Goal: Task Accomplishment & Management: Manage account settings

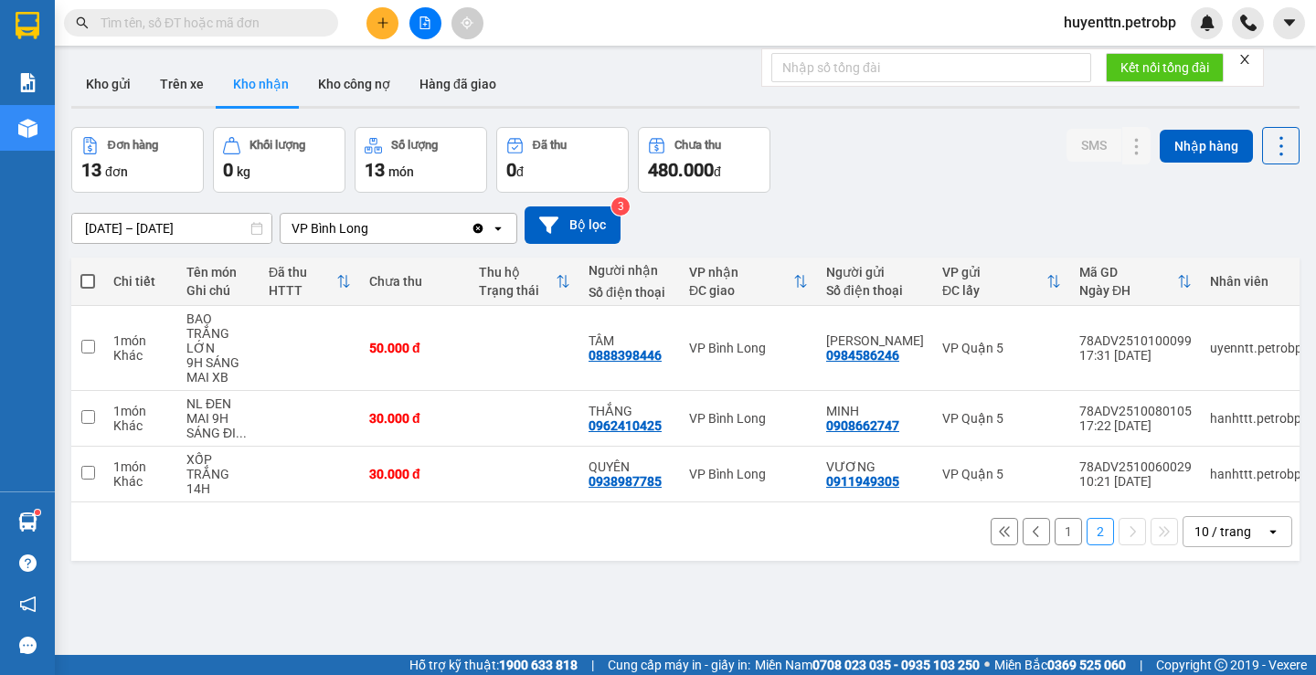
click at [209, 79] on button "Trên xe" at bounding box center [181, 84] width 73 height 44
click at [192, 82] on button "Trên xe" at bounding box center [181, 84] width 73 height 44
click at [183, 82] on button "Trên xe" at bounding box center [181, 84] width 73 height 44
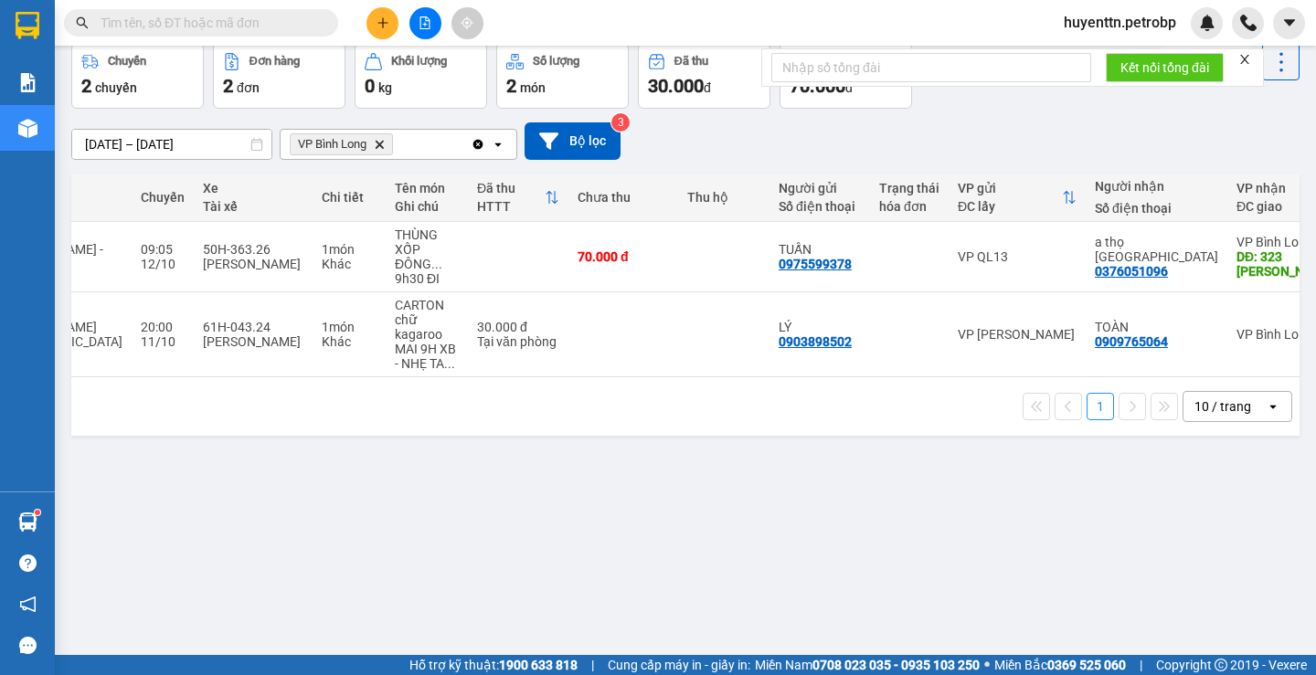
scroll to position [0, 287]
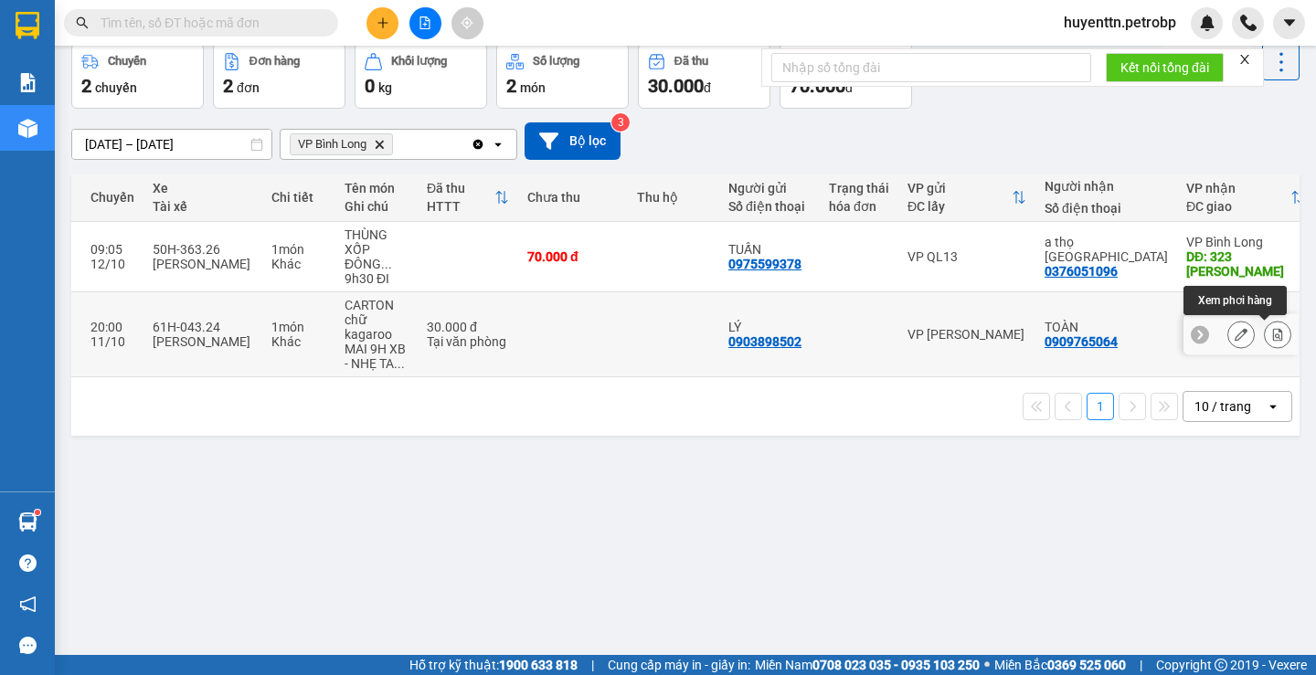
click at [1273, 341] on icon at bounding box center [1278, 334] width 10 height 13
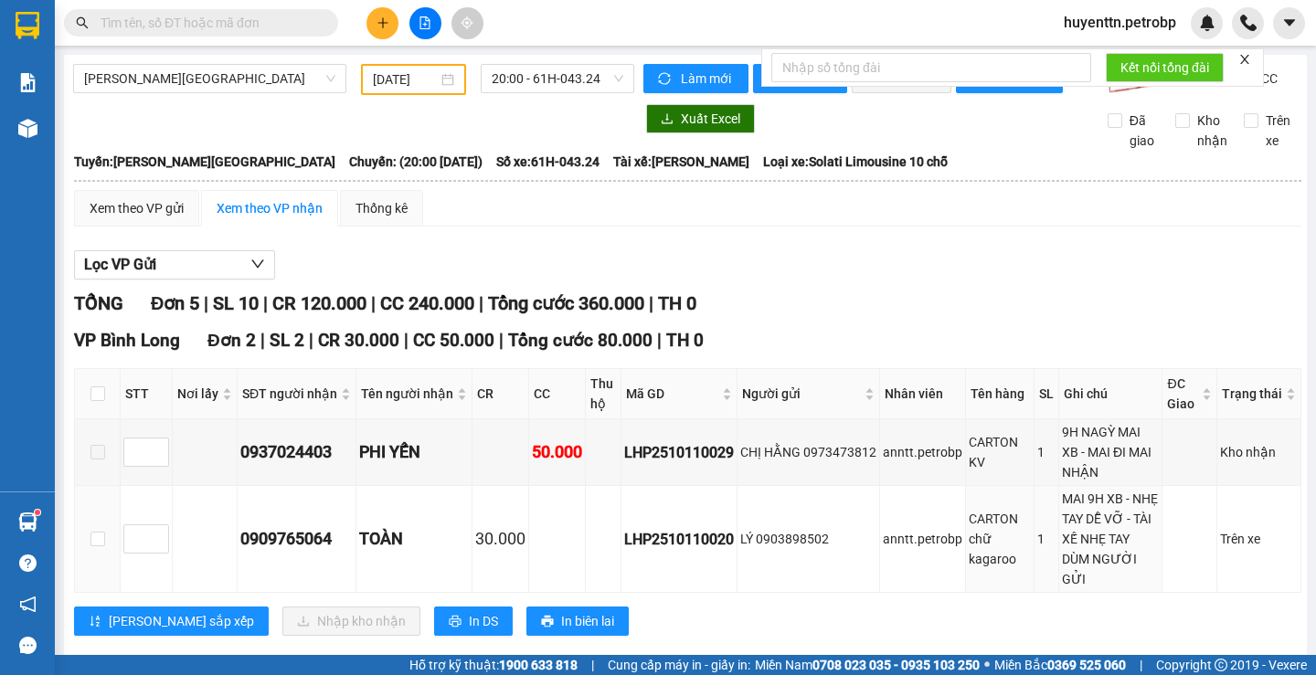
scroll to position [183, 0]
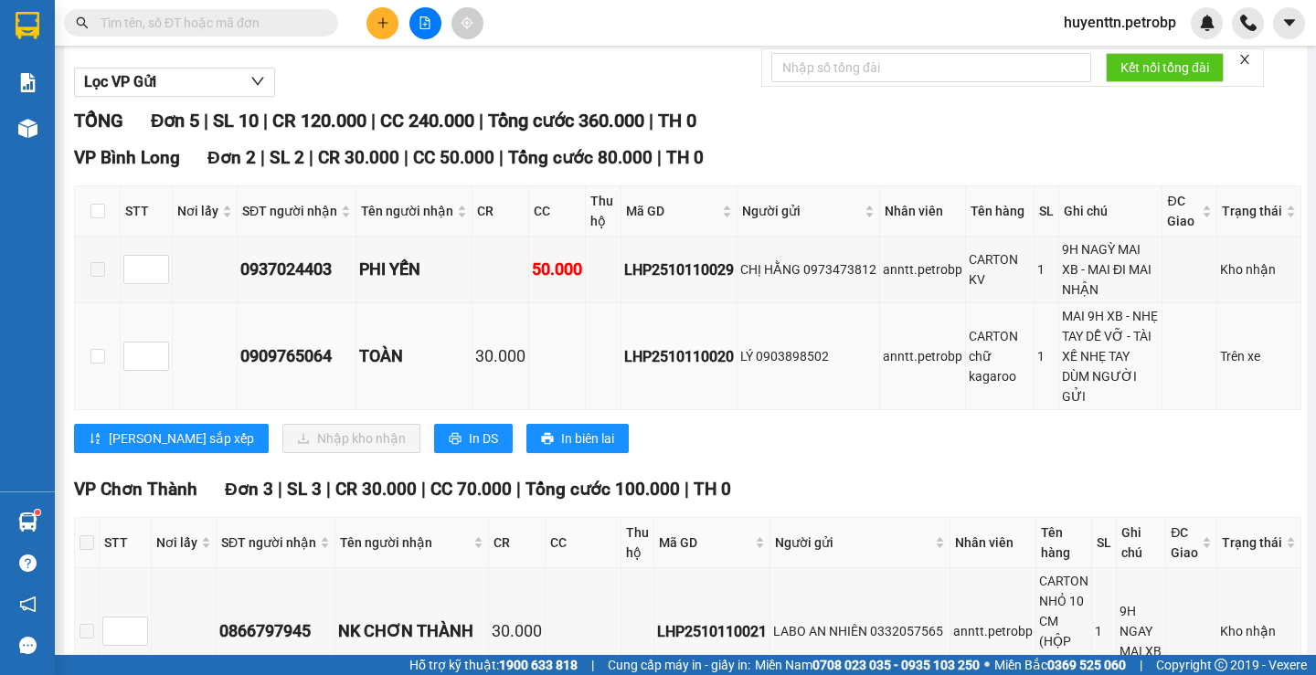
click at [89, 354] on td at bounding box center [98, 356] width 46 height 107
click at [92, 362] on input "checkbox" at bounding box center [97, 356] width 15 height 15
checkbox input "true"
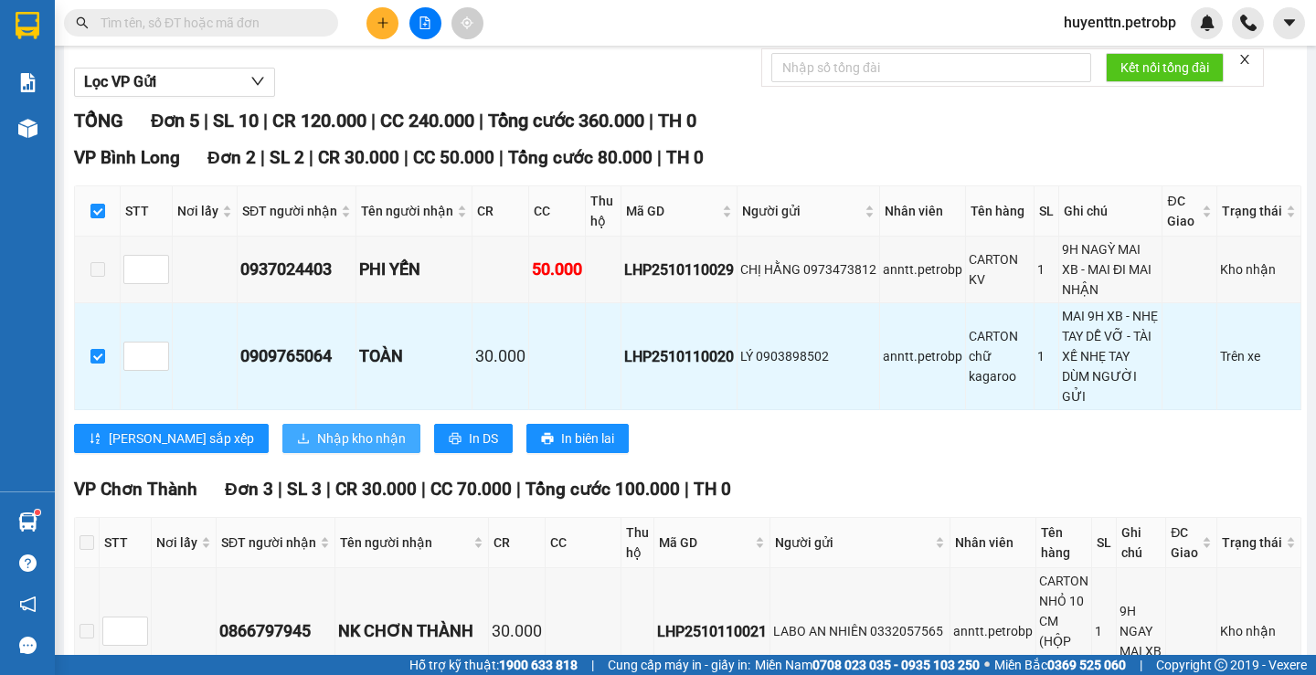
click at [317, 436] on span "Nhập kho nhận" at bounding box center [361, 439] width 89 height 20
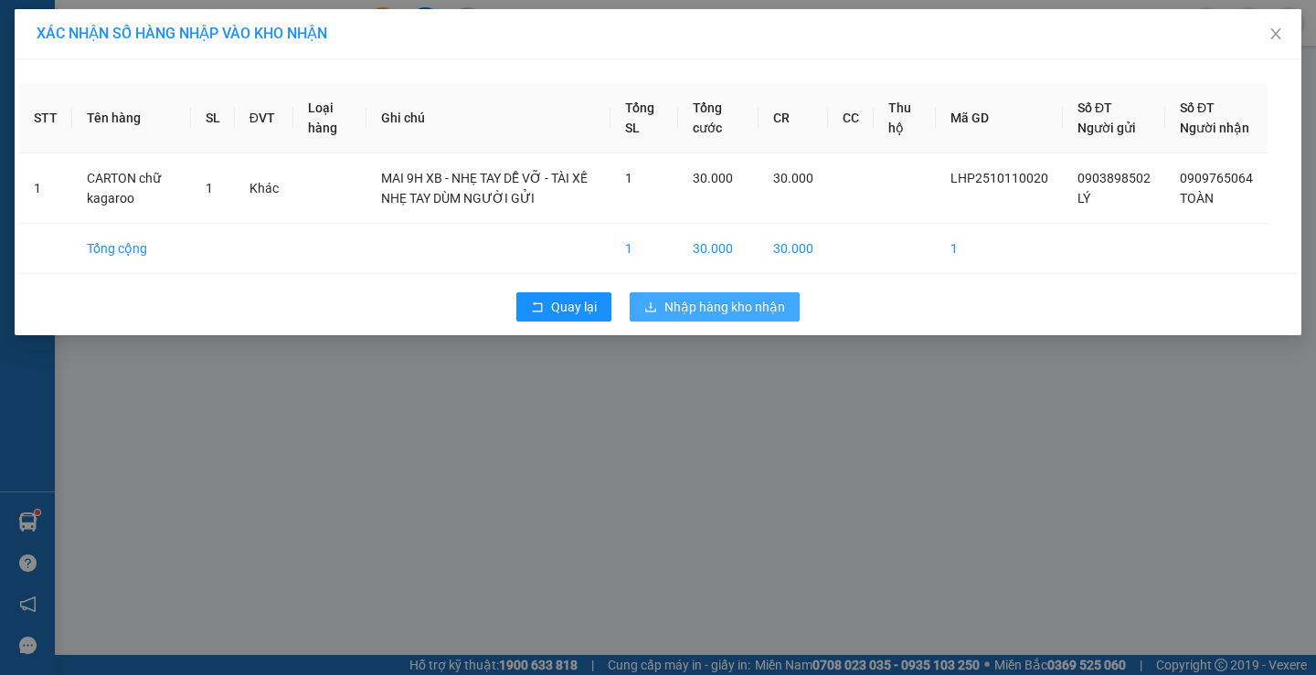
click at [740, 317] on span "Nhập hàng kho nhận" at bounding box center [724, 307] width 121 height 20
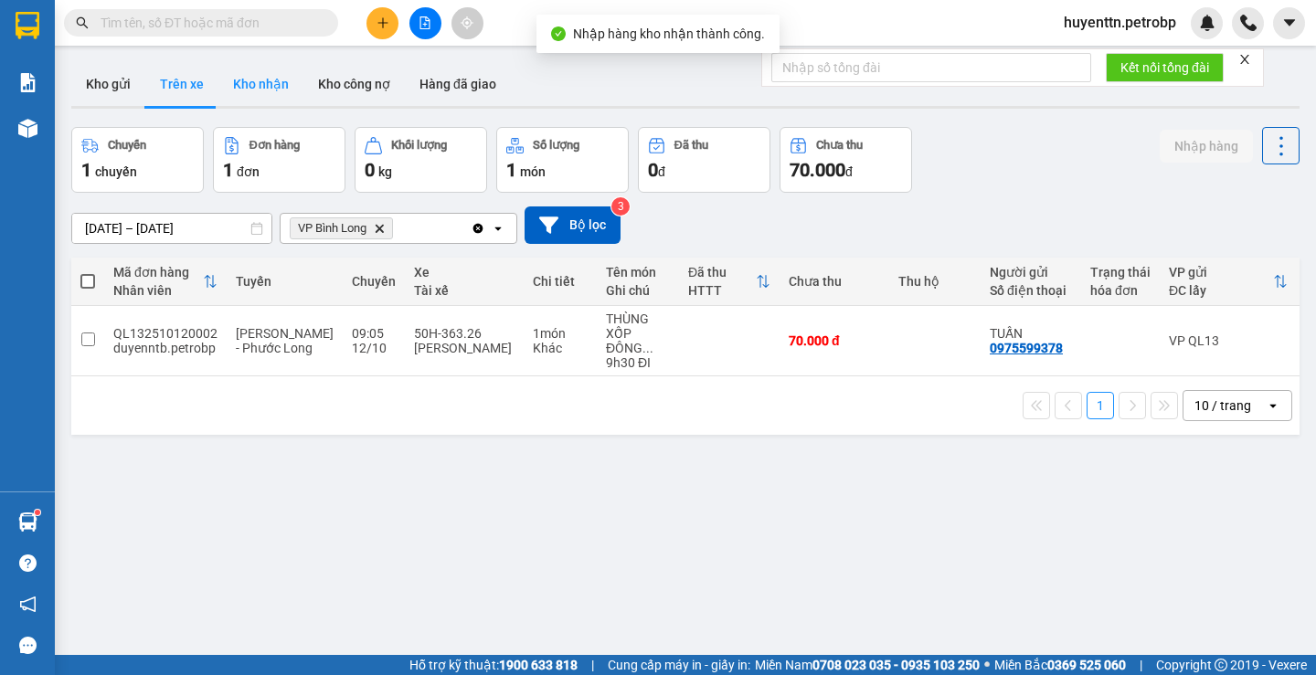
click at [258, 77] on button "Kho nhận" at bounding box center [260, 84] width 85 height 44
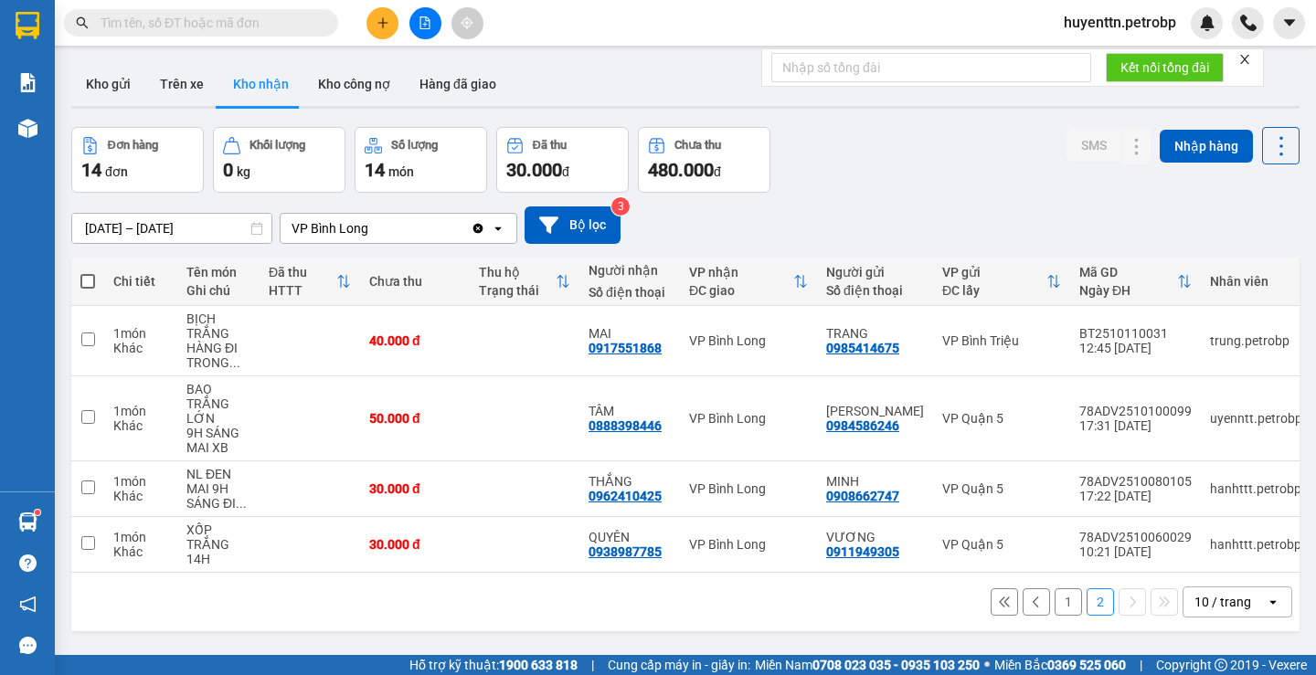
click at [1059, 616] on button "1" at bounding box center [1067, 601] width 27 height 27
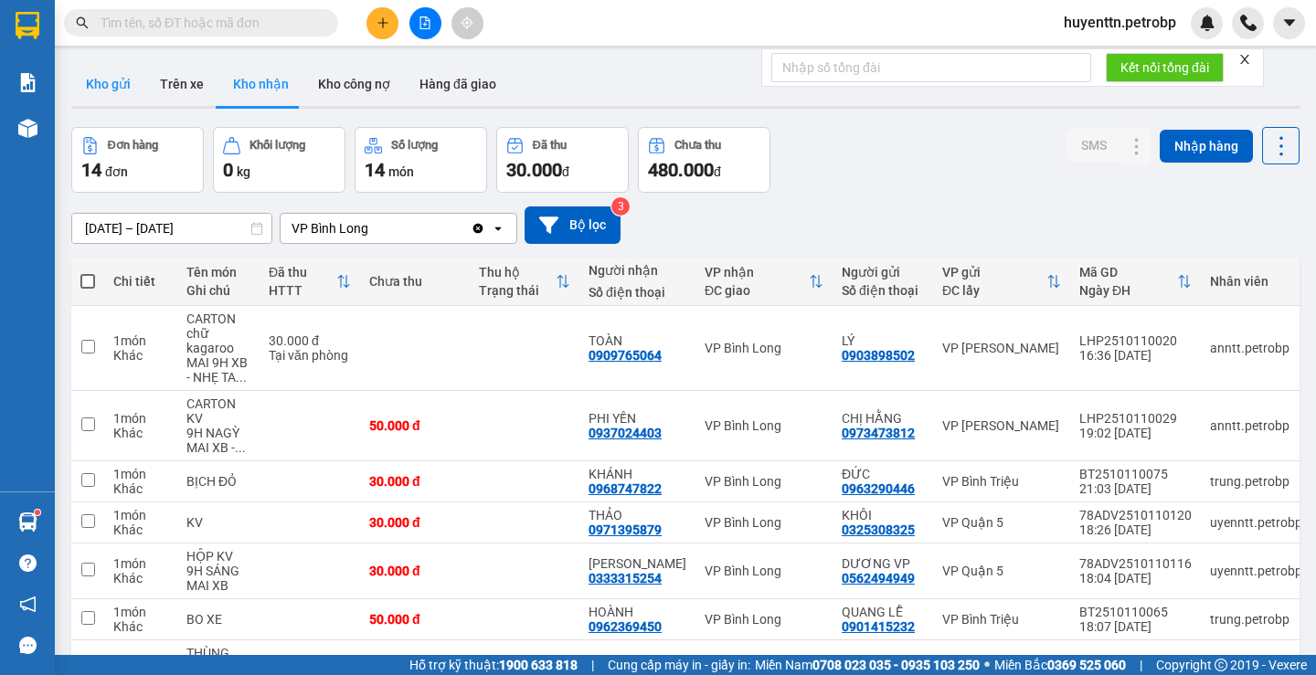
click at [118, 97] on button "Kho gửi" at bounding box center [108, 84] width 74 height 44
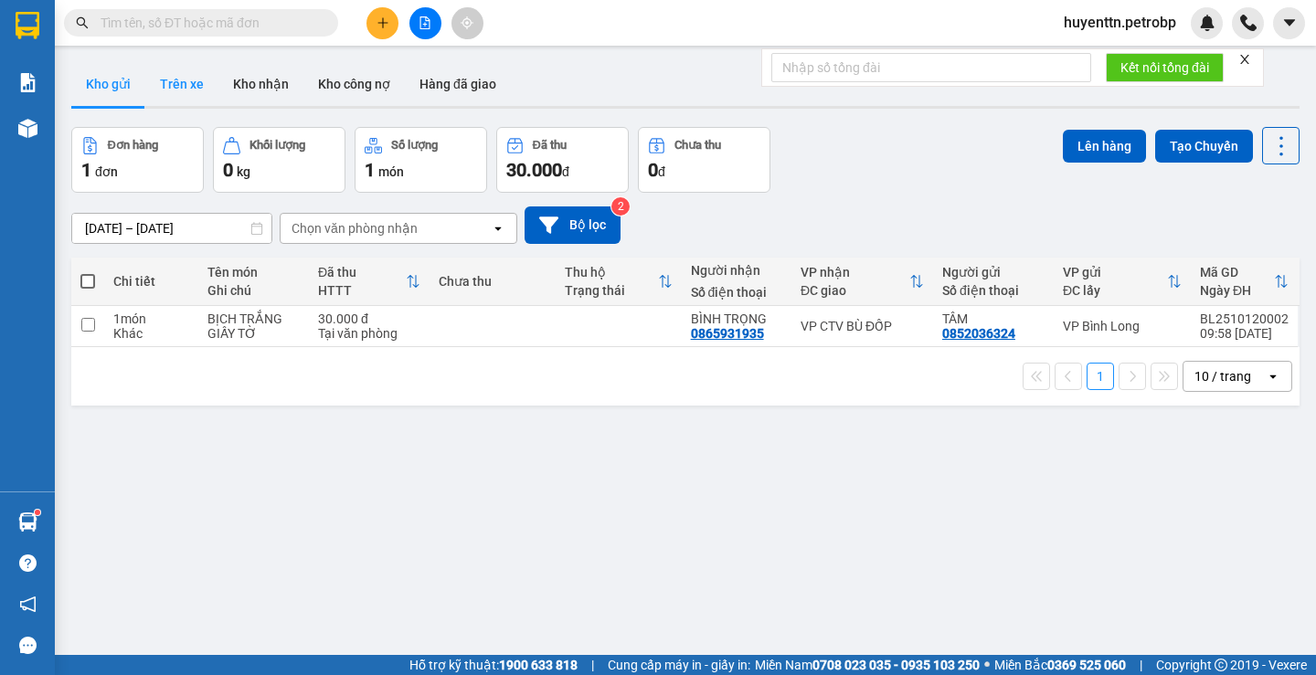
click at [200, 72] on button "Trên xe" at bounding box center [181, 84] width 73 height 44
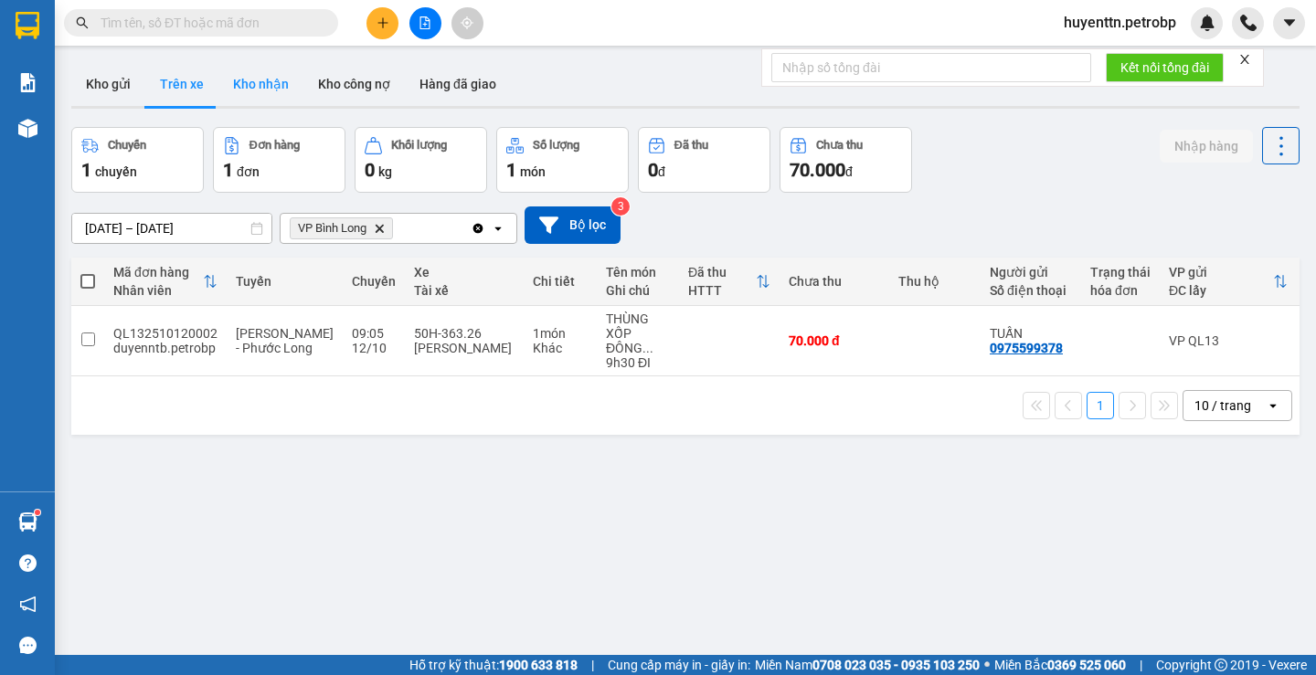
click at [247, 95] on button "Kho nhận" at bounding box center [260, 84] width 85 height 44
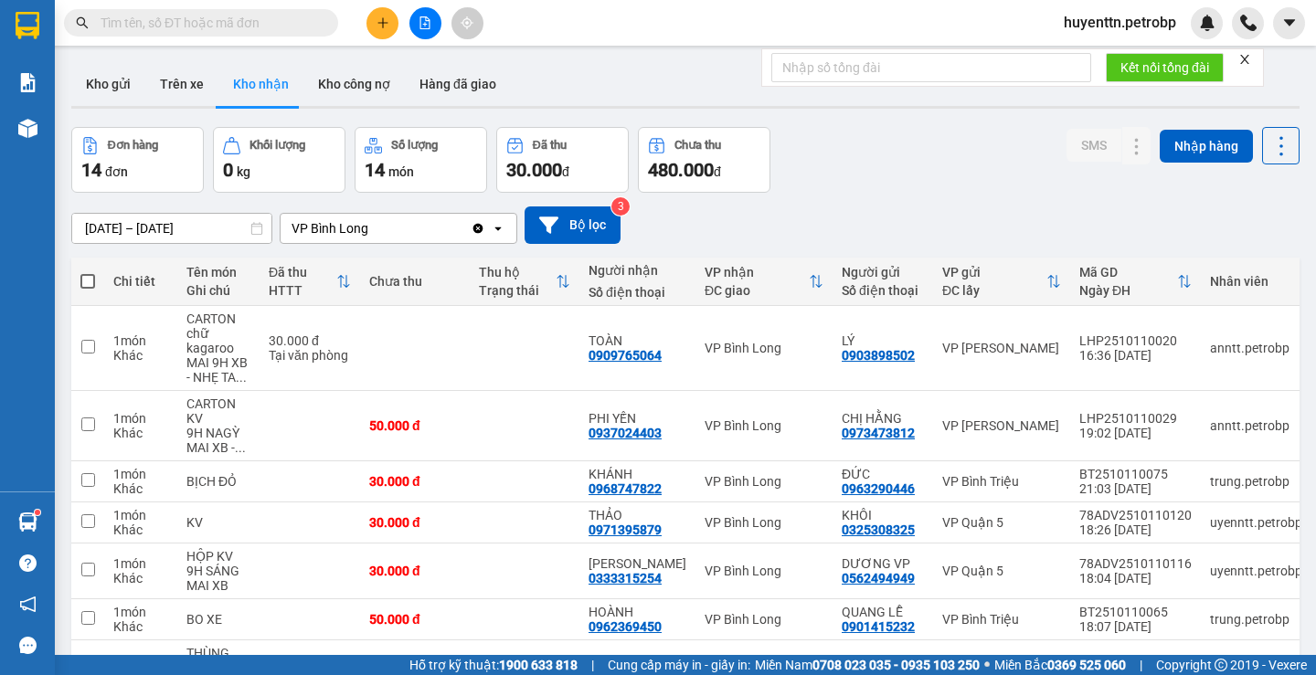
scroll to position [274, 0]
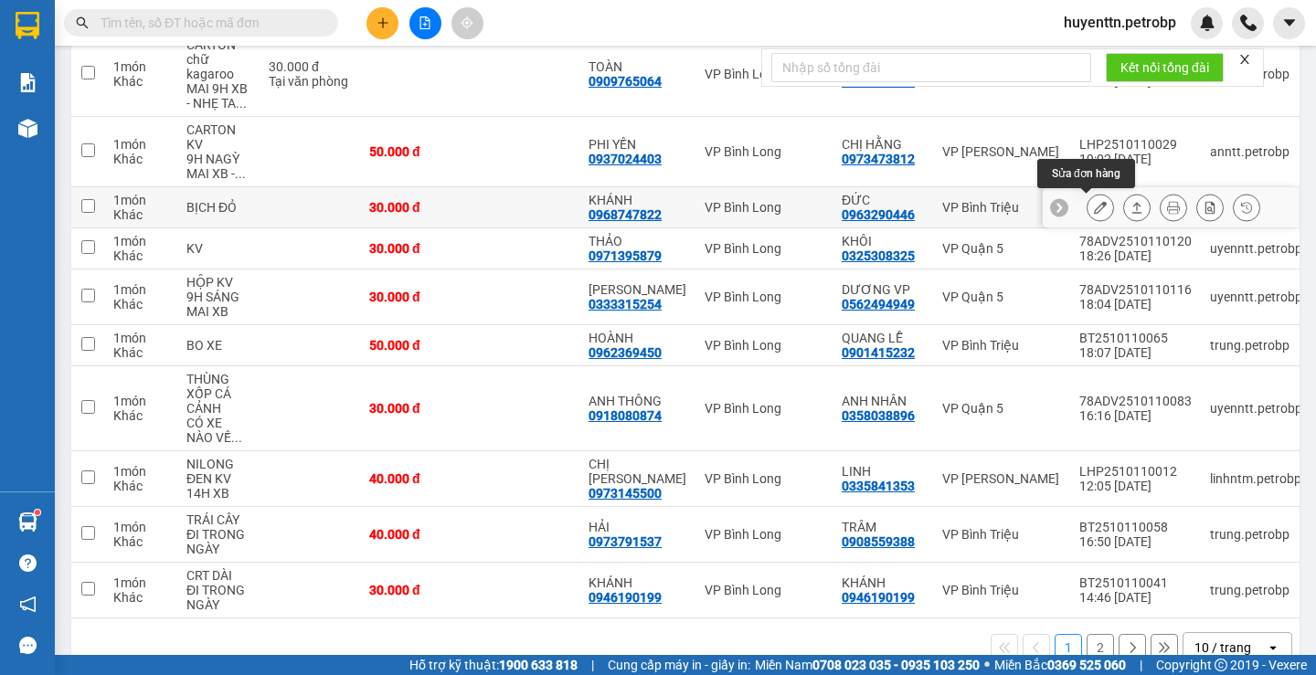
click at [1094, 214] on icon at bounding box center [1100, 207] width 13 height 13
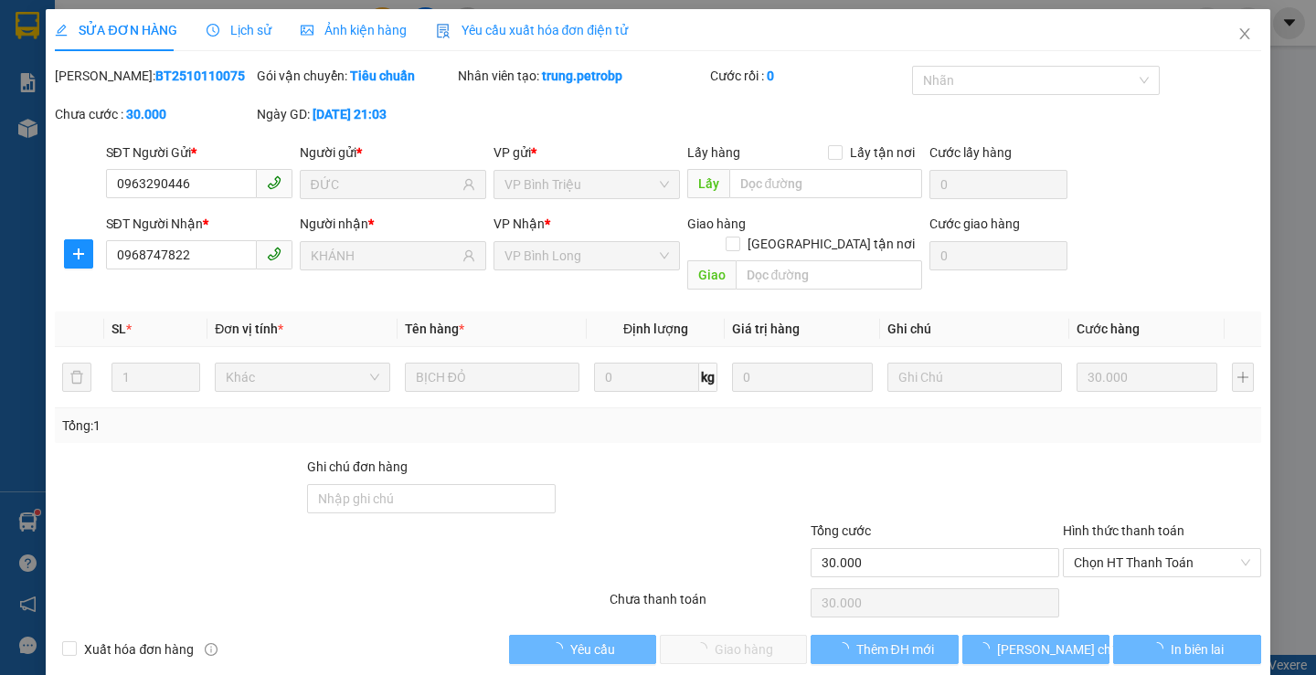
type input "0963290446"
type input "ĐỨC"
type input "0968747822"
type input "KHÁNH"
type input "30.000"
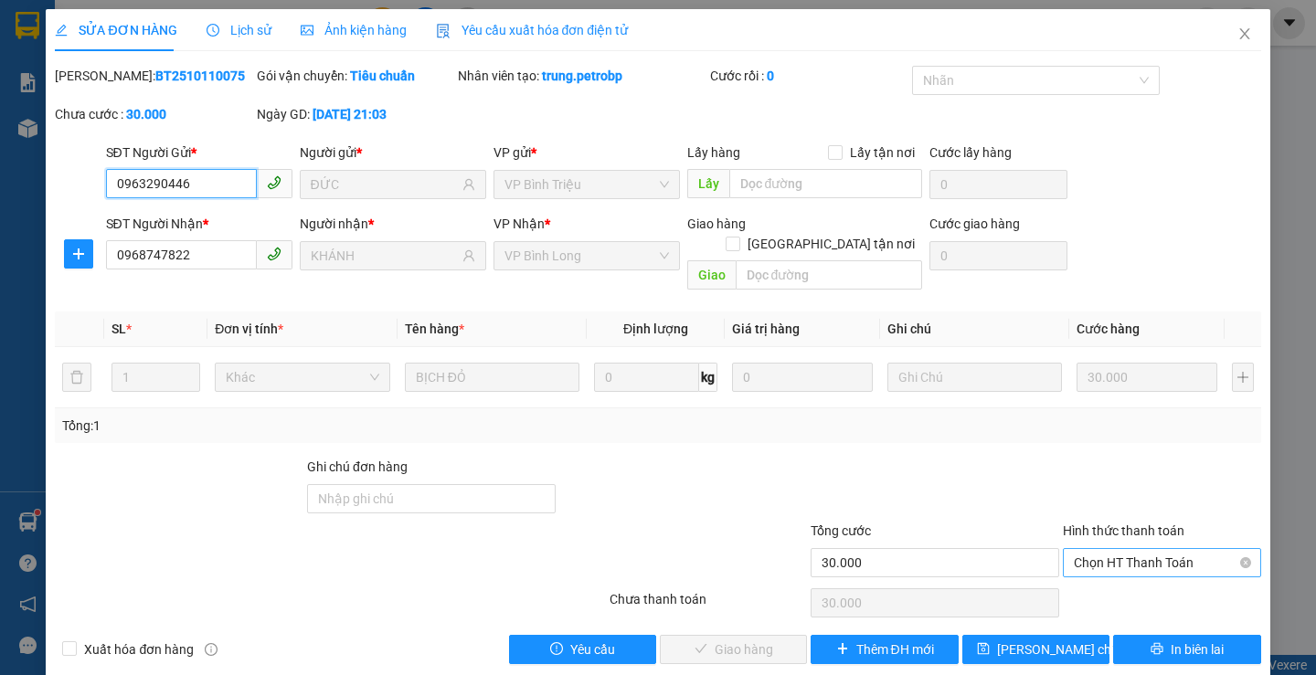
scroll to position [5, 0]
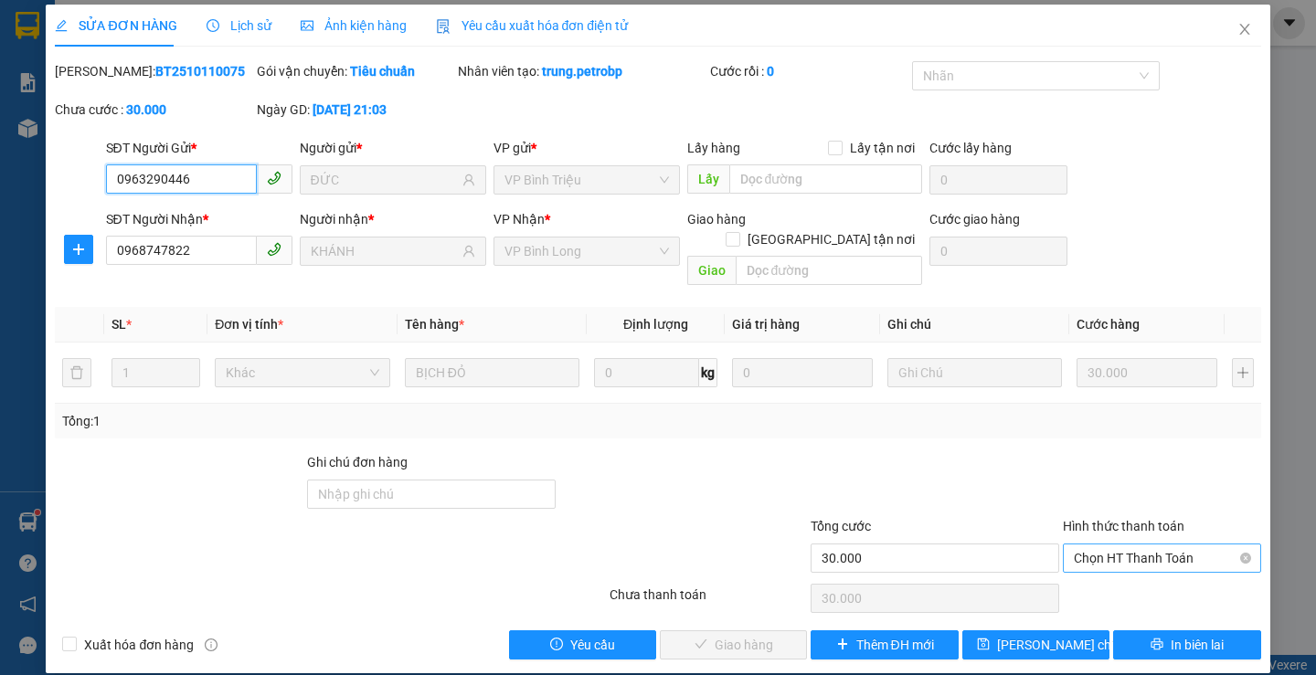
click at [1140, 545] on span "Chọn HT Thanh Toán" at bounding box center [1162, 558] width 176 height 27
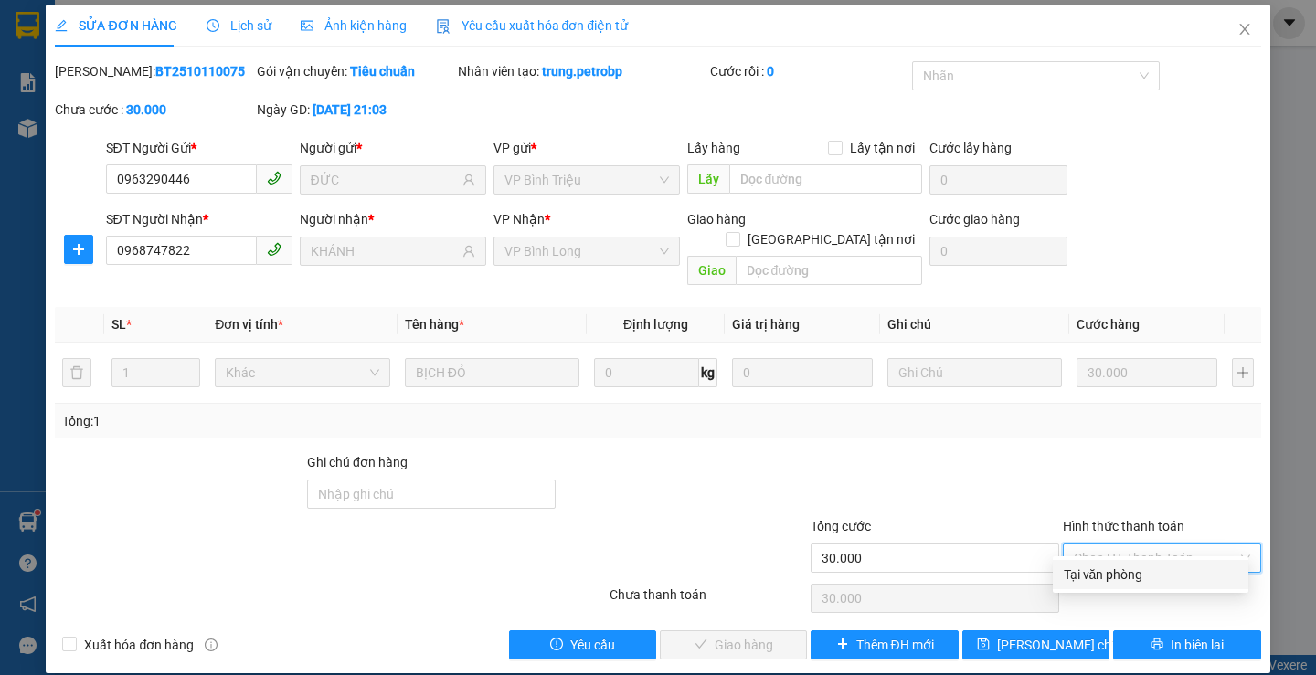
click at [1078, 567] on div "Tại văn phòng" at bounding box center [1151, 575] width 174 height 20
type input "0"
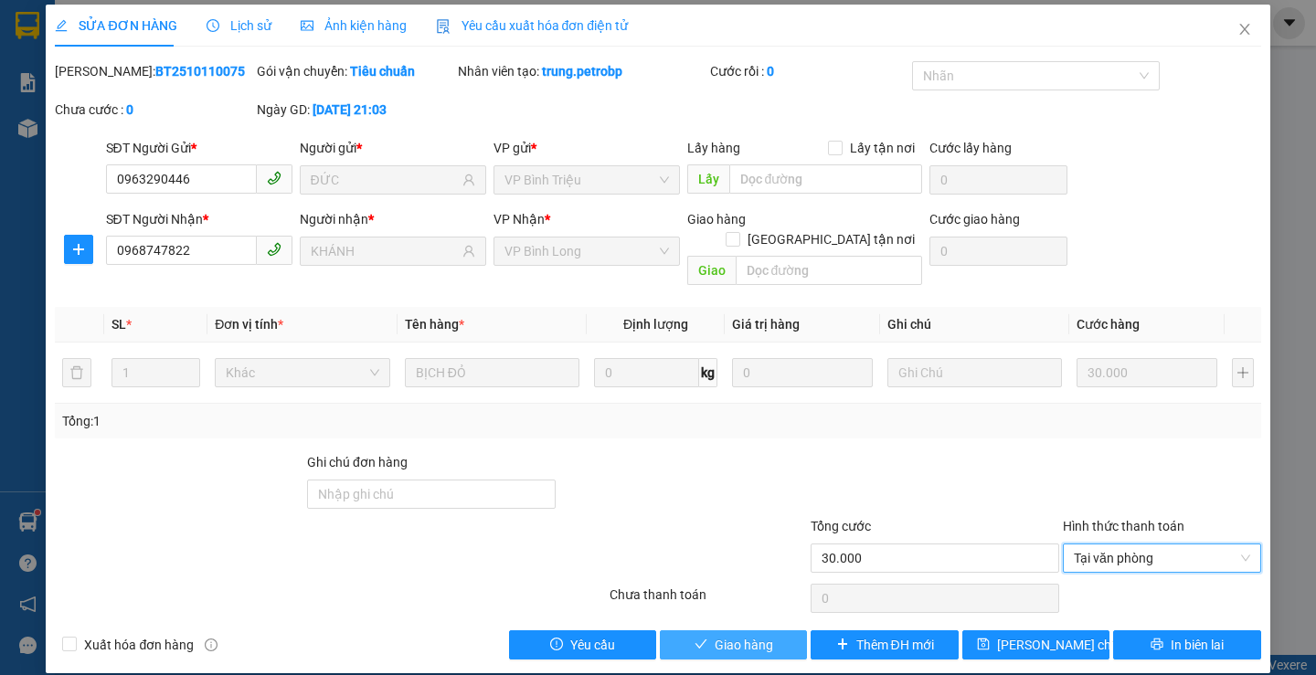
click at [753, 635] on span "Giao hàng" at bounding box center [744, 645] width 58 height 20
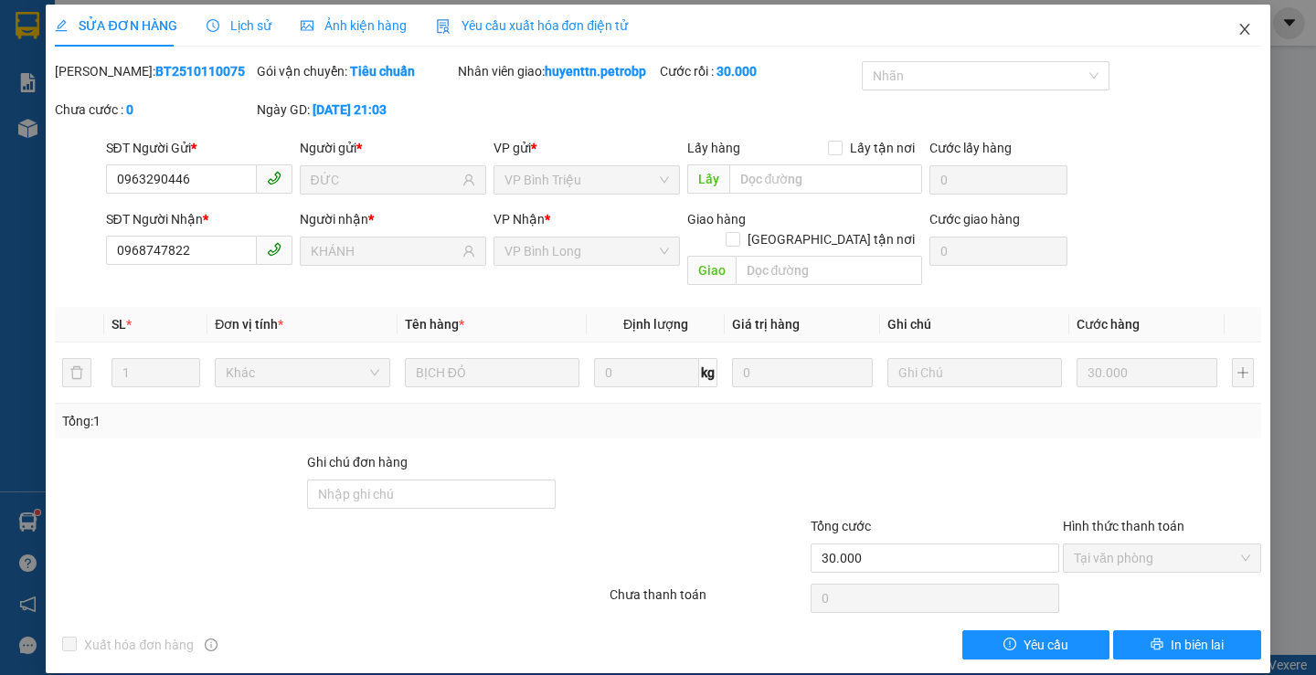
click at [1240, 25] on span "Close" at bounding box center [1244, 30] width 51 height 51
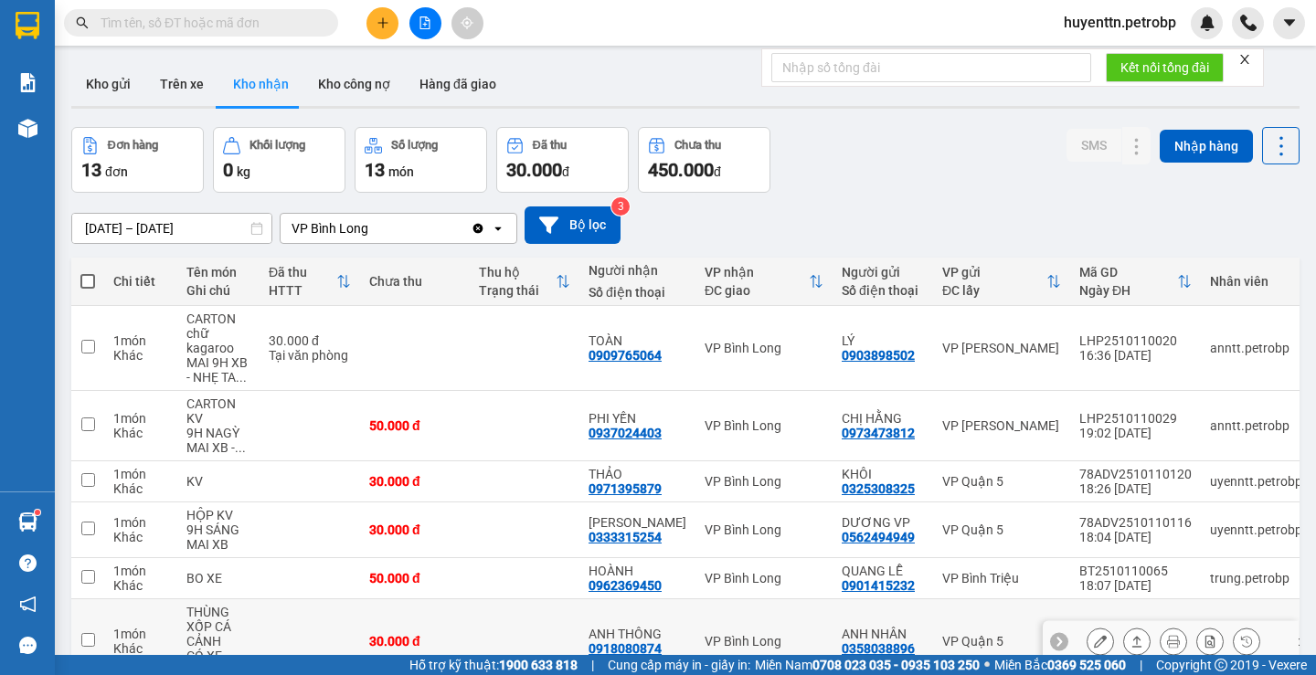
scroll to position [349, 0]
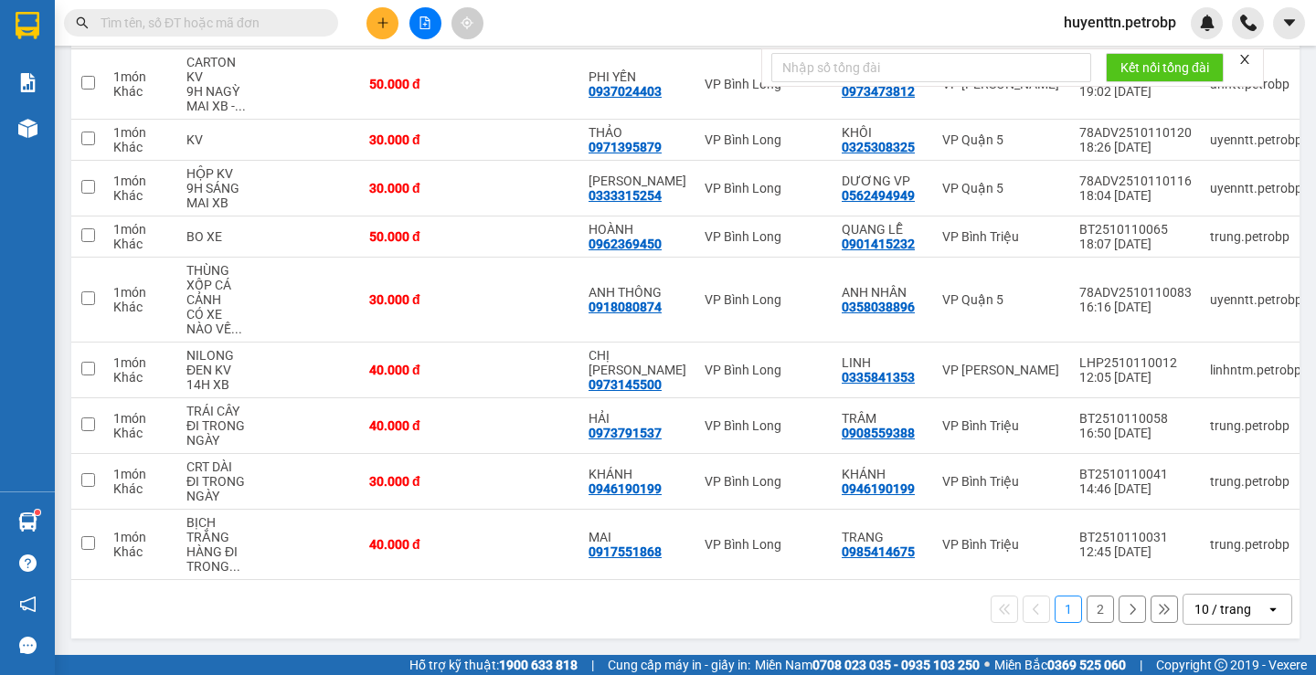
click at [1086, 616] on button "2" at bounding box center [1099, 609] width 27 height 27
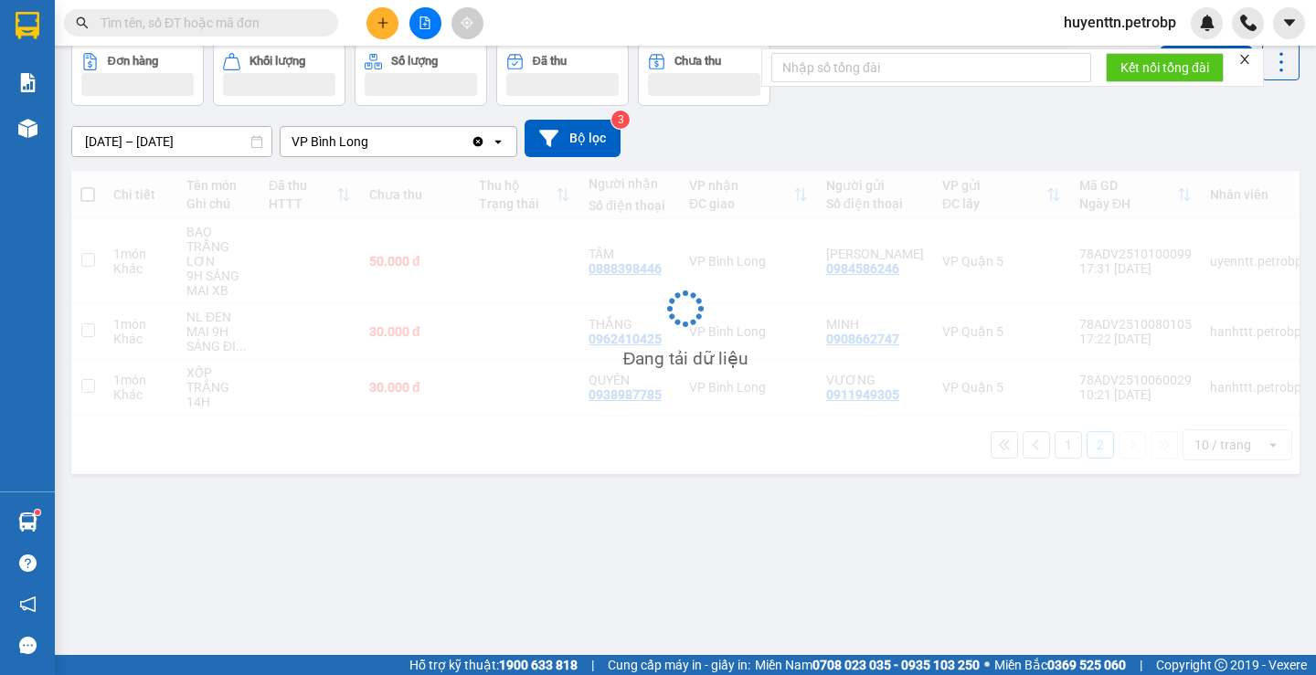
scroll to position [84, 0]
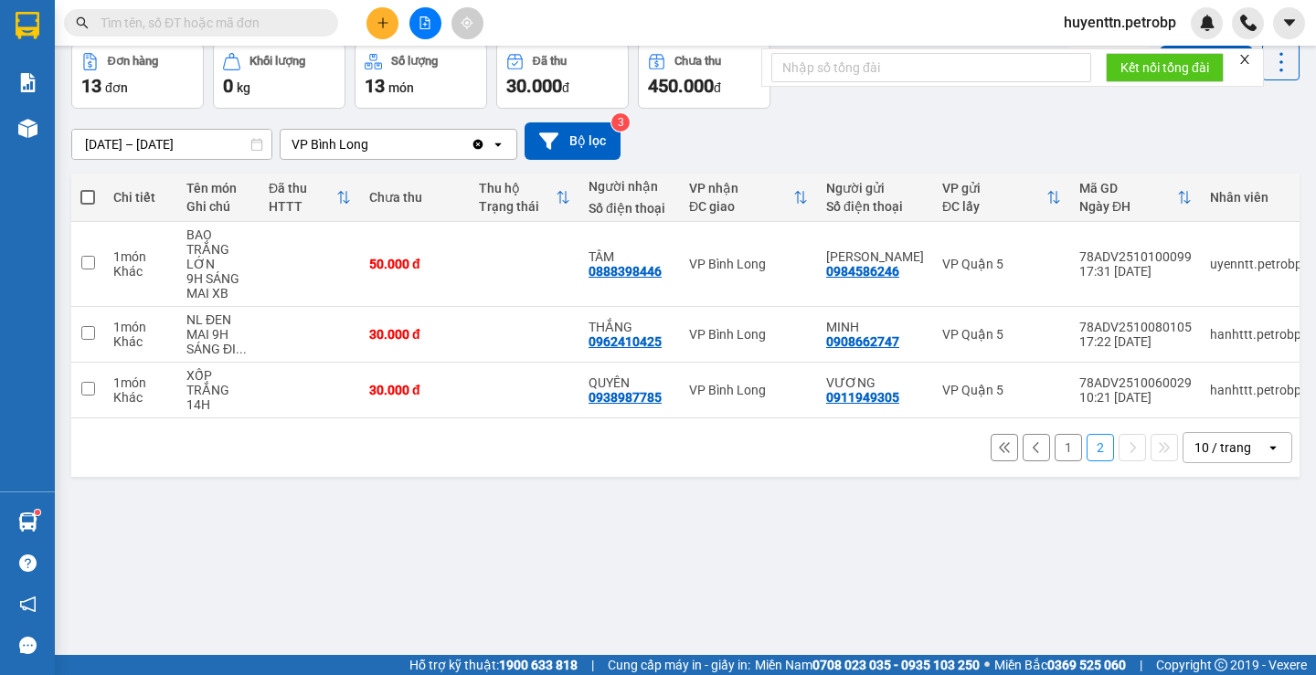
click at [1055, 453] on button "1" at bounding box center [1067, 447] width 27 height 27
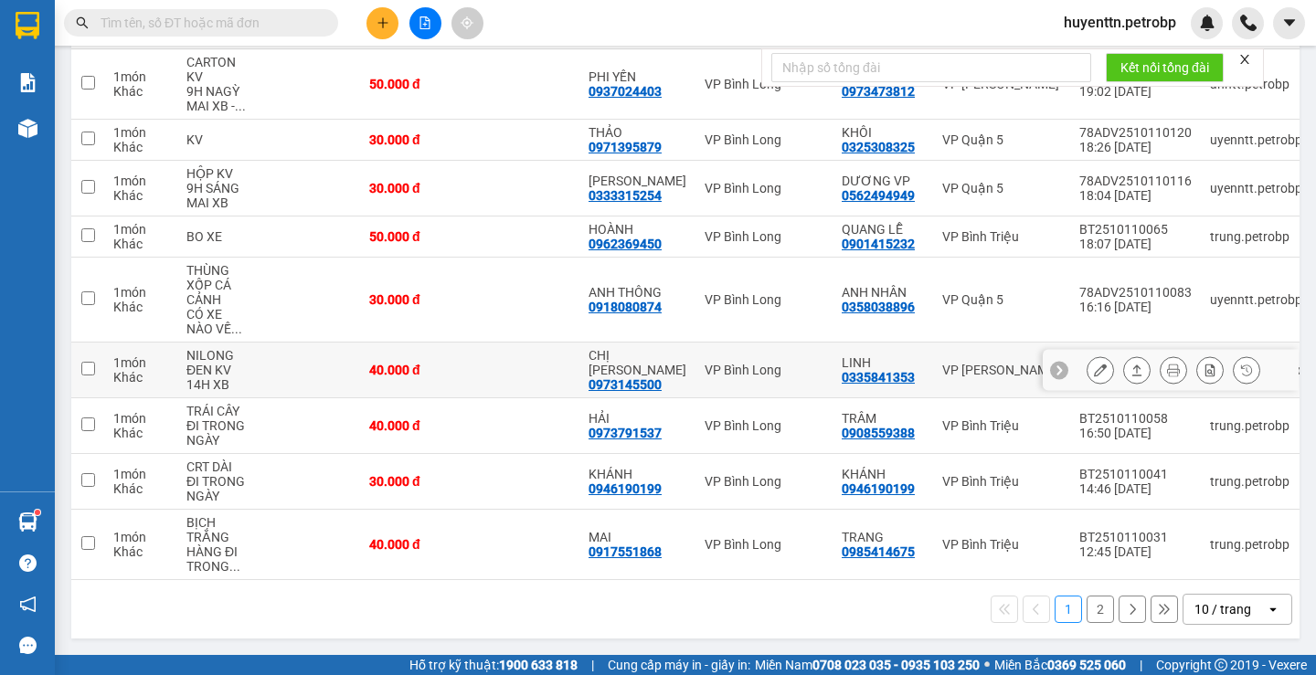
scroll to position [0, 0]
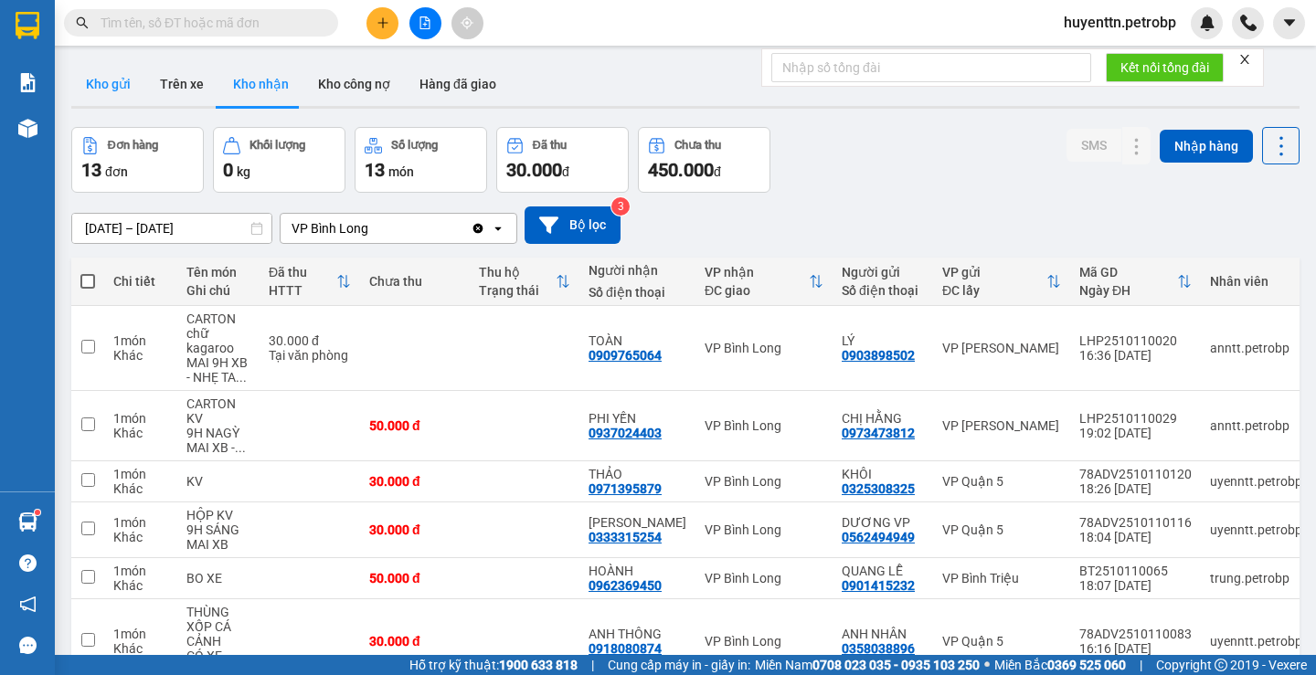
click at [99, 90] on button "Kho gửi" at bounding box center [108, 84] width 74 height 44
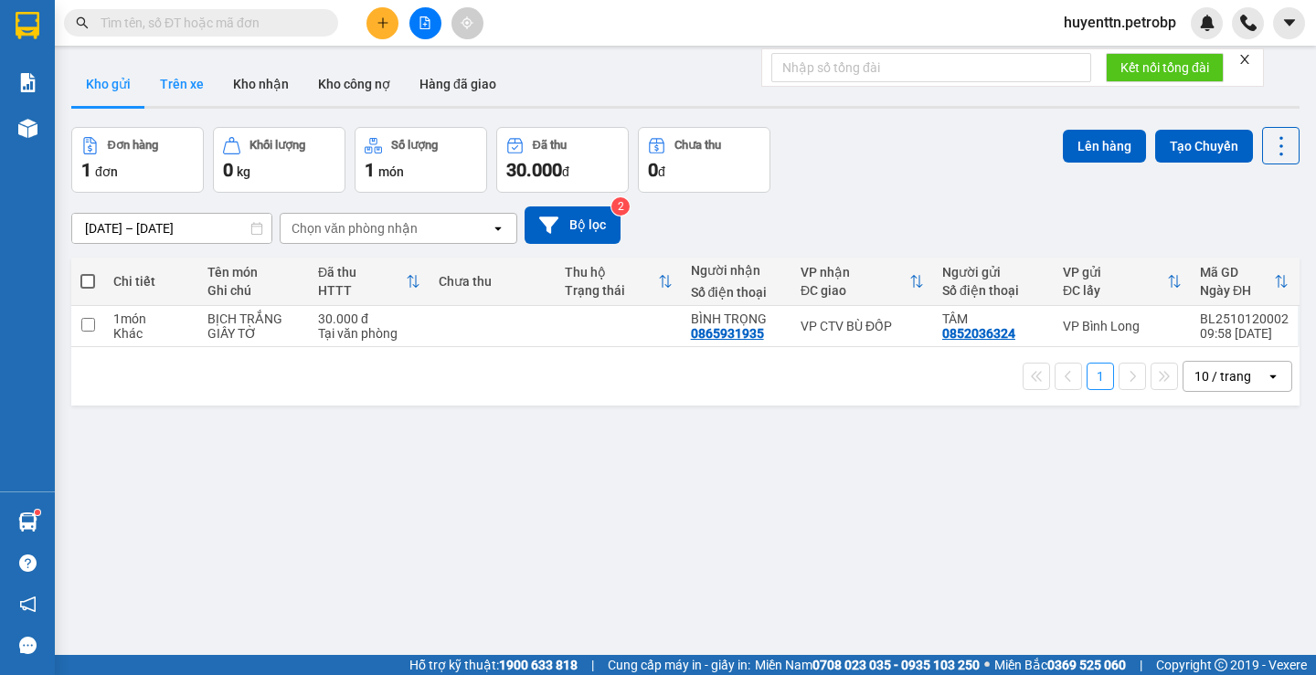
click at [162, 82] on button "Trên xe" at bounding box center [181, 84] width 73 height 44
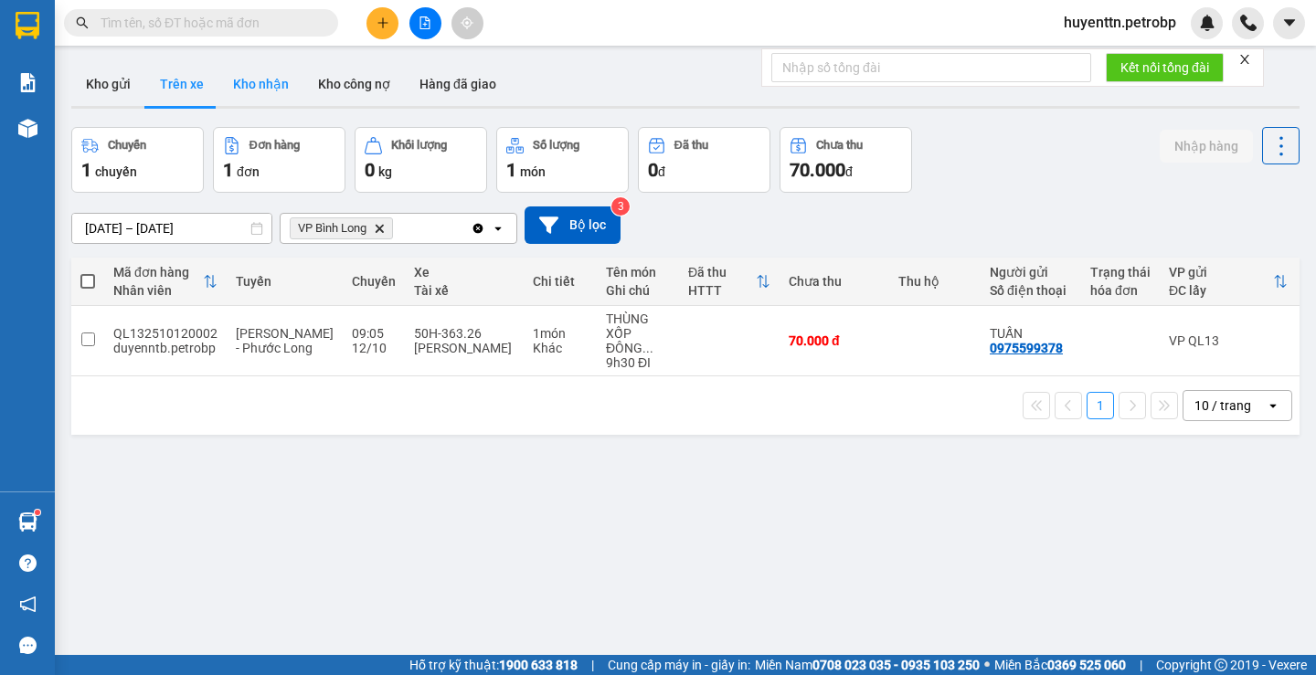
click at [268, 84] on button "Kho nhận" at bounding box center [260, 84] width 85 height 44
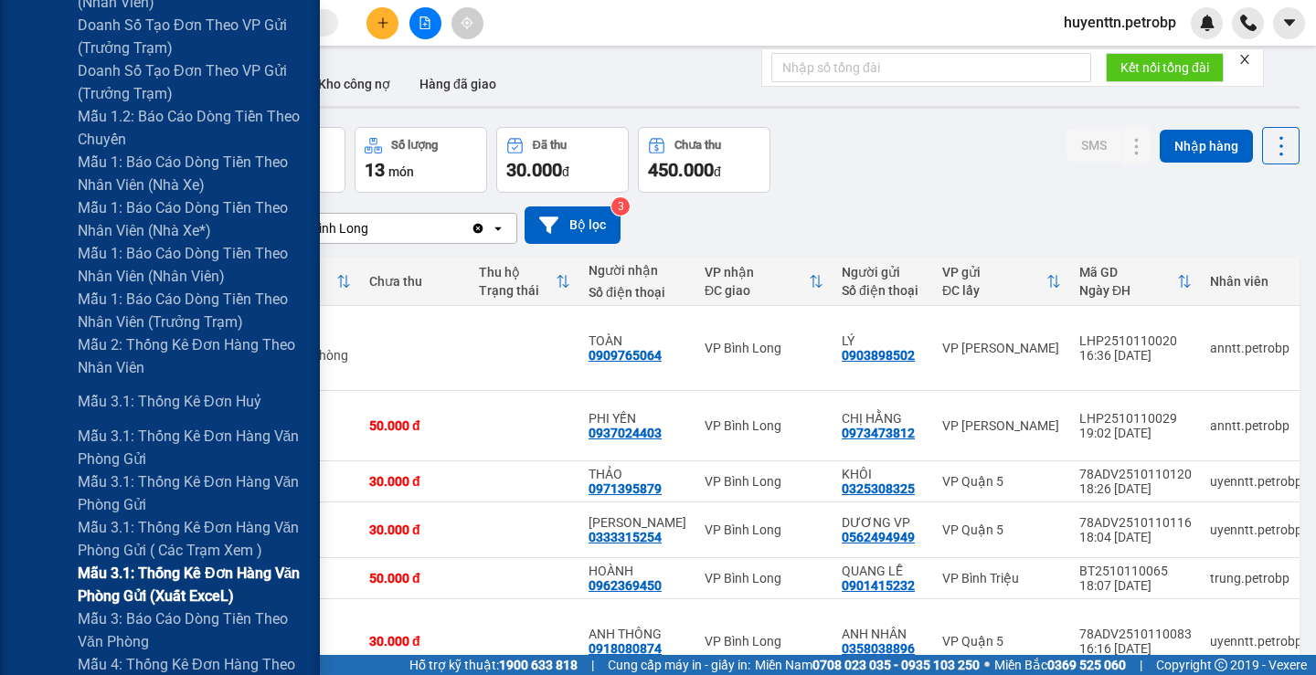
scroll to position [822, 0]
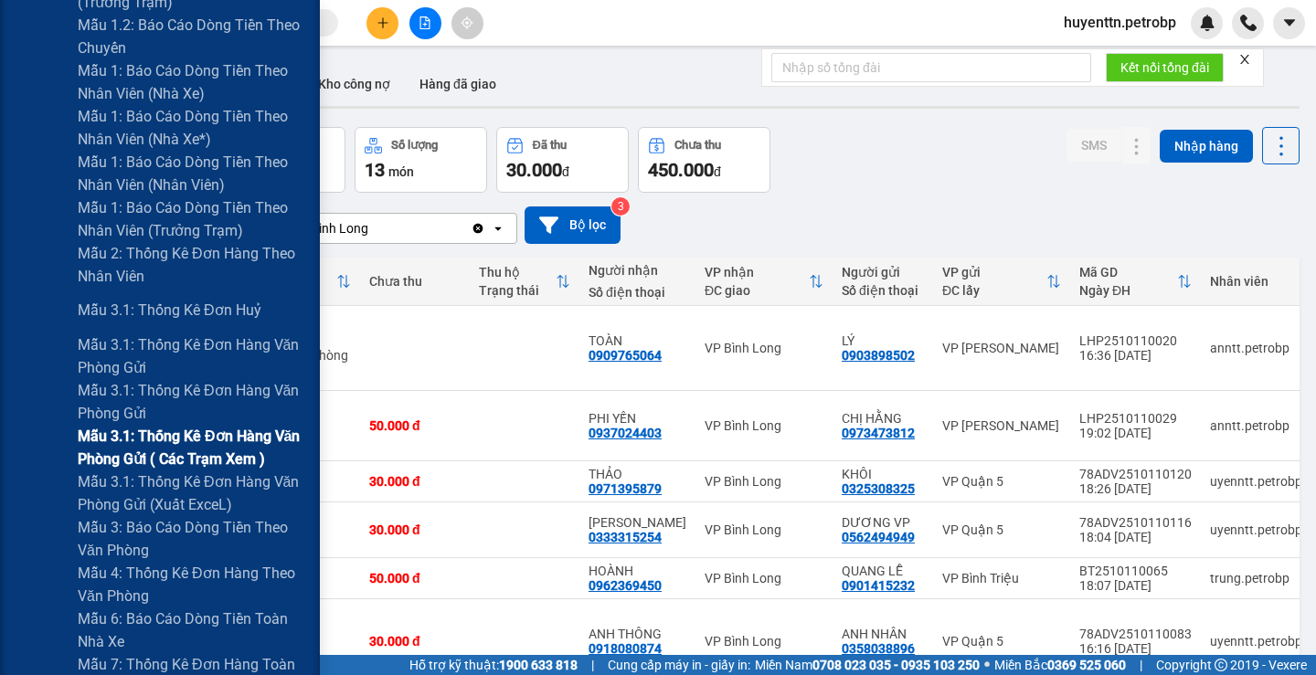
click at [214, 446] on span "Mẫu 3.1: Thống kê đơn hàng văn phòng gửi ( các trạm xem )" at bounding box center [192, 448] width 228 height 46
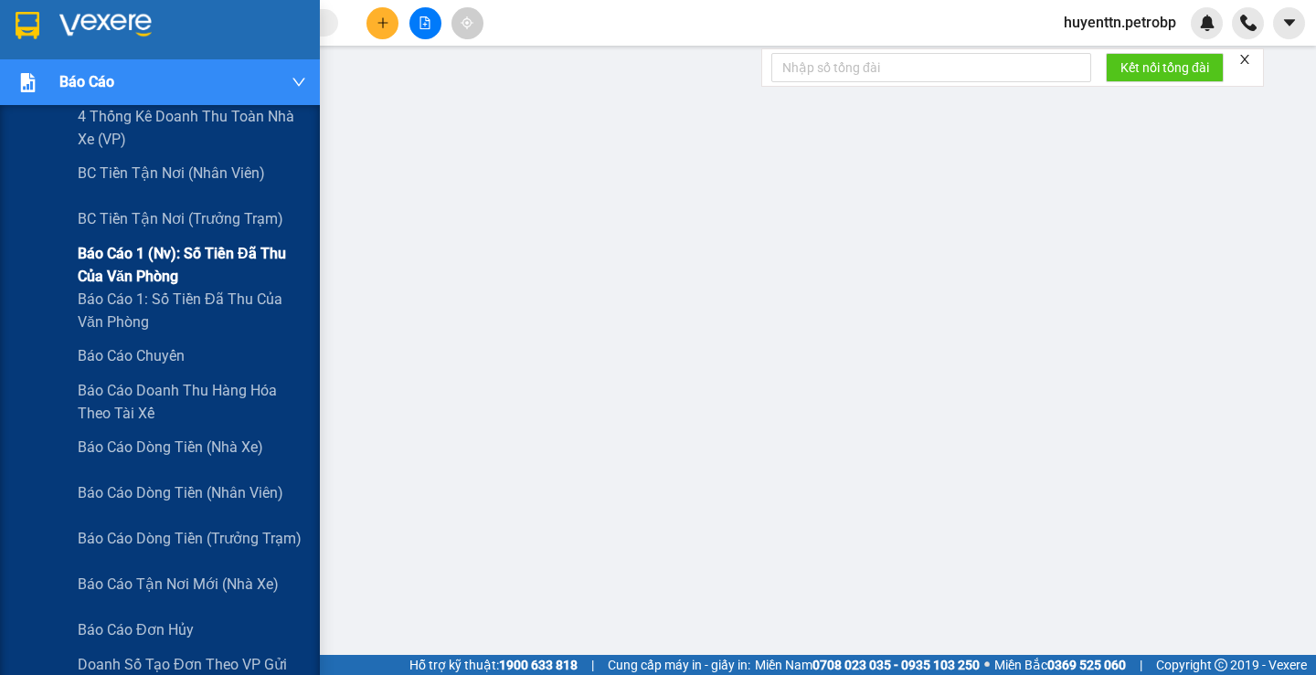
click at [150, 265] on span "Báo cáo 1 (nv): Số tiền đã thu của văn phòng" at bounding box center [192, 265] width 228 height 46
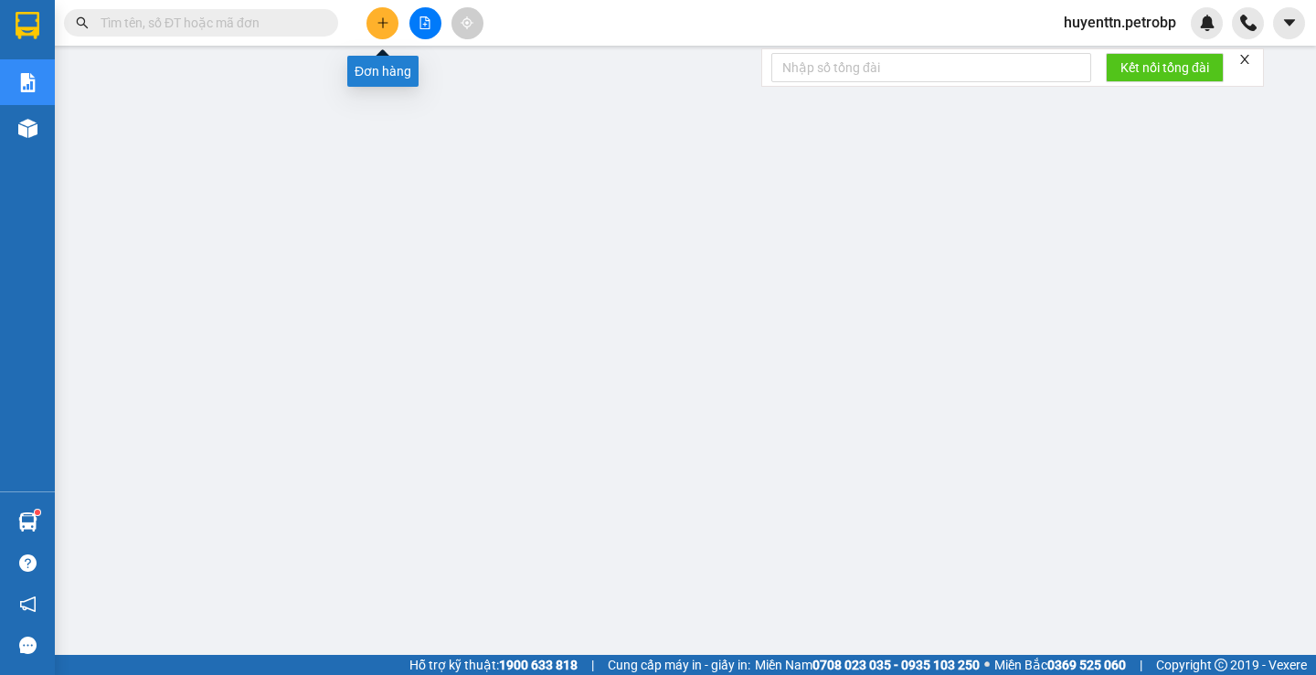
click at [374, 37] on button at bounding box center [382, 23] width 32 height 32
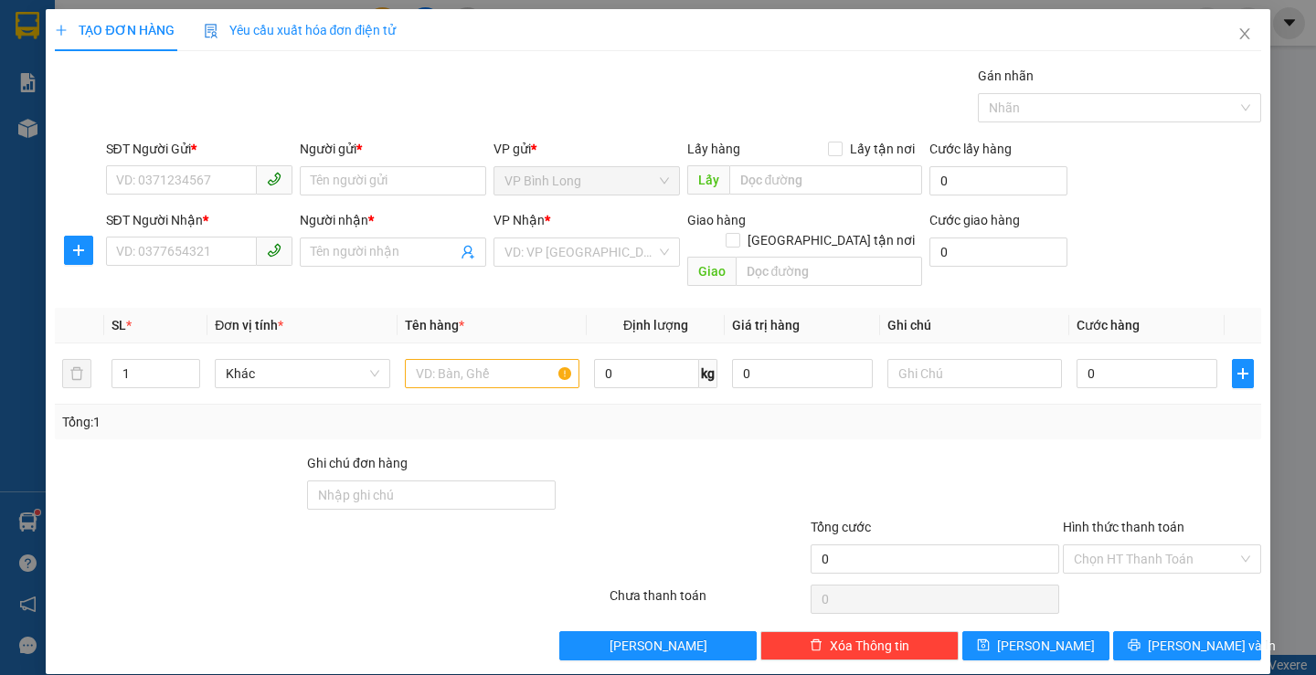
click at [173, 164] on div "SĐT Người Gửi *" at bounding box center [199, 152] width 186 height 27
click at [168, 184] on input "SĐT Người Gửi *" at bounding box center [181, 179] width 151 height 29
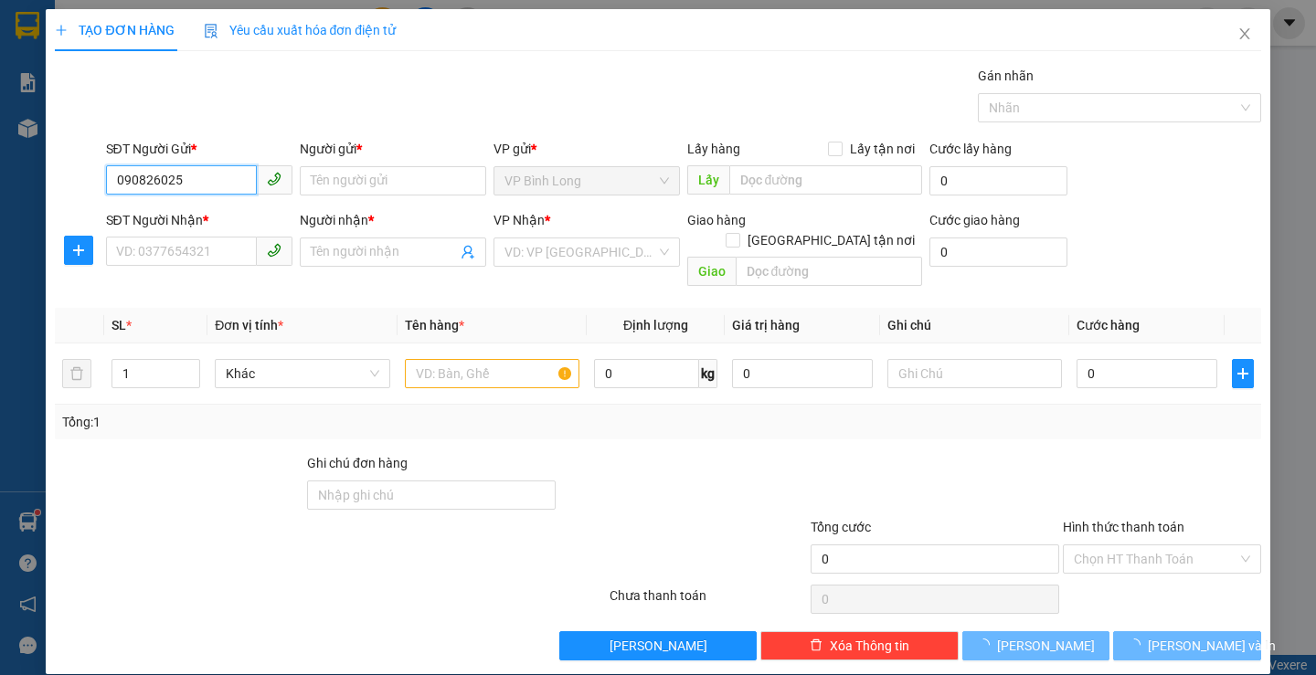
type input "0908260257"
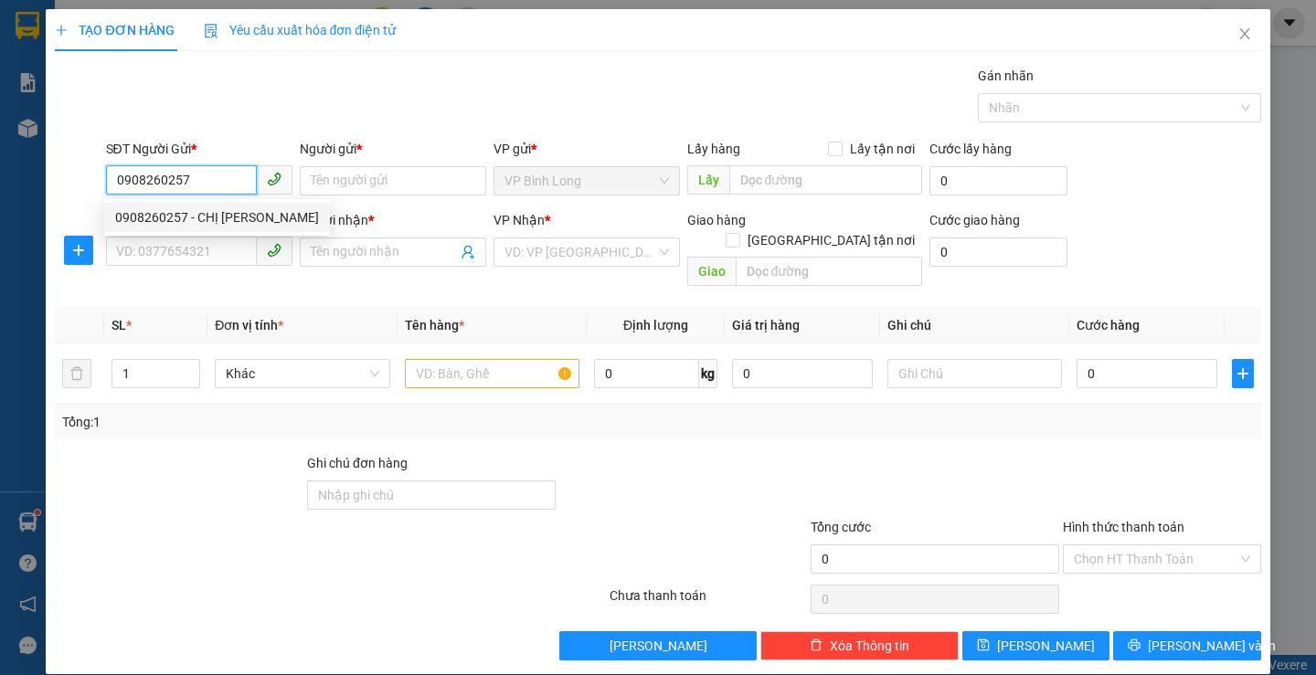
click at [168, 217] on div "0908260257 - CHỊ [PERSON_NAME]" at bounding box center [217, 217] width 204 height 20
type input "CHỊ [PERSON_NAME]"
type input "0908260257"
type input "CHỊ [PERSON_NAME]"
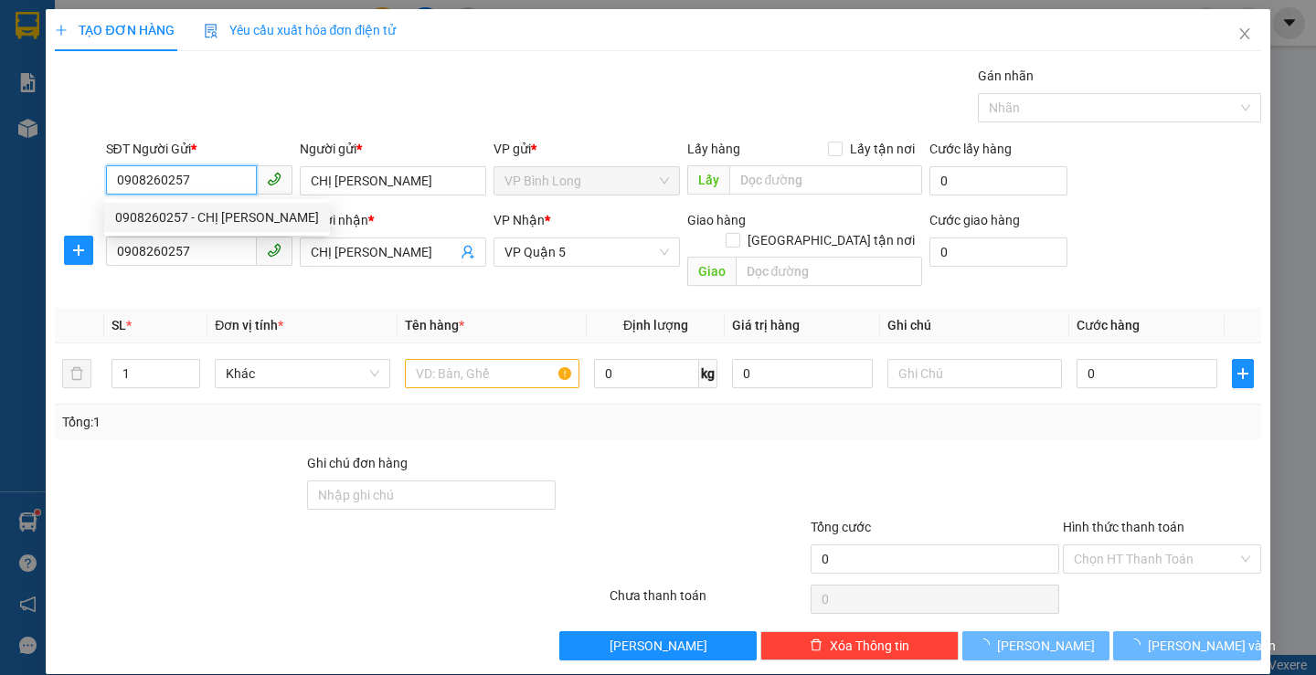
type input "130.000"
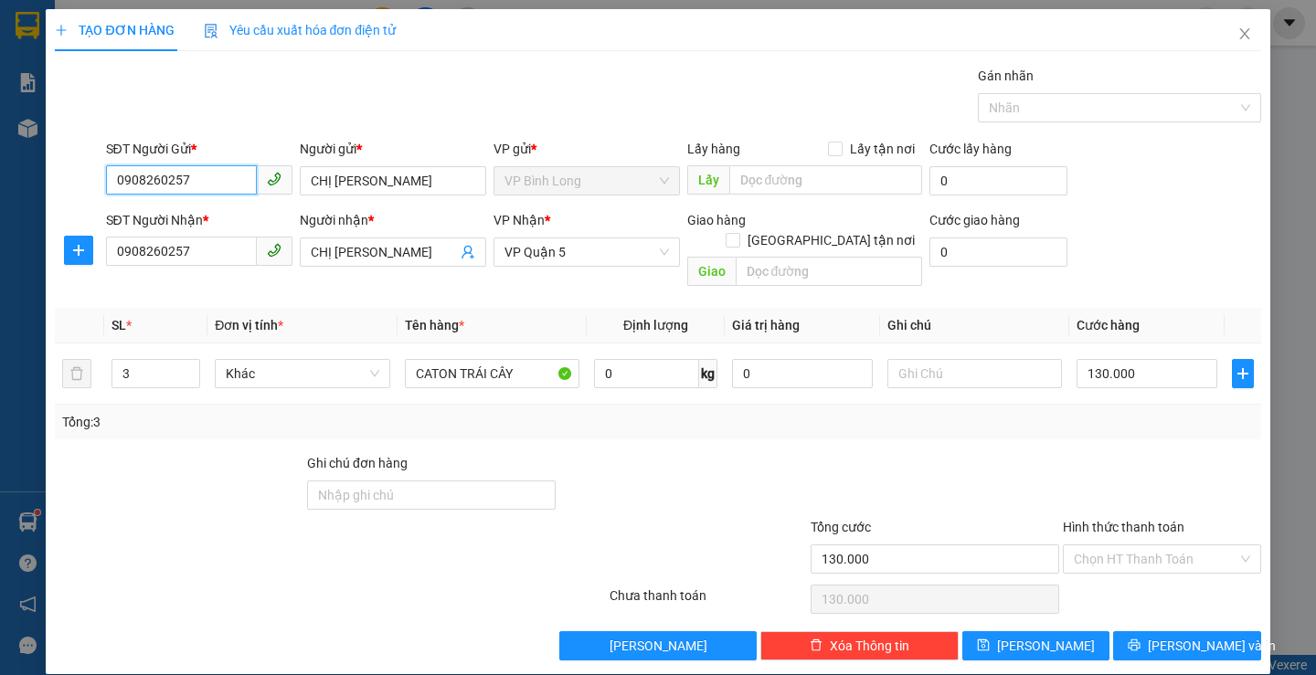
click at [202, 189] on input "0908260257" at bounding box center [181, 179] width 151 height 29
type input "0"
click at [240, 218] on div "0946874888 - [GEOGRAPHIC_DATA]" at bounding box center [218, 217] width 206 height 20
type input "0946874888"
type input "TÂN LONG"
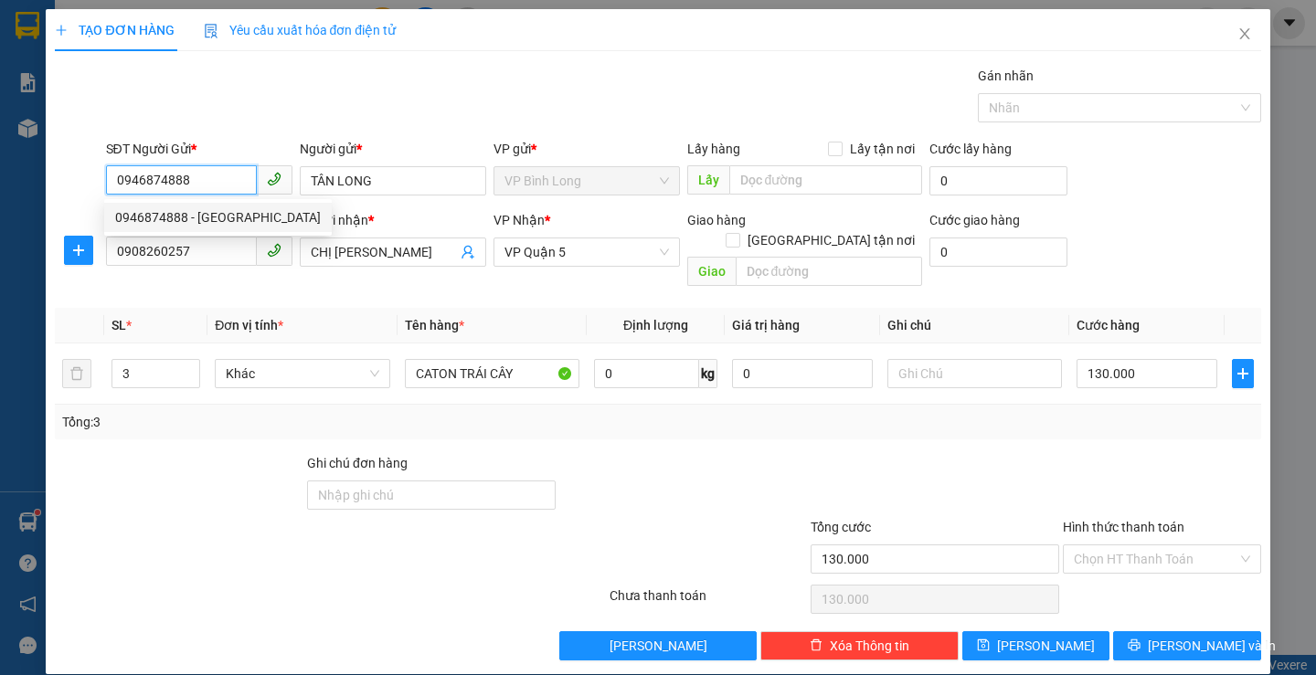
type input "40.000"
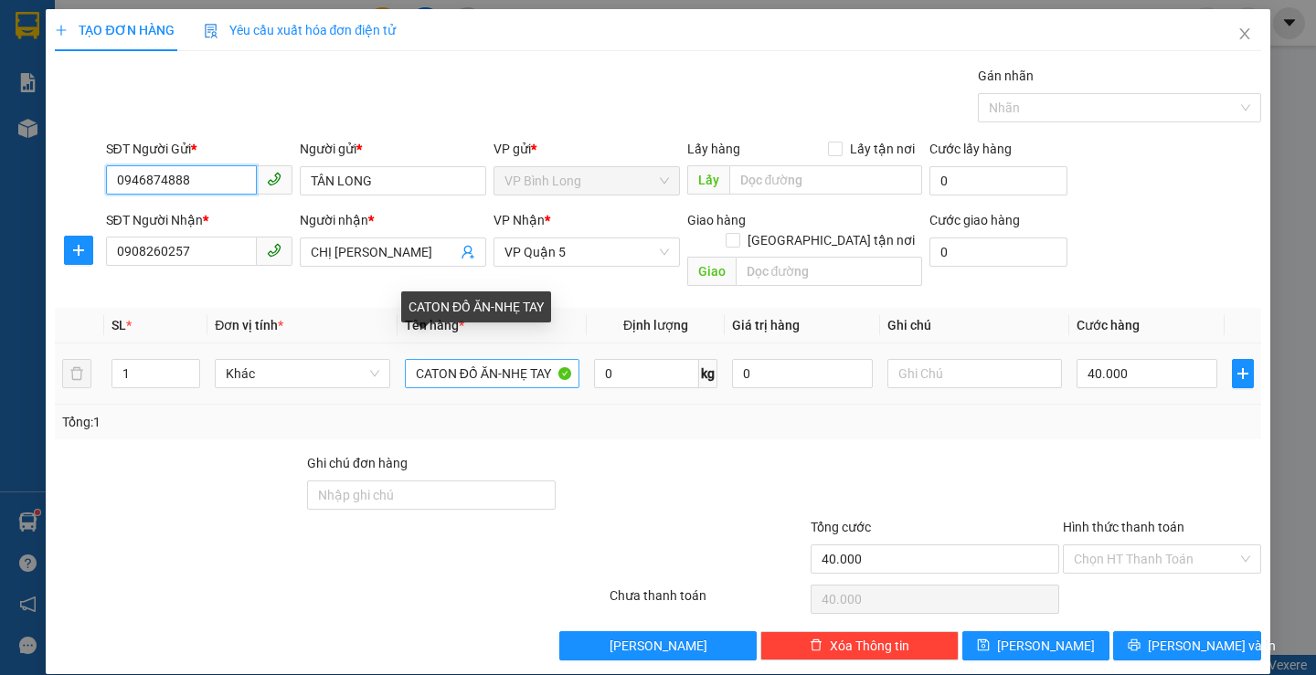
type input "0946874888"
click at [446, 359] on input "CATON ĐỒ ĂN-NHẸ TAY" at bounding box center [492, 373] width 175 height 29
click at [520, 359] on input "N ĐỒ ĂN-NHẸ" at bounding box center [492, 373] width 175 height 29
type input "N"
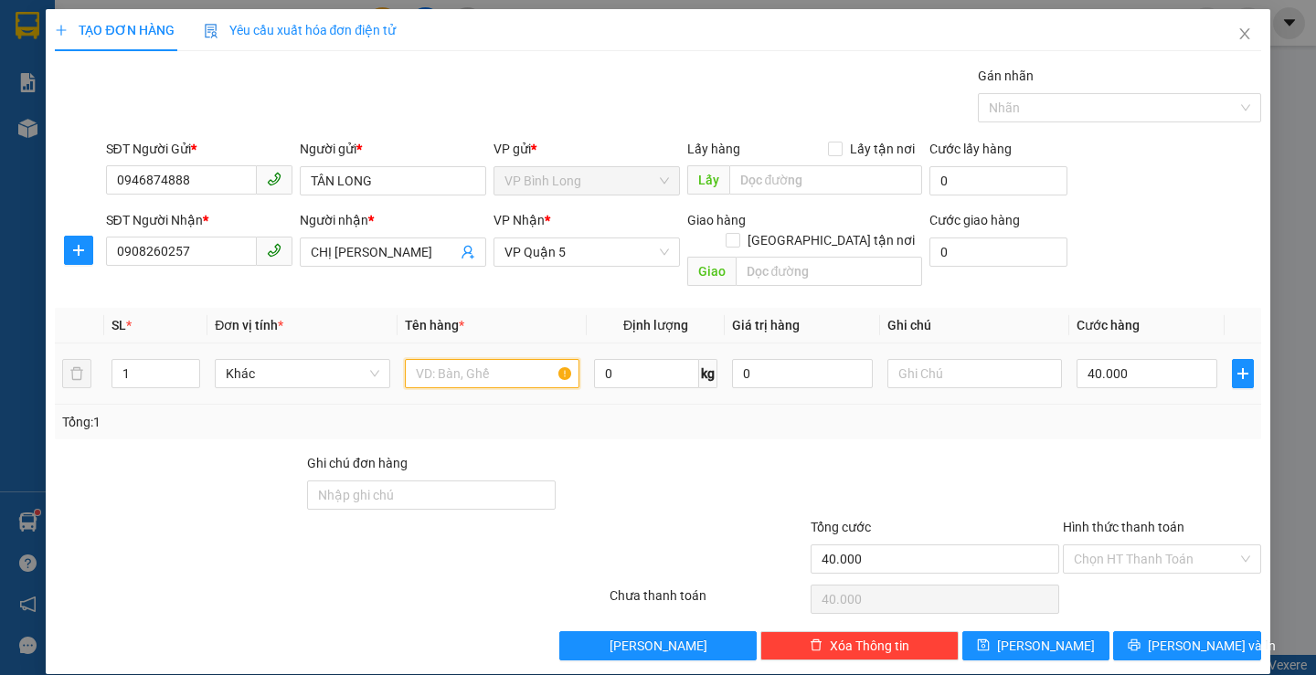
click at [497, 359] on input "text" at bounding box center [492, 373] width 175 height 29
type input "V"
type input "BAO GIẤY"
click at [1159, 359] on input "40.000" at bounding box center [1146, 373] width 141 height 29
type input "3"
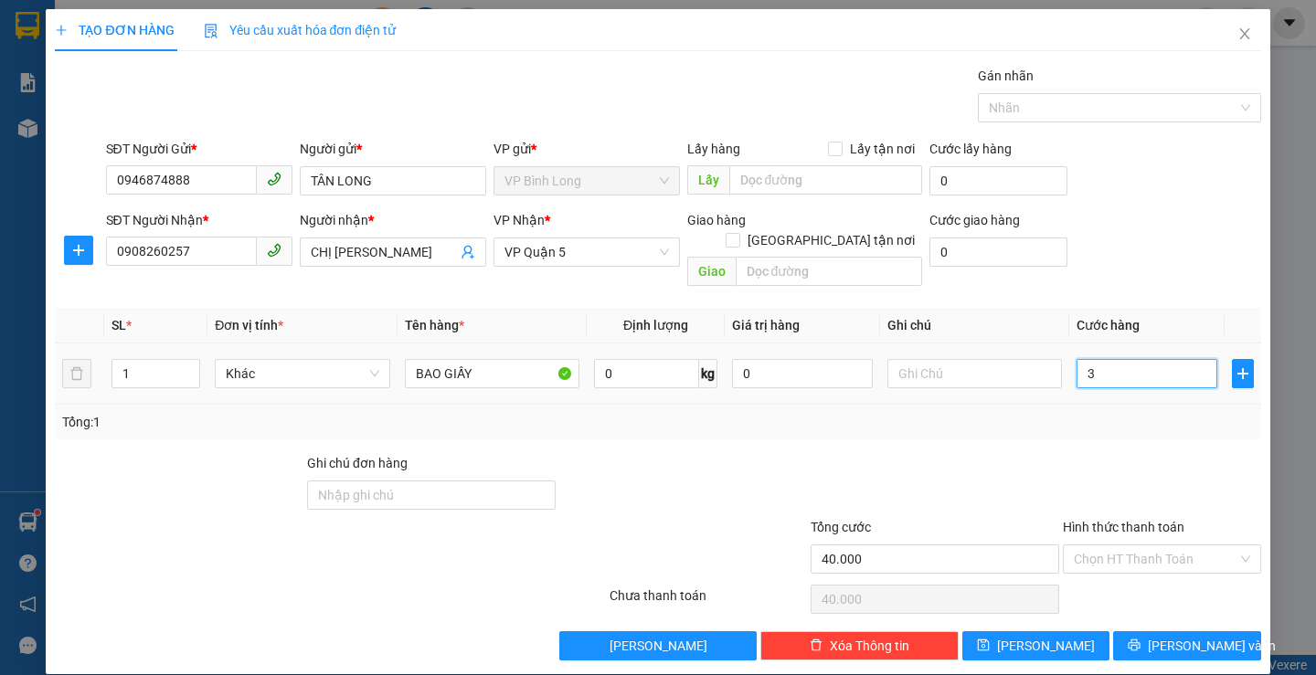
type input "3"
type input "30"
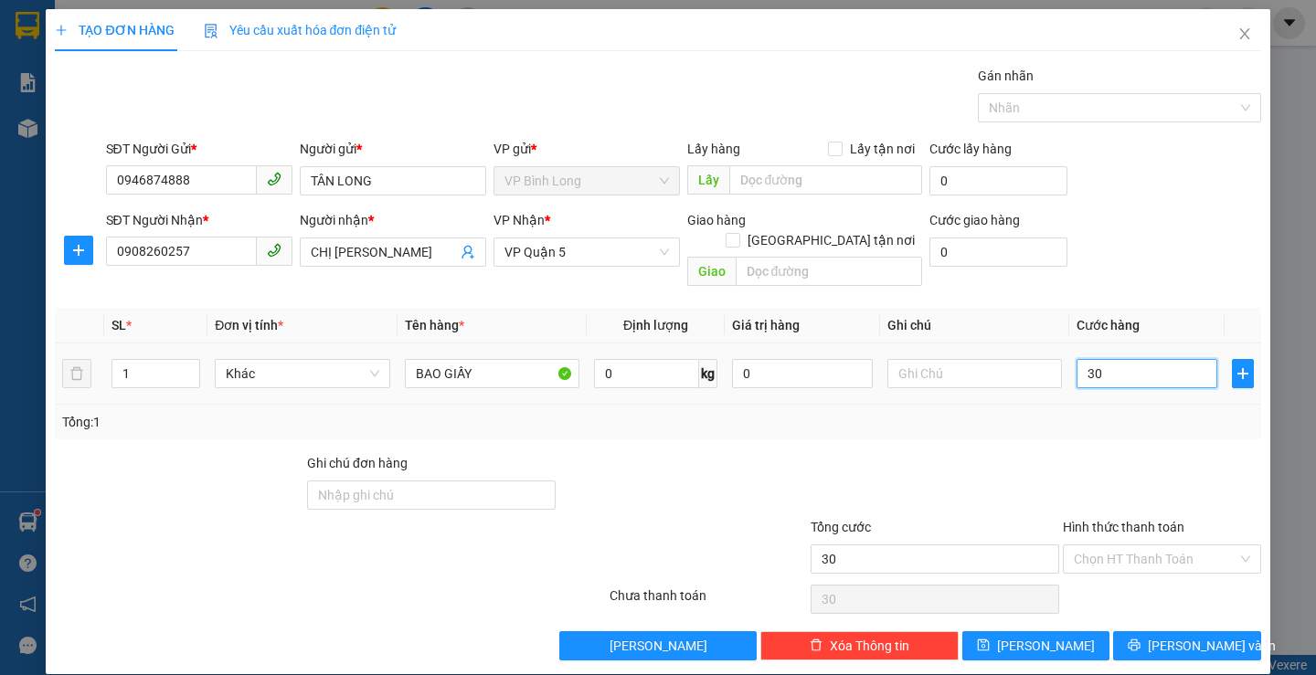
type input "300"
type input "3.000"
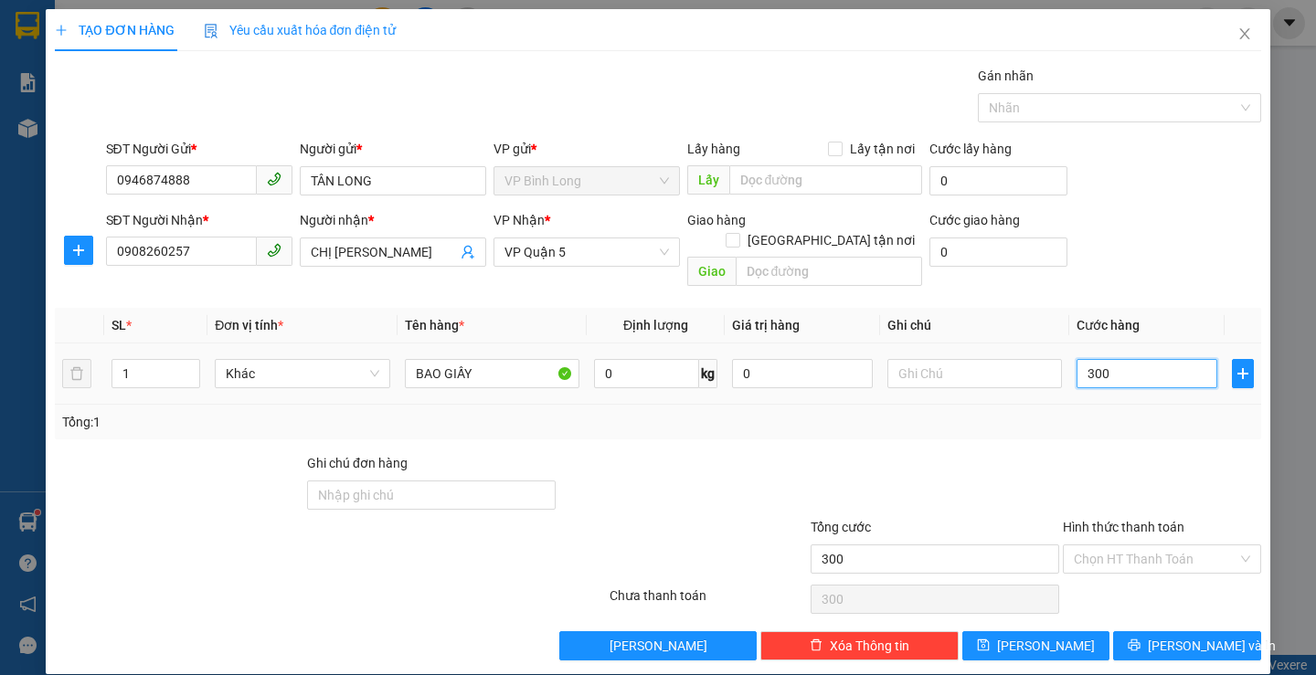
type input "3.000"
type input "30.000"
click at [1086, 549] on input "Hình thức thanh toán" at bounding box center [1156, 558] width 164 height 27
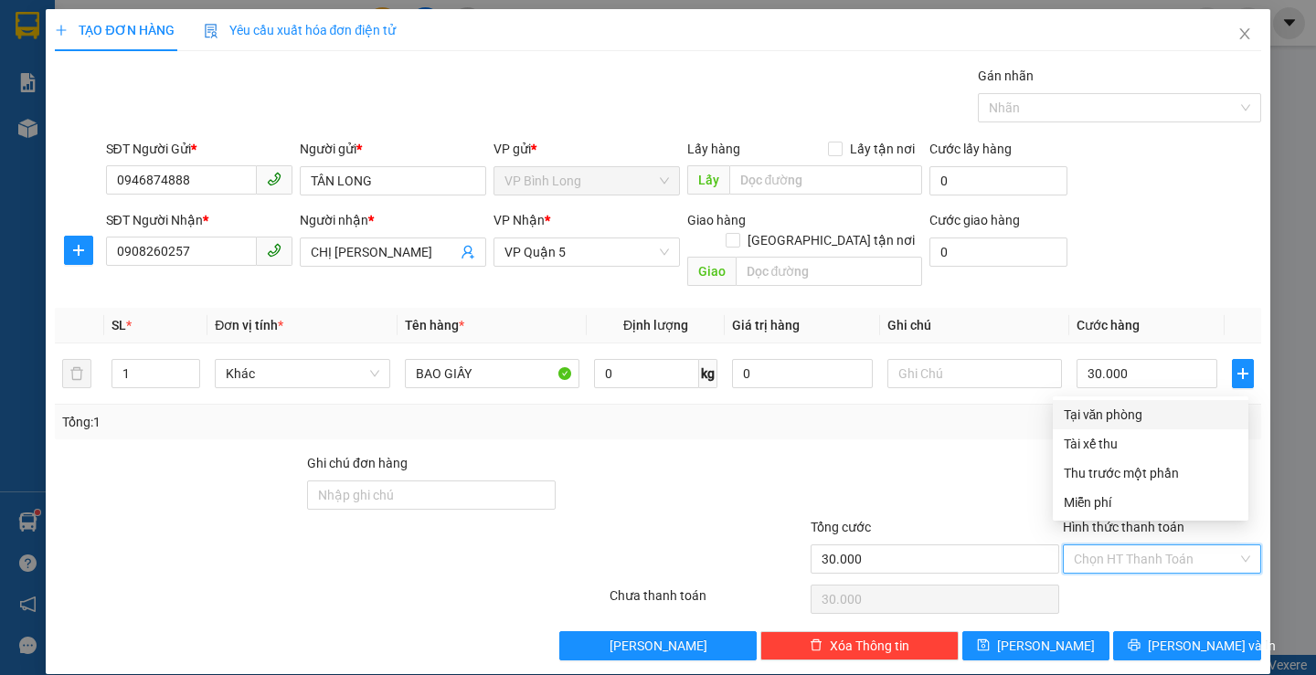
click at [1110, 415] on div "Tại văn phòng" at bounding box center [1151, 415] width 174 height 20
type input "0"
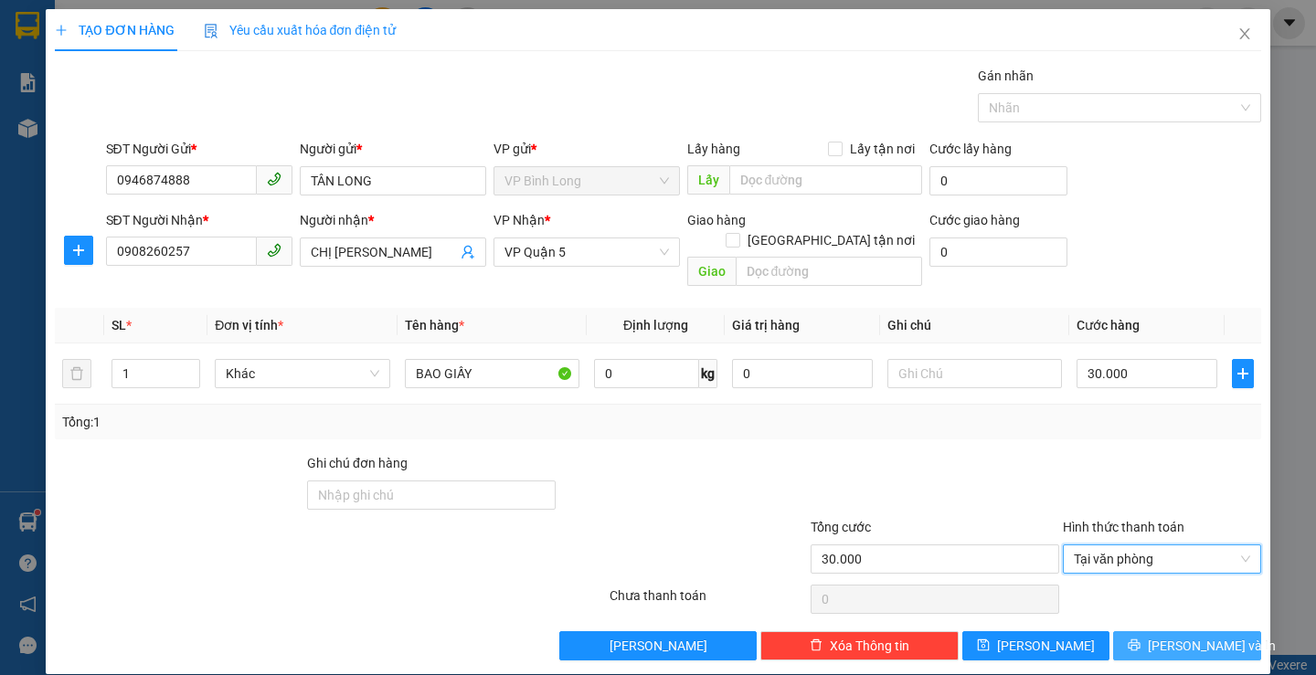
drag, startPoint x: 1170, startPoint y: 634, endPoint x: 1170, endPoint y: 624, distance: 10.1
click at [1170, 636] on span "[PERSON_NAME] và In" at bounding box center [1212, 646] width 128 height 20
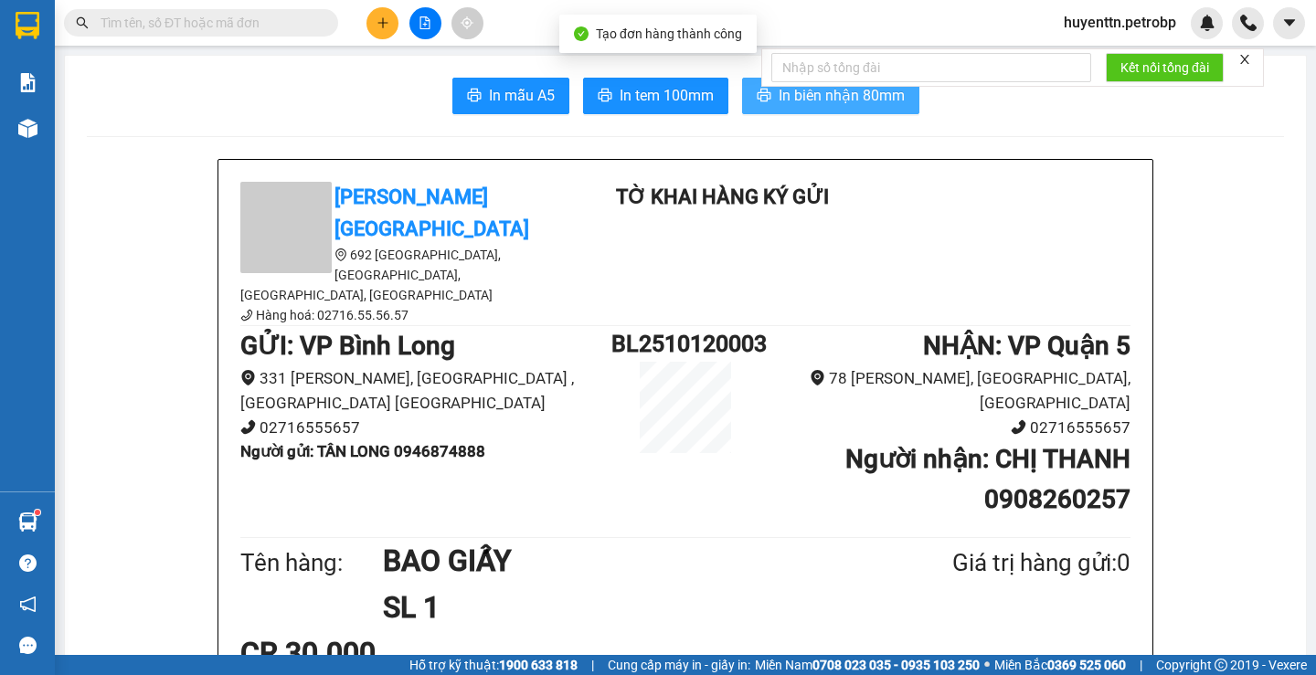
click at [795, 93] on span "In biên nhận 80mm" at bounding box center [841, 95] width 126 height 23
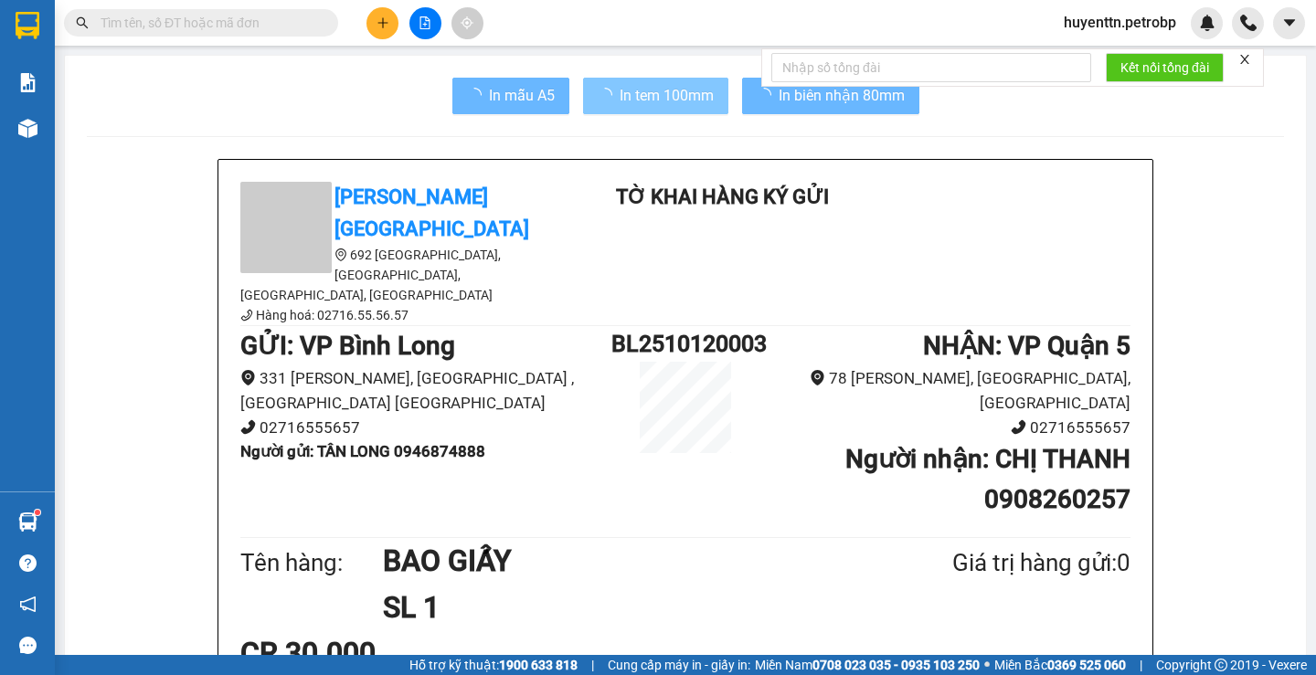
click at [637, 111] on button "In tem 100mm" at bounding box center [655, 96] width 145 height 37
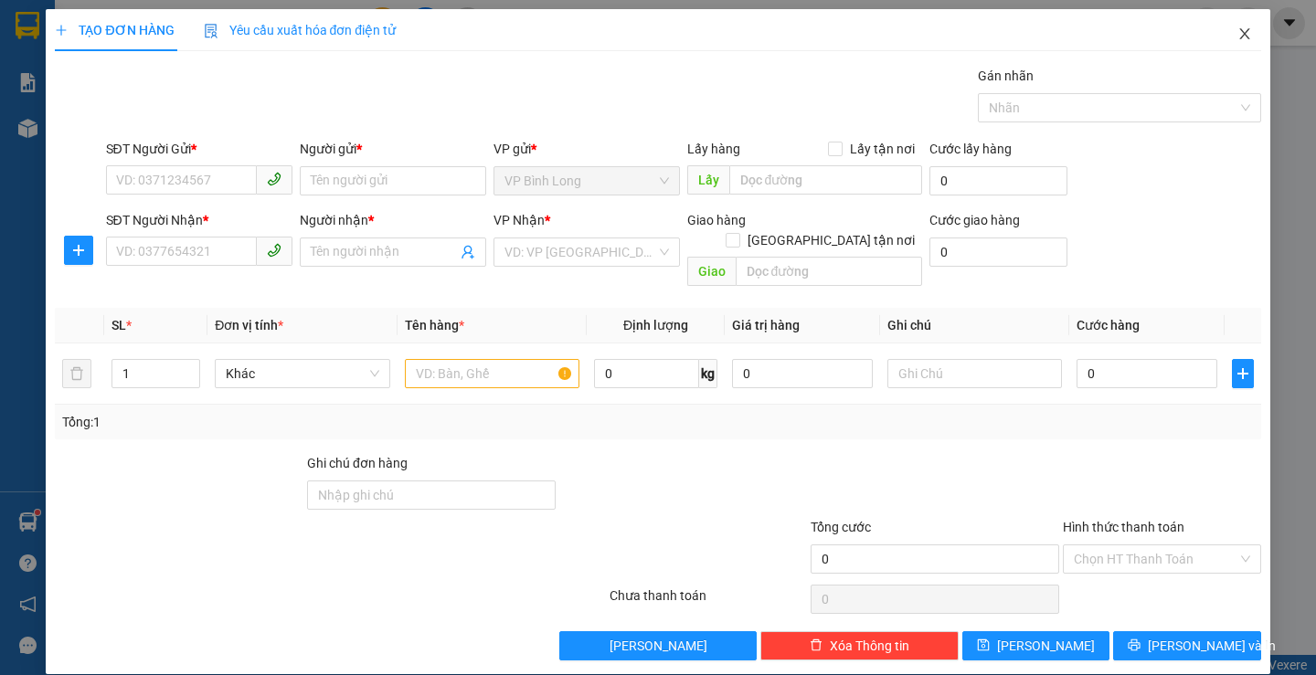
click at [1237, 28] on icon "close" at bounding box center [1244, 33] width 15 height 15
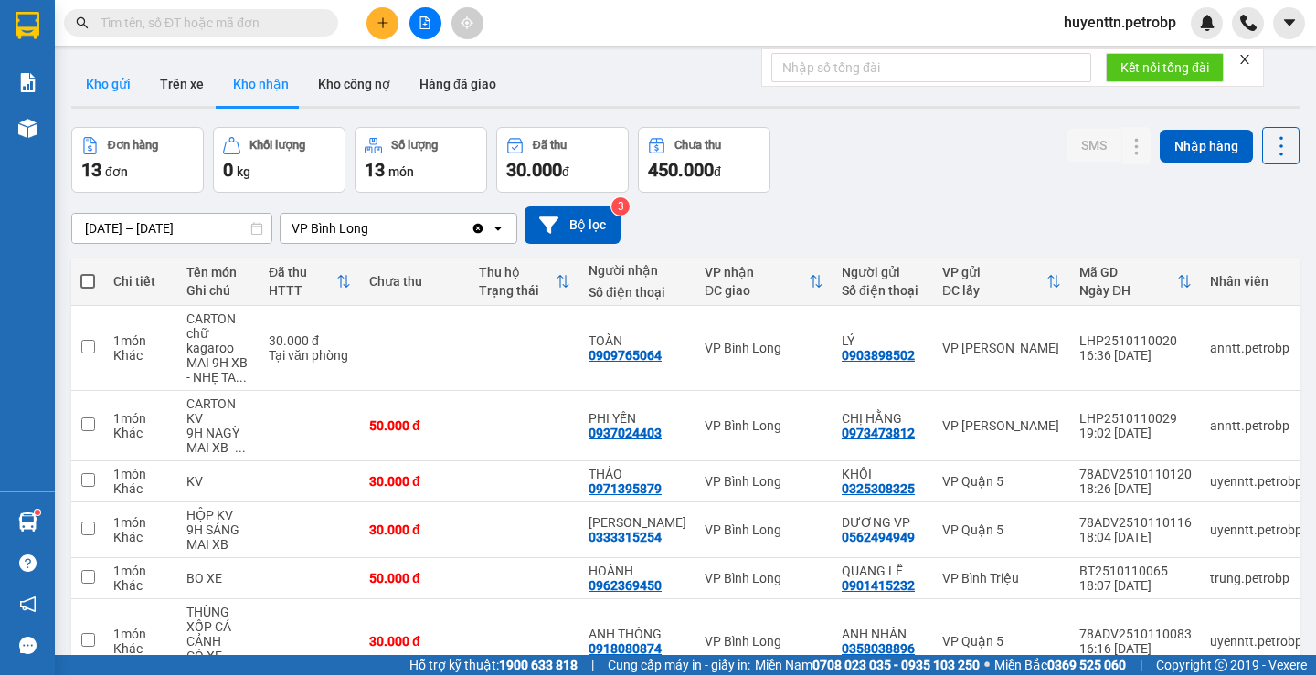
click at [113, 85] on button "Kho gửi" at bounding box center [108, 84] width 74 height 44
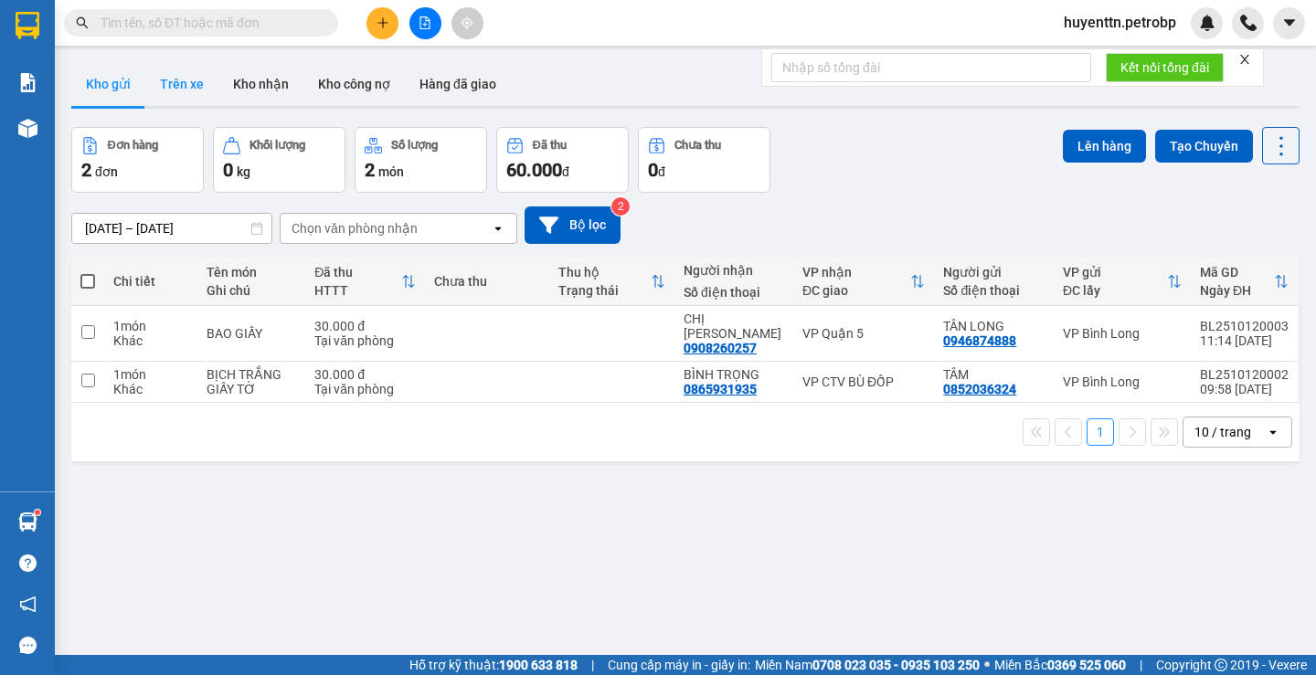
click at [177, 90] on button "Trên xe" at bounding box center [181, 84] width 73 height 44
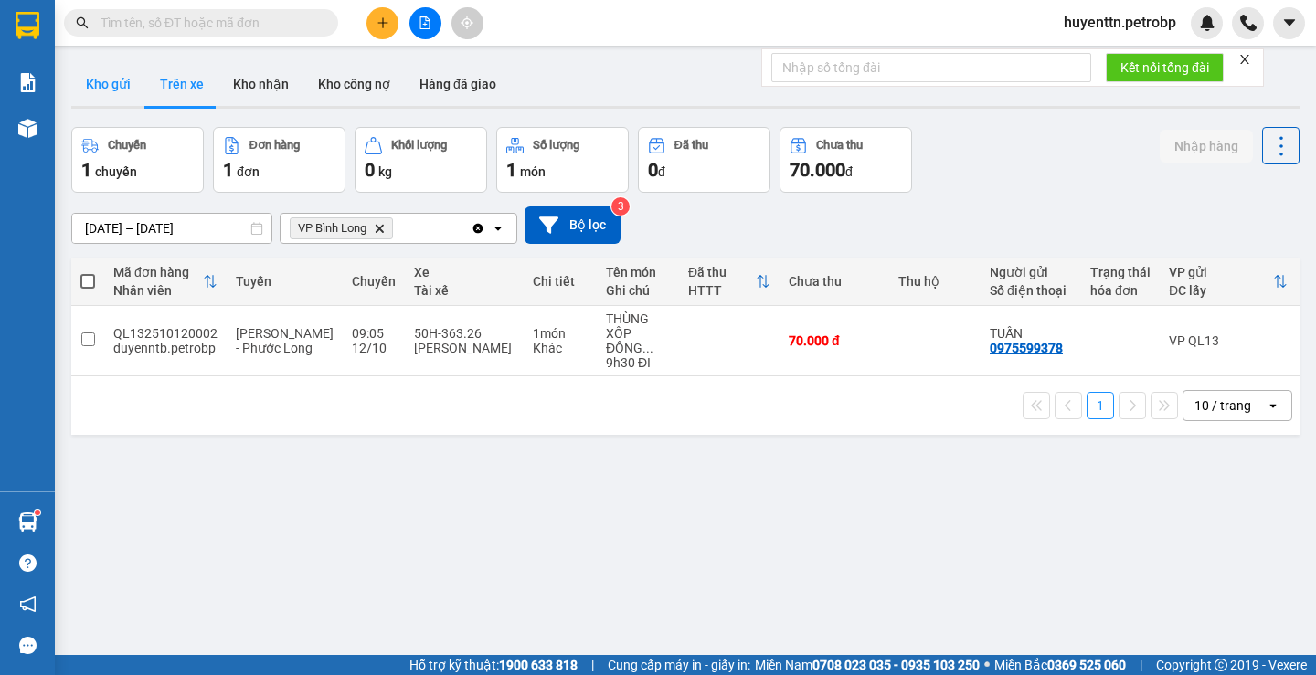
click at [111, 73] on button "Kho gửi" at bounding box center [108, 84] width 74 height 44
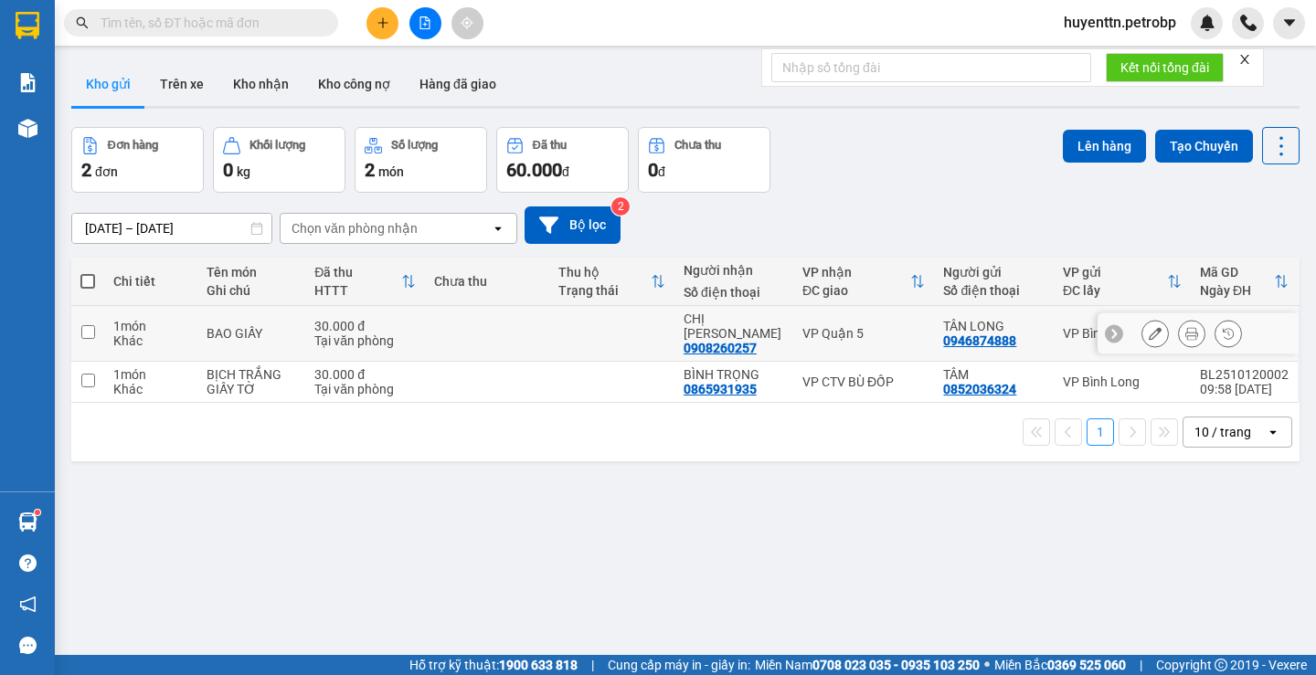
click at [472, 330] on td at bounding box center [487, 334] width 125 height 56
checkbox input "true"
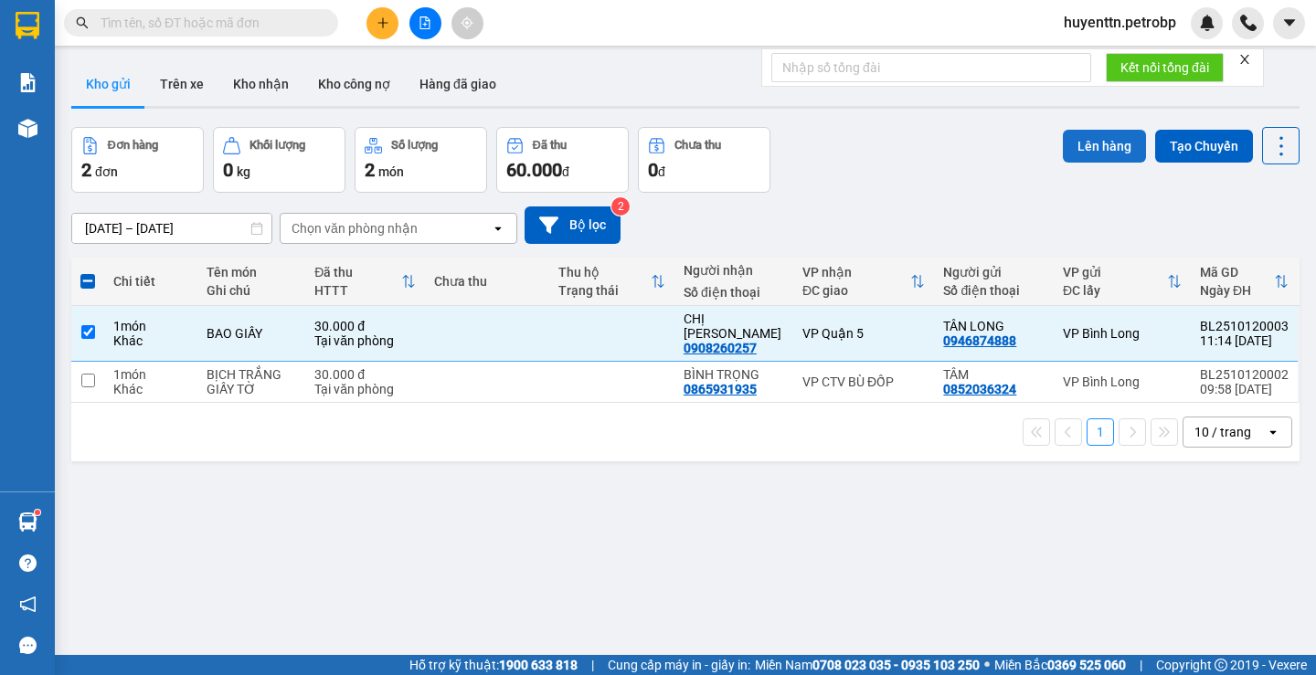
click at [1076, 130] on button "Lên hàng" at bounding box center [1104, 146] width 83 height 33
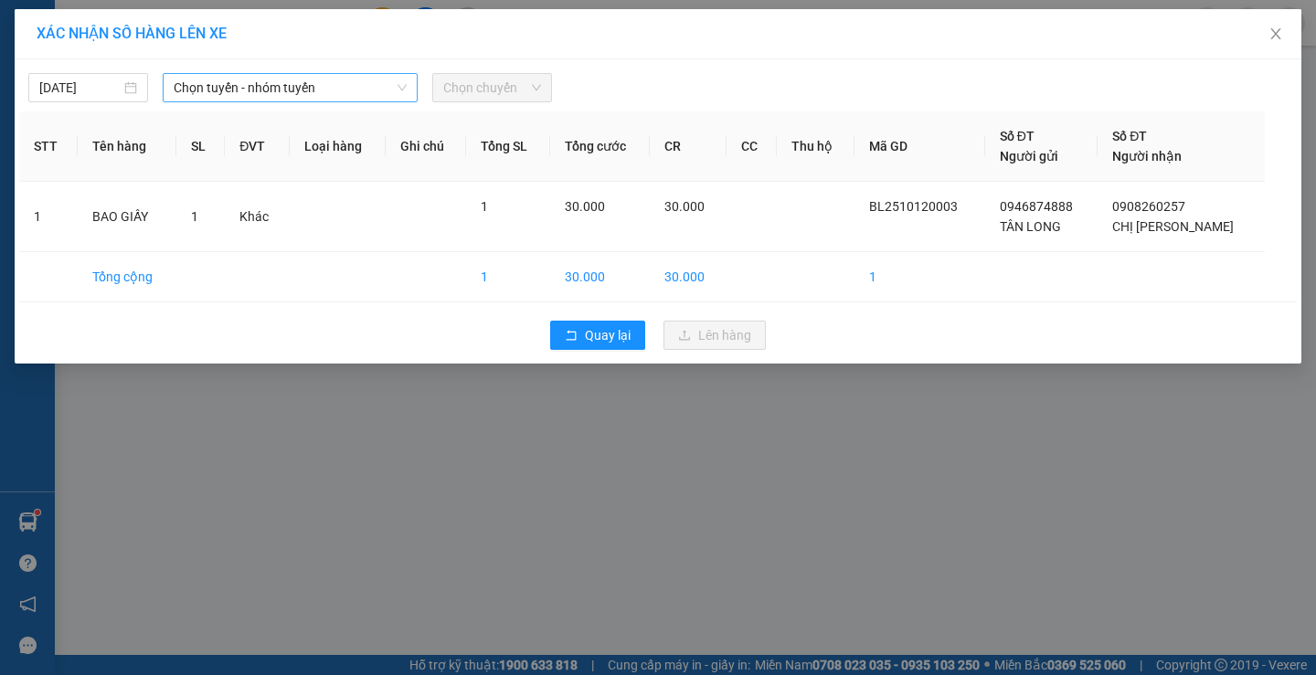
click at [364, 85] on span "Chọn tuyến - nhóm tuyến" at bounding box center [290, 87] width 233 height 27
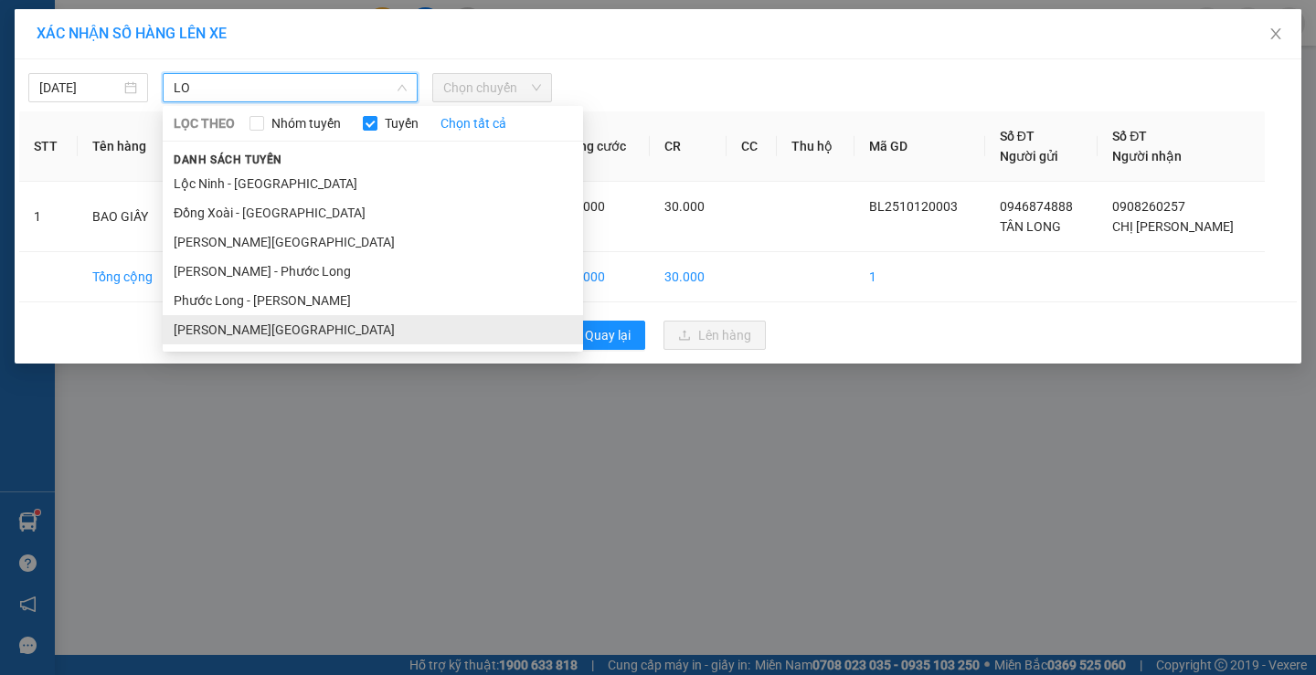
type input "LO"
click at [326, 327] on li "[PERSON_NAME][GEOGRAPHIC_DATA]" at bounding box center [373, 329] width 420 height 29
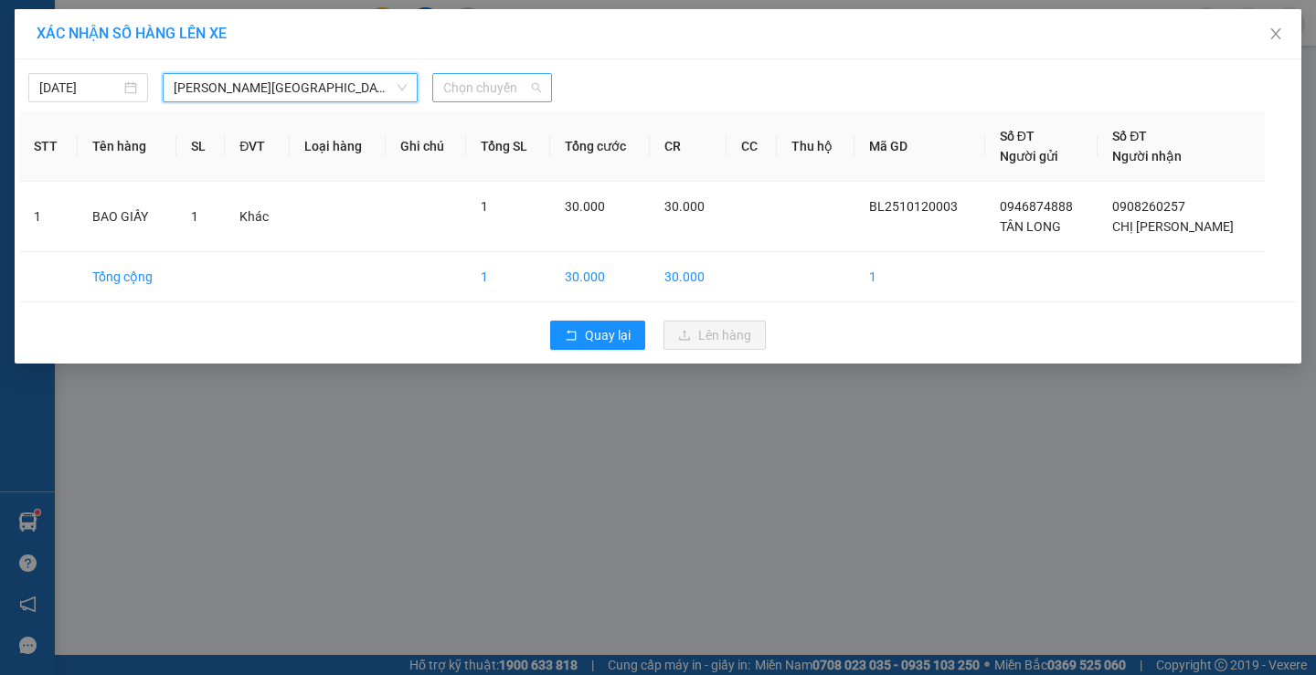
click at [489, 93] on span "Chọn chuyến" at bounding box center [492, 87] width 98 height 27
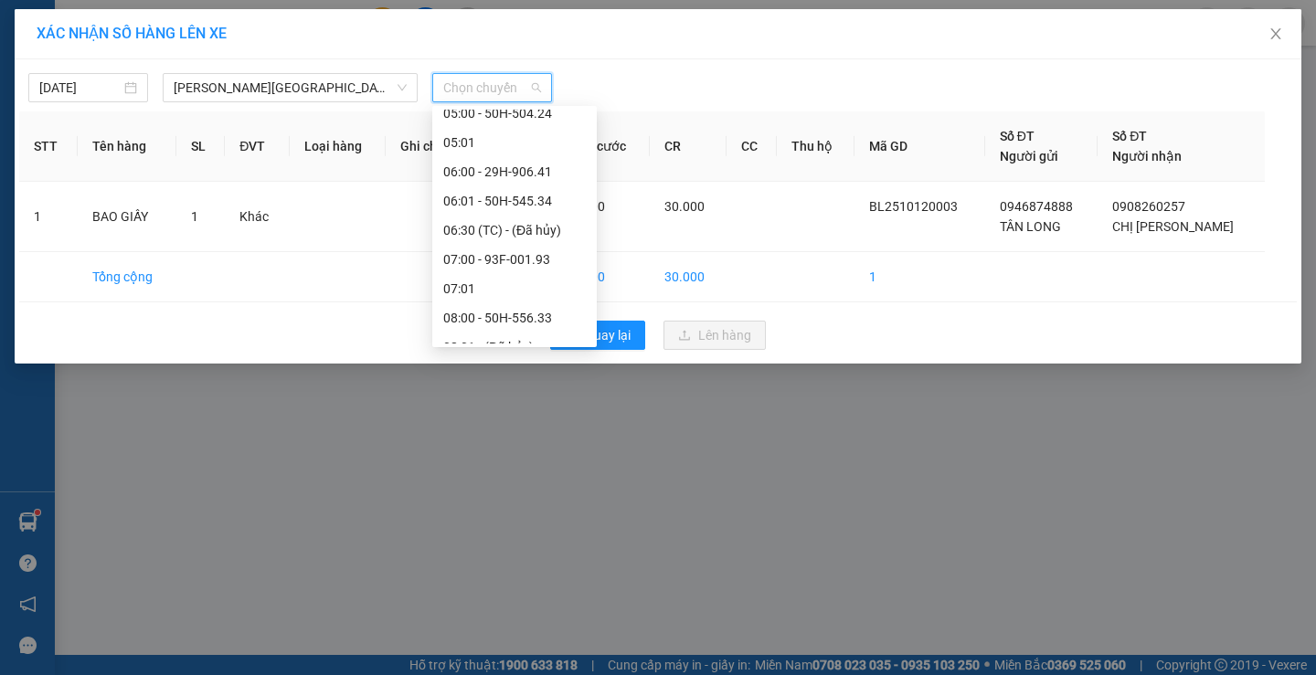
scroll to position [457, 0]
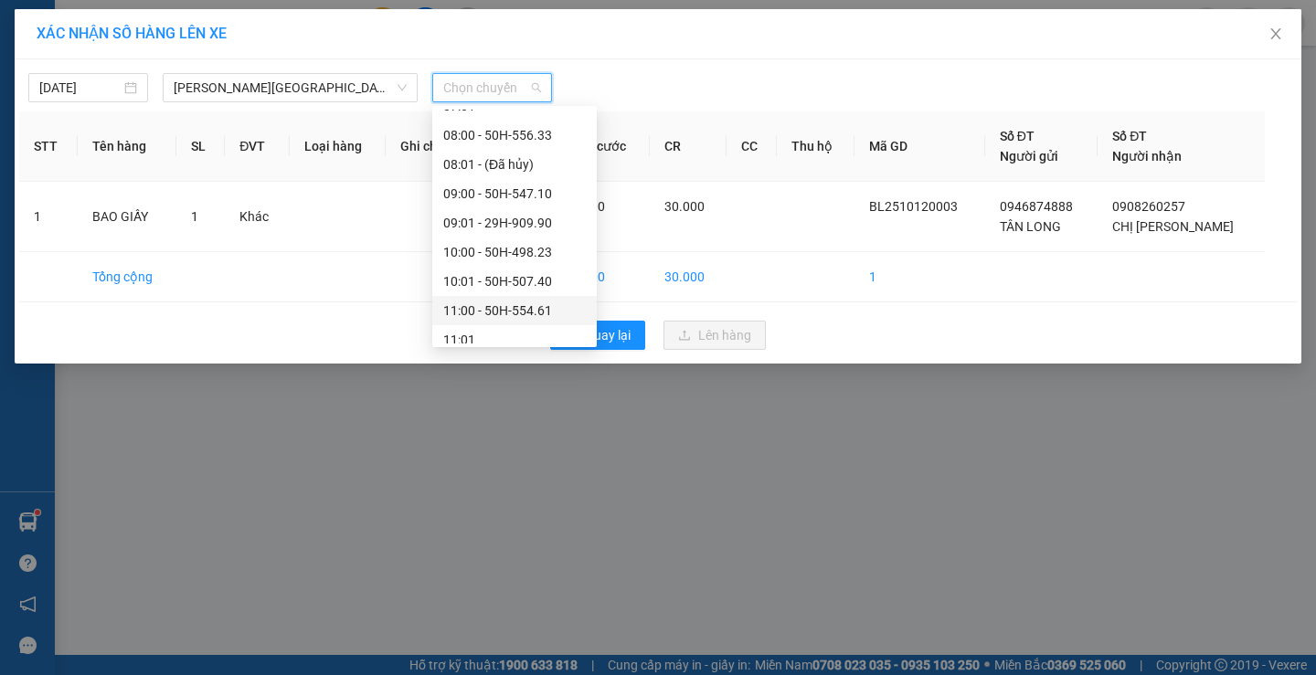
click at [503, 308] on div "11:00 - 50H-554.61" at bounding box center [514, 311] width 143 height 20
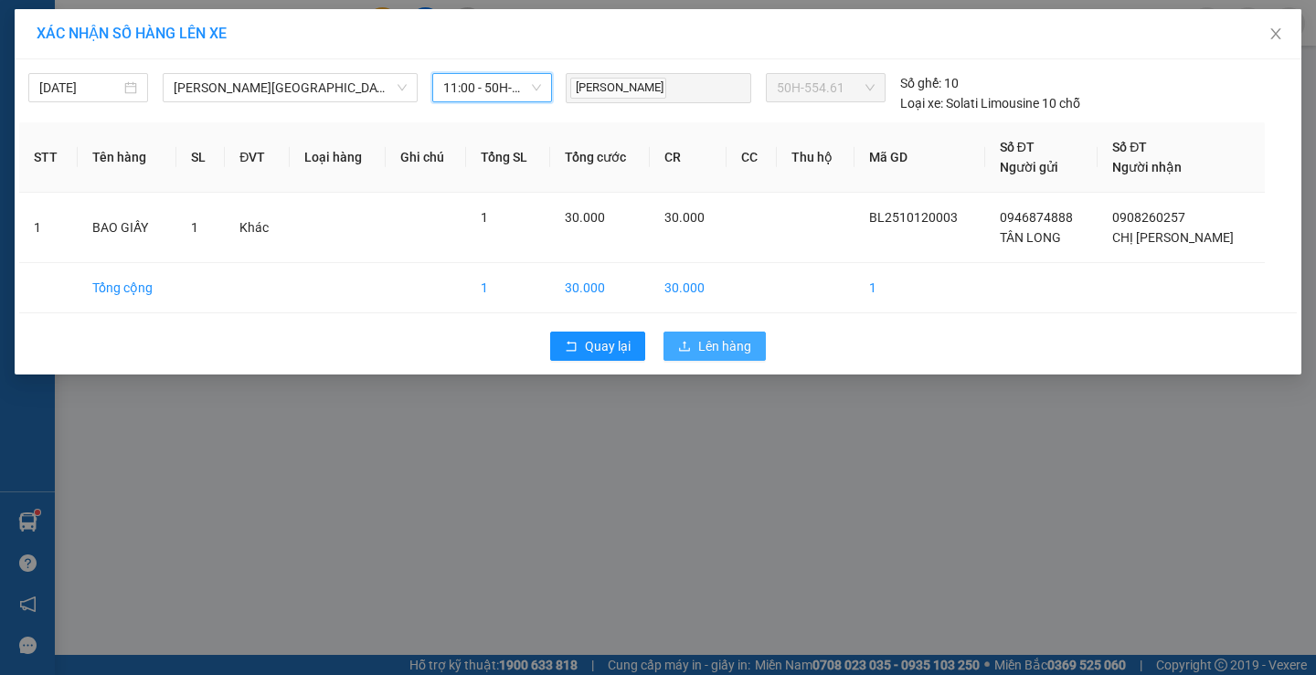
click at [700, 349] on span "Lên hàng" at bounding box center [724, 346] width 53 height 20
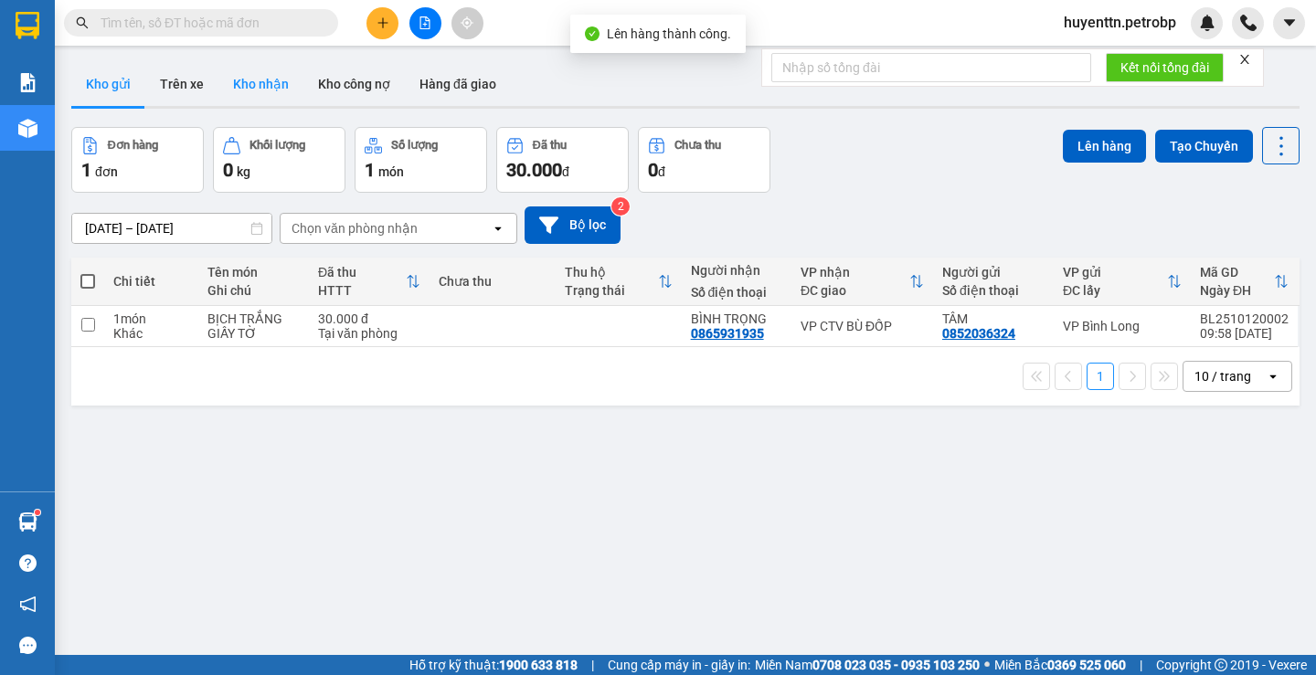
click at [234, 79] on button "Kho nhận" at bounding box center [260, 84] width 85 height 44
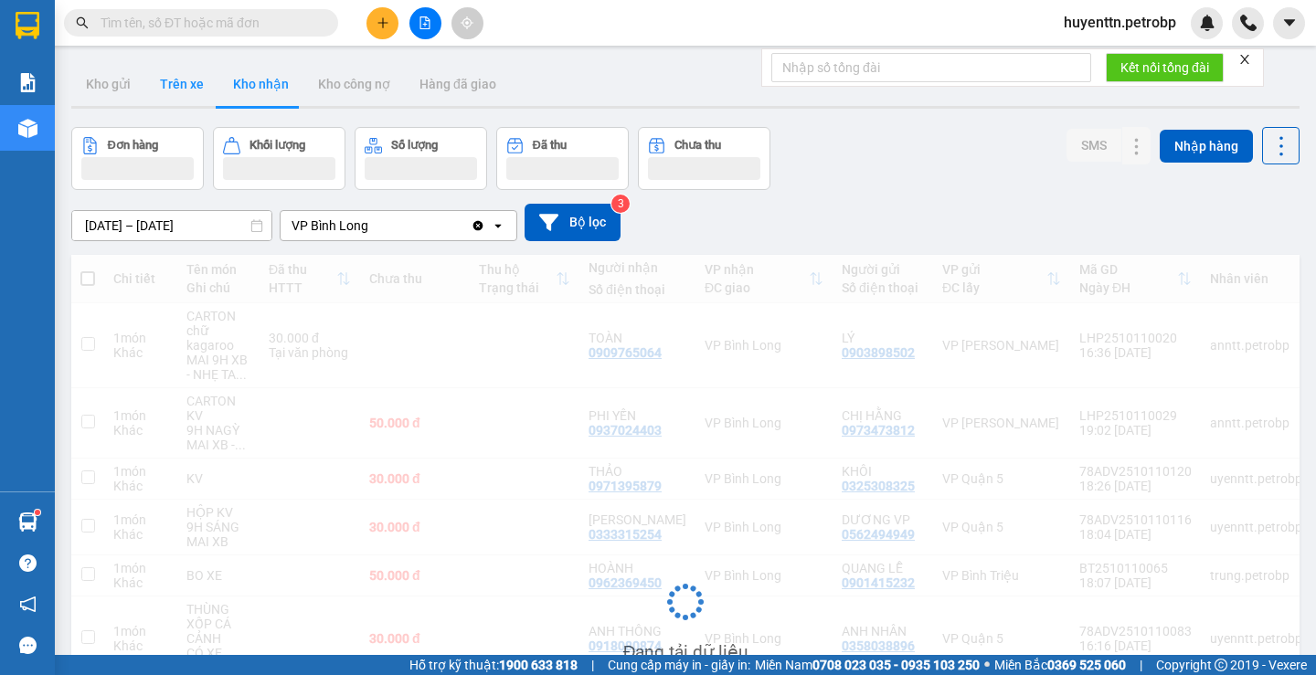
click at [183, 96] on button "Trên xe" at bounding box center [181, 84] width 73 height 44
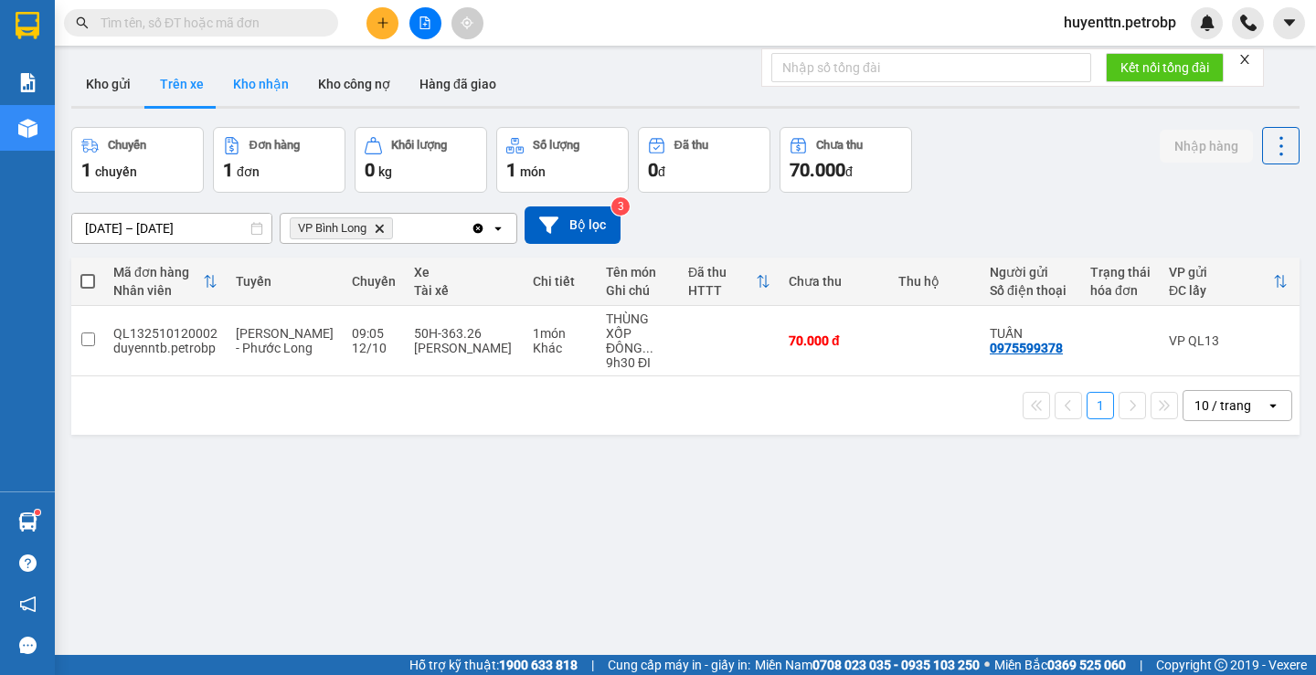
click at [242, 94] on button "Kho nhận" at bounding box center [260, 84] width 85 height 44
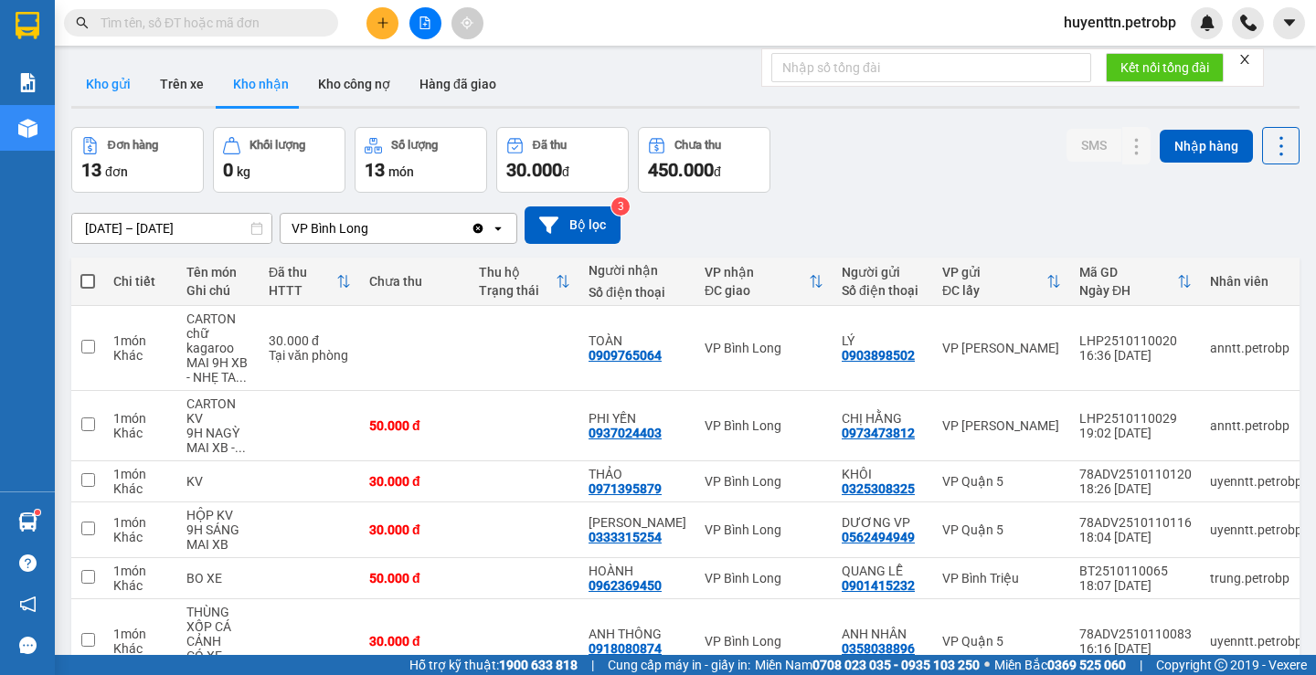
click at [121, 85] on button "Kho gửi" at bounding box center [108, 84] width 74 height 44
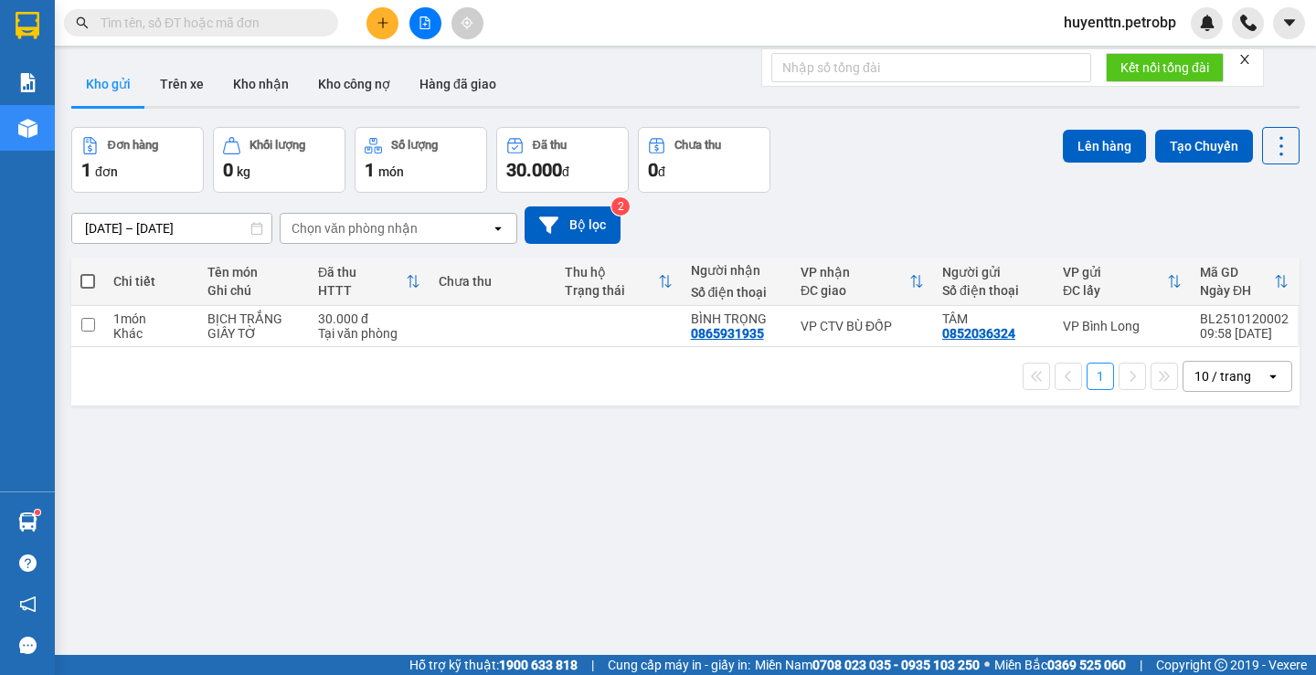
click at [200, 23] on input "text" at bounding box center [209, 23] width 216 height 20
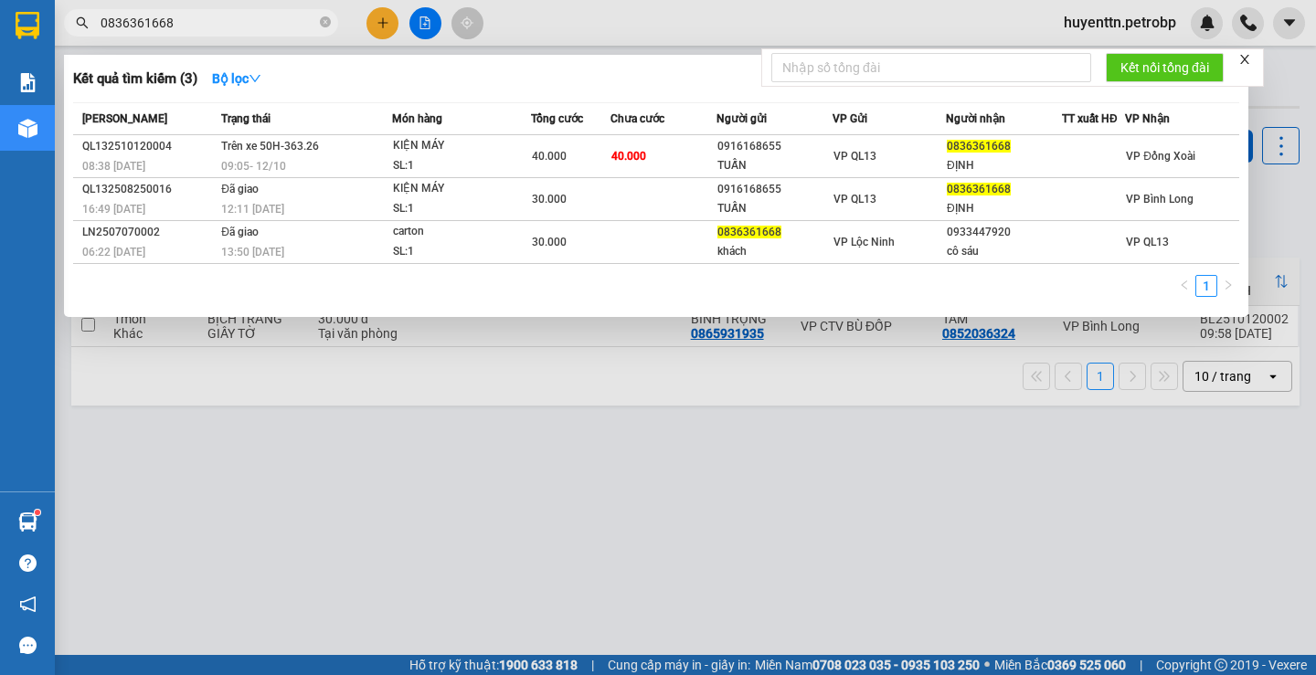
type input "0836361668"
click at [513, 454] on div at bounding box center [658, 337] width 1316 height 675
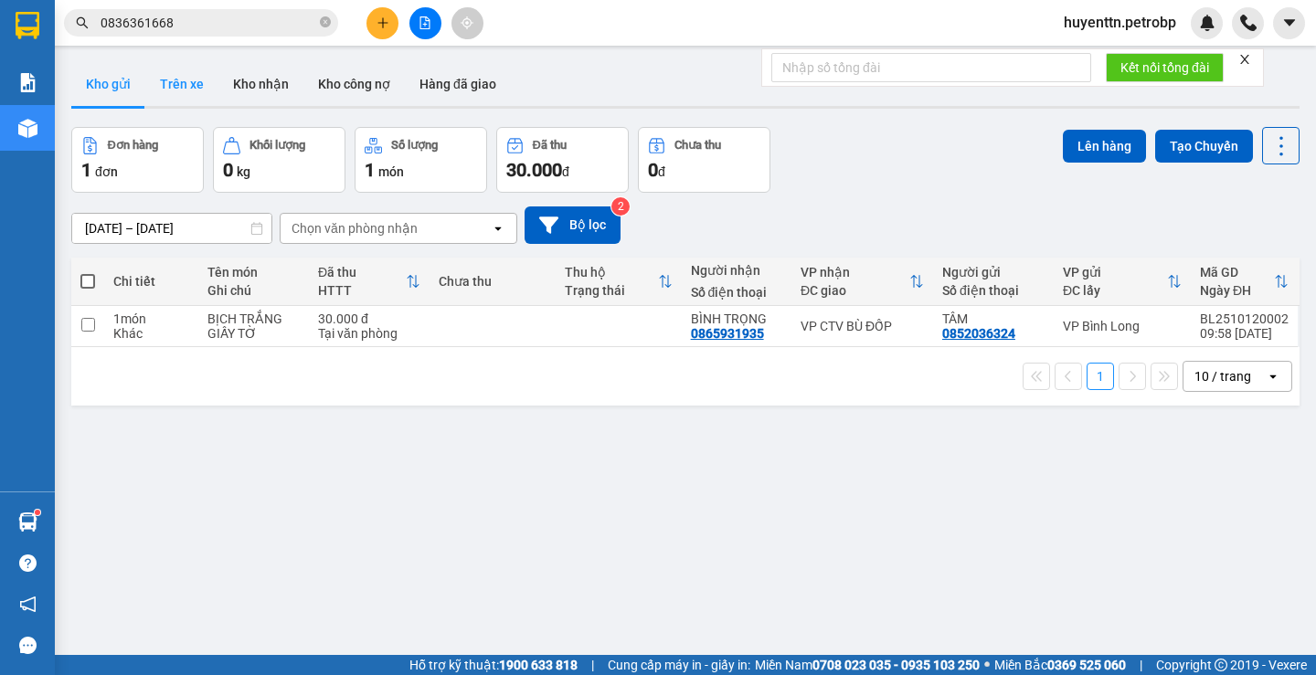
click at [162, 85] on button "Trên xe" at bounding box center [181, 84] width 73 height 44
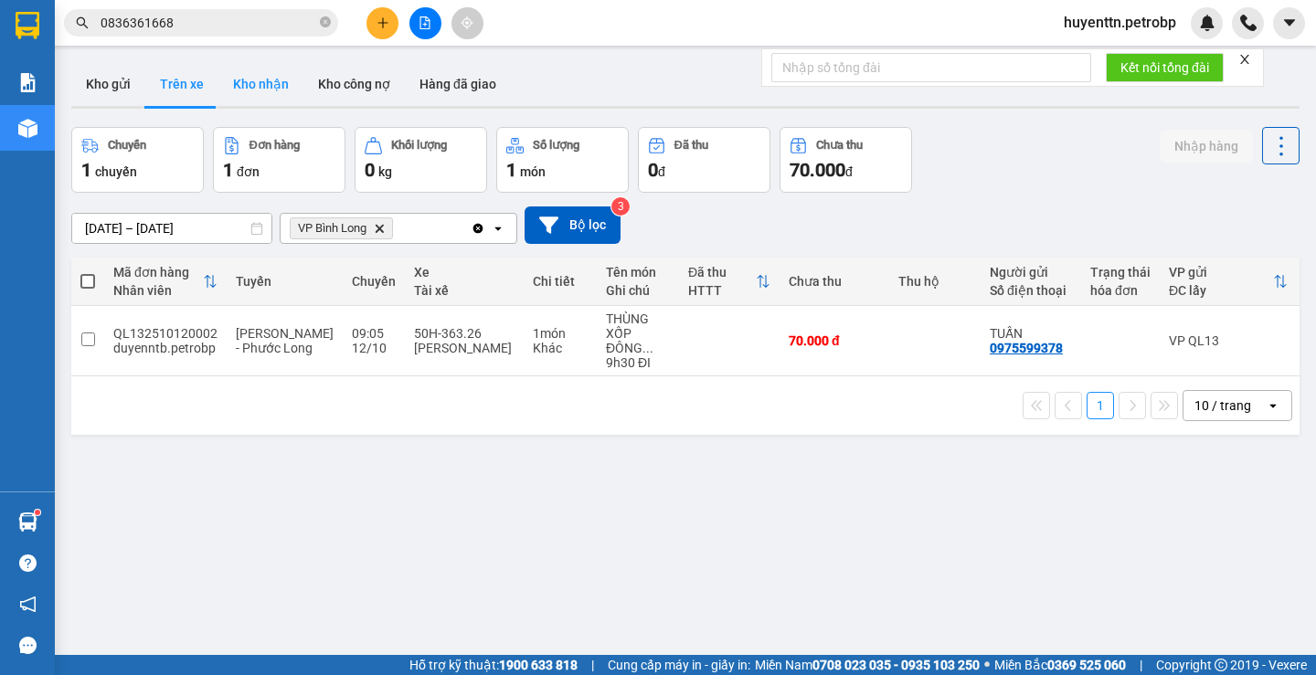
click at [249, 83] on button "Kho nhận" at bounding box center [260, 84] width 85 height 44
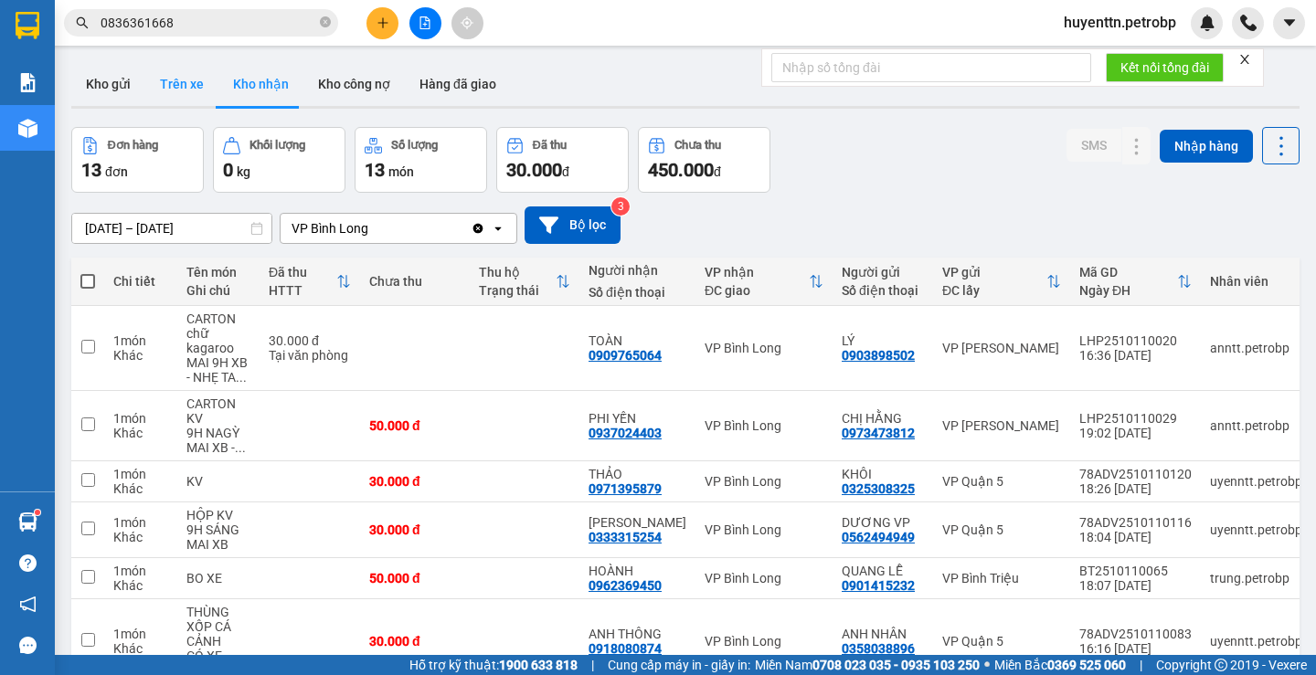
click at [188, 81] on button "Trên xe" at bounding box center [181, 84] width 73 height 44
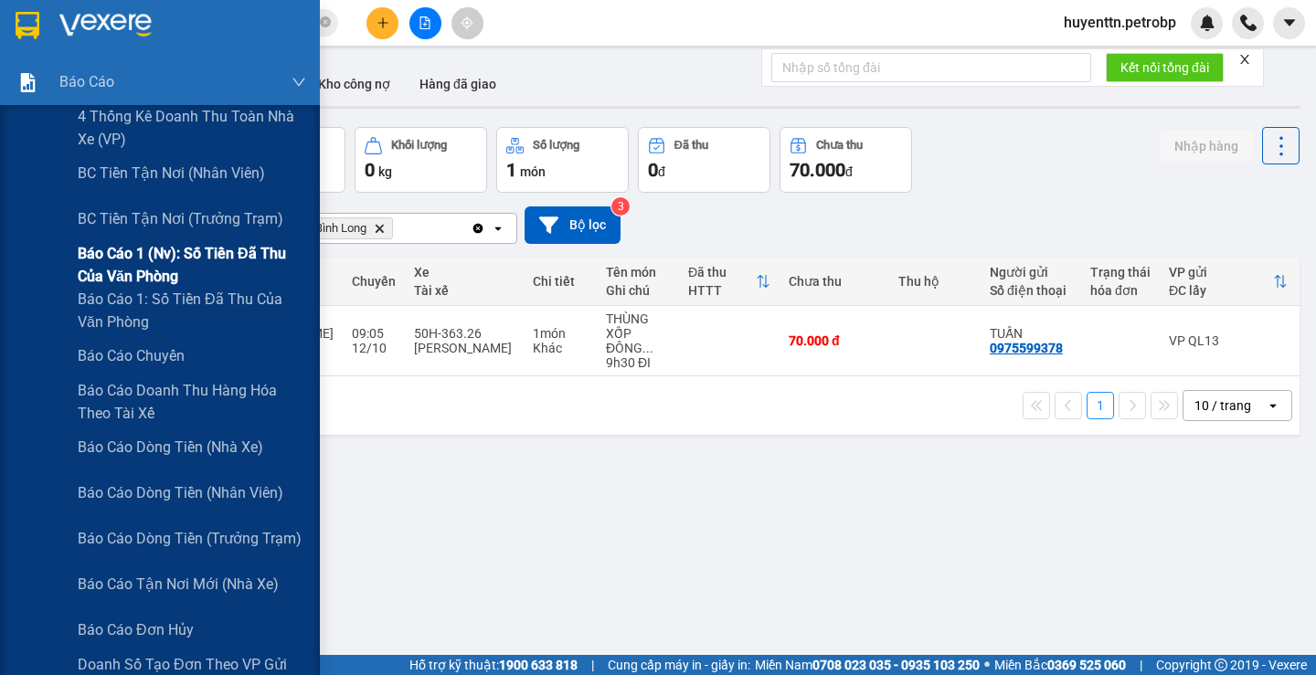
click at [169, 266] on span "Báo cáo 1 (nv): Số tiền đã thu của văn phòng" at bounding box center [192, 265] width 228 height 46
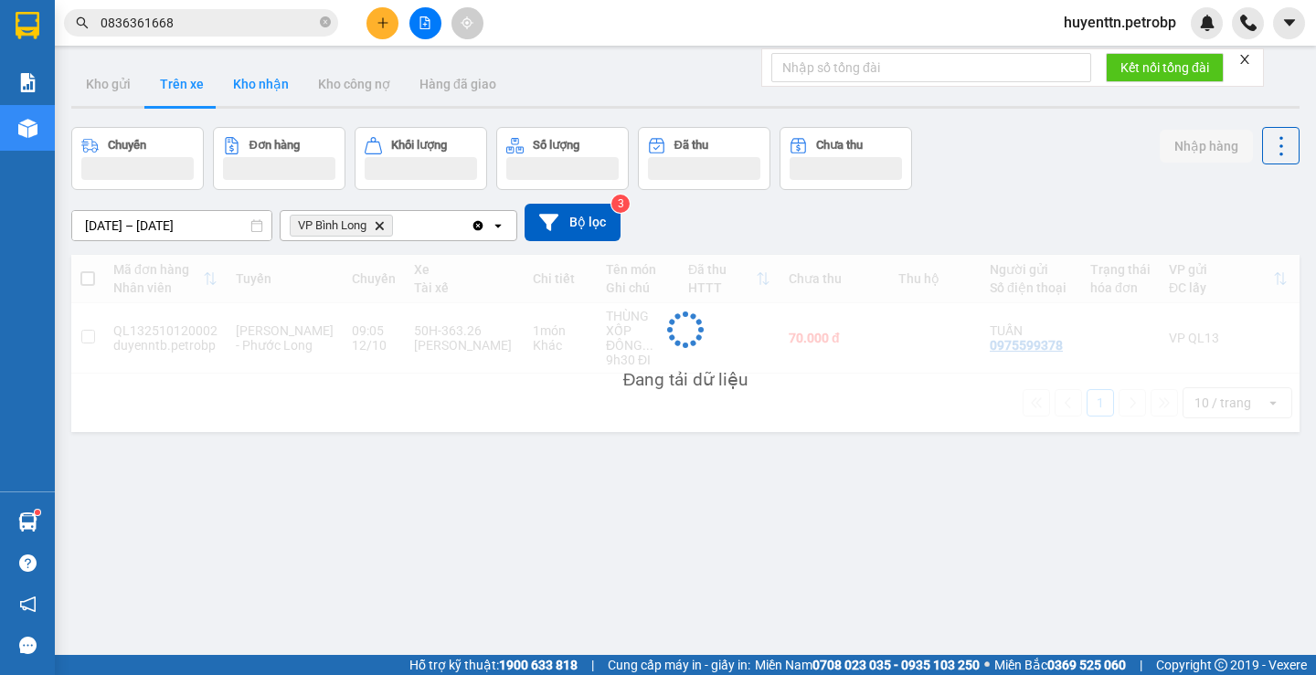
click at [247, 88] on button "Kho nhận" at bounding box center [260, 84] width 85 height 44
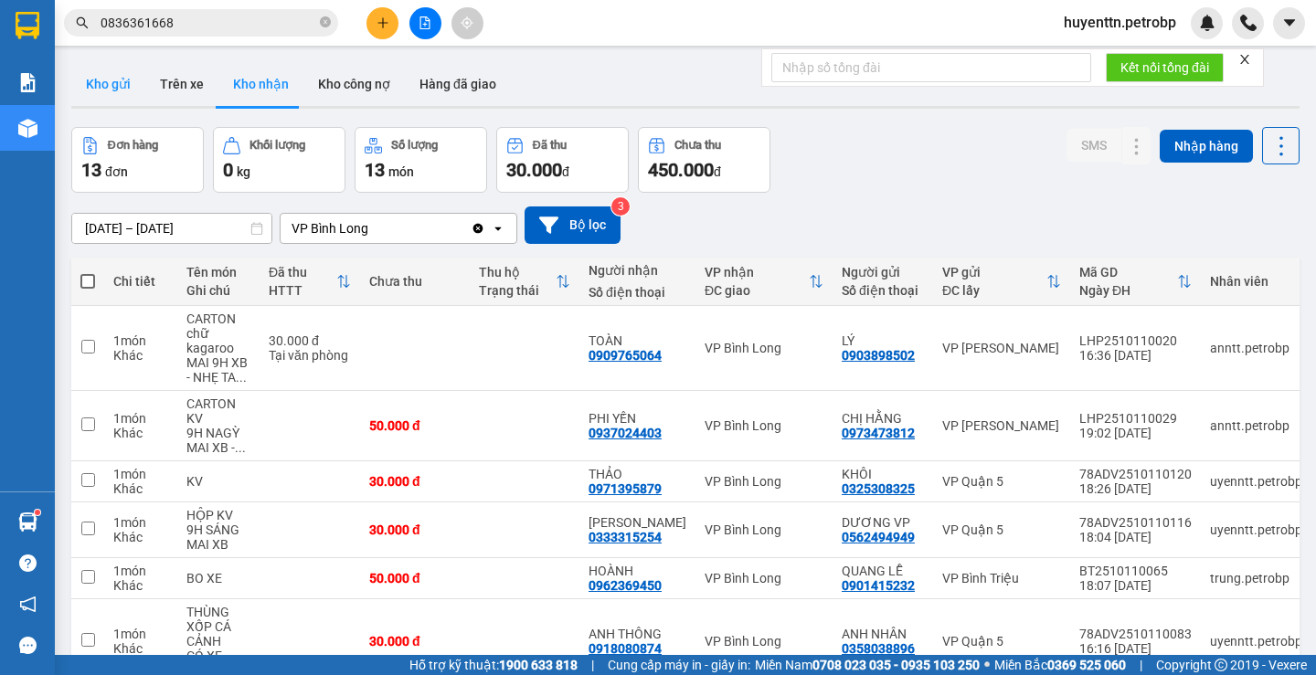
click at [98, 96] on button "Kho gửi" at bounding box center [108, 84] width 74 height 44
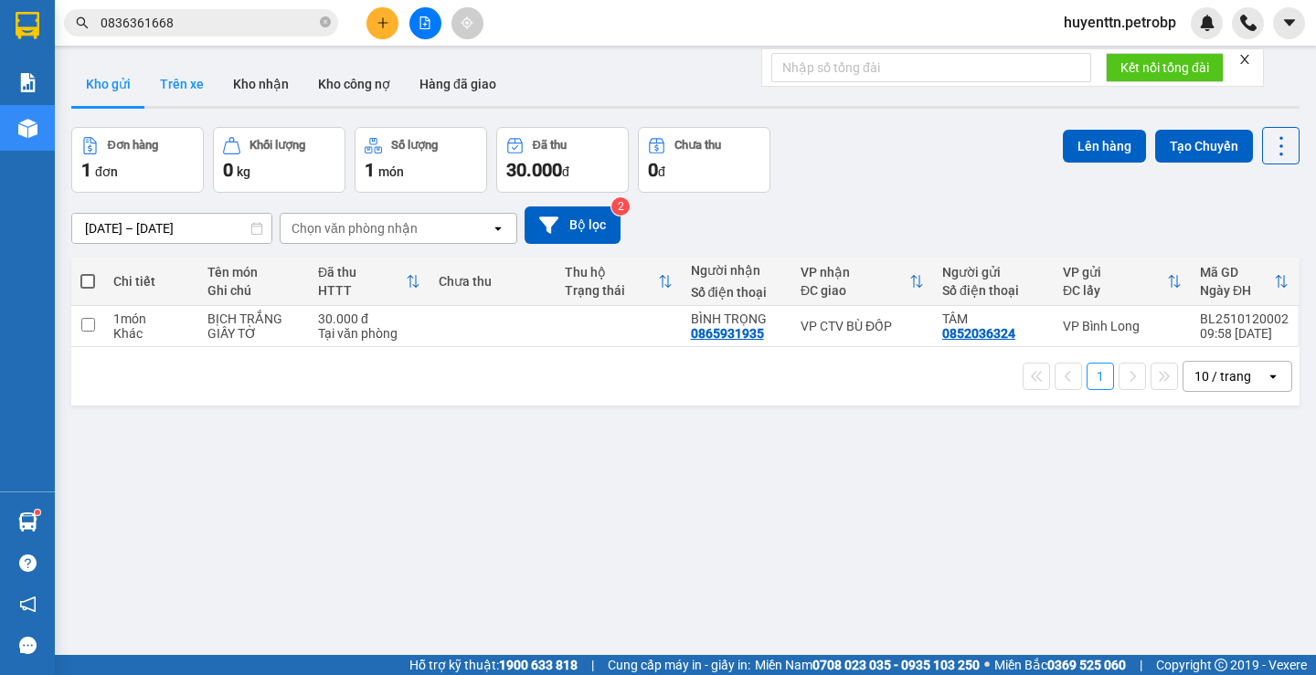
click at [207, 101] on button "Trên xe" at bounding box center [181, 84] width 73 height 44
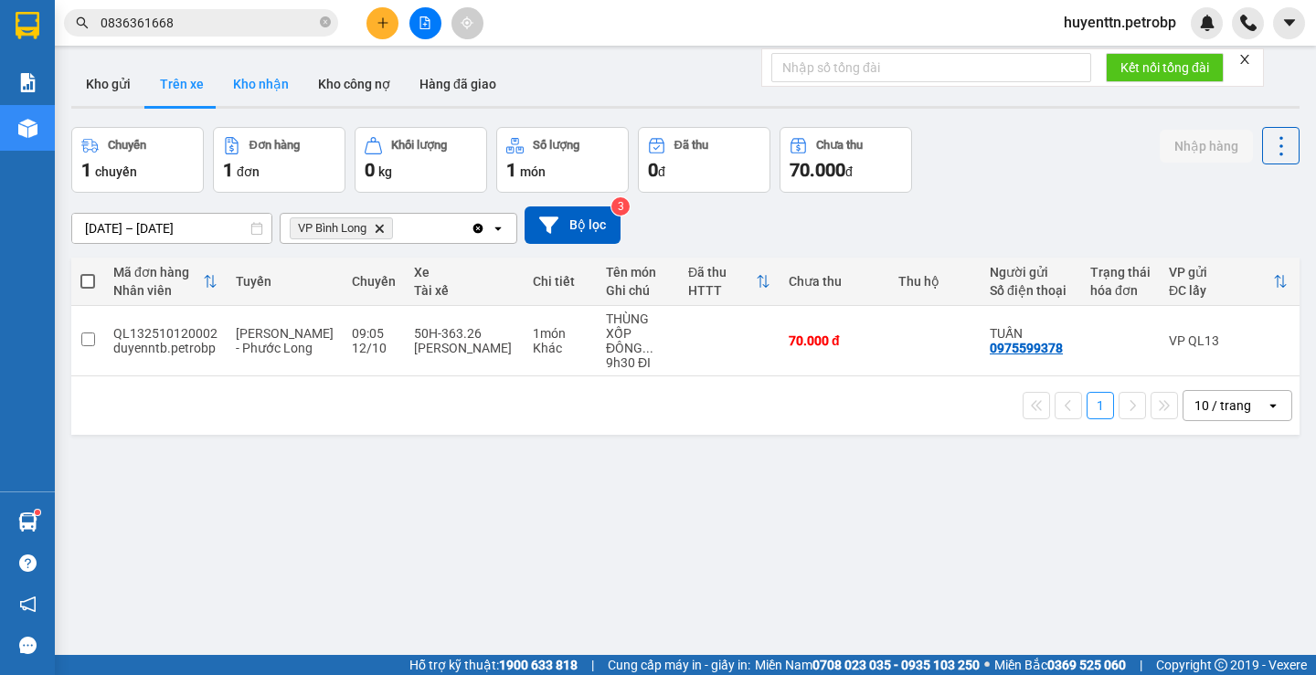
click at [288, 99] on button "Kho nhận" at bounding box center [260, 84] width 85 height 44
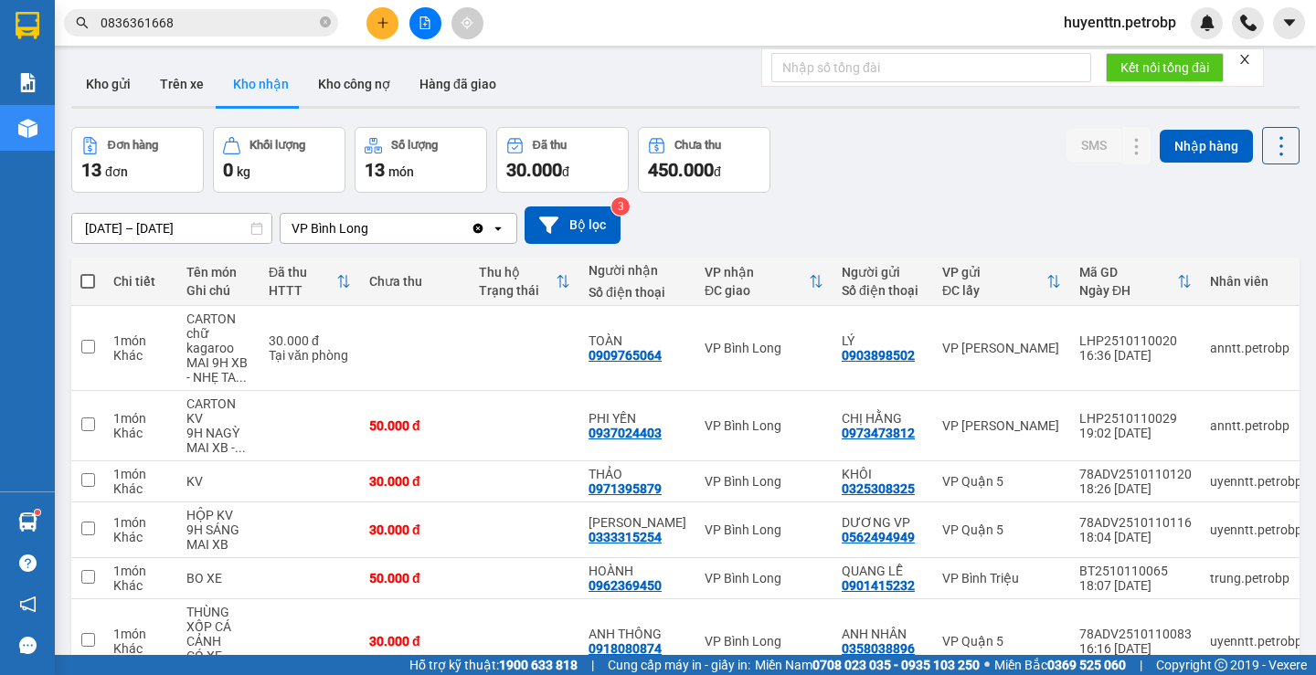
scroll to position [349, 0]
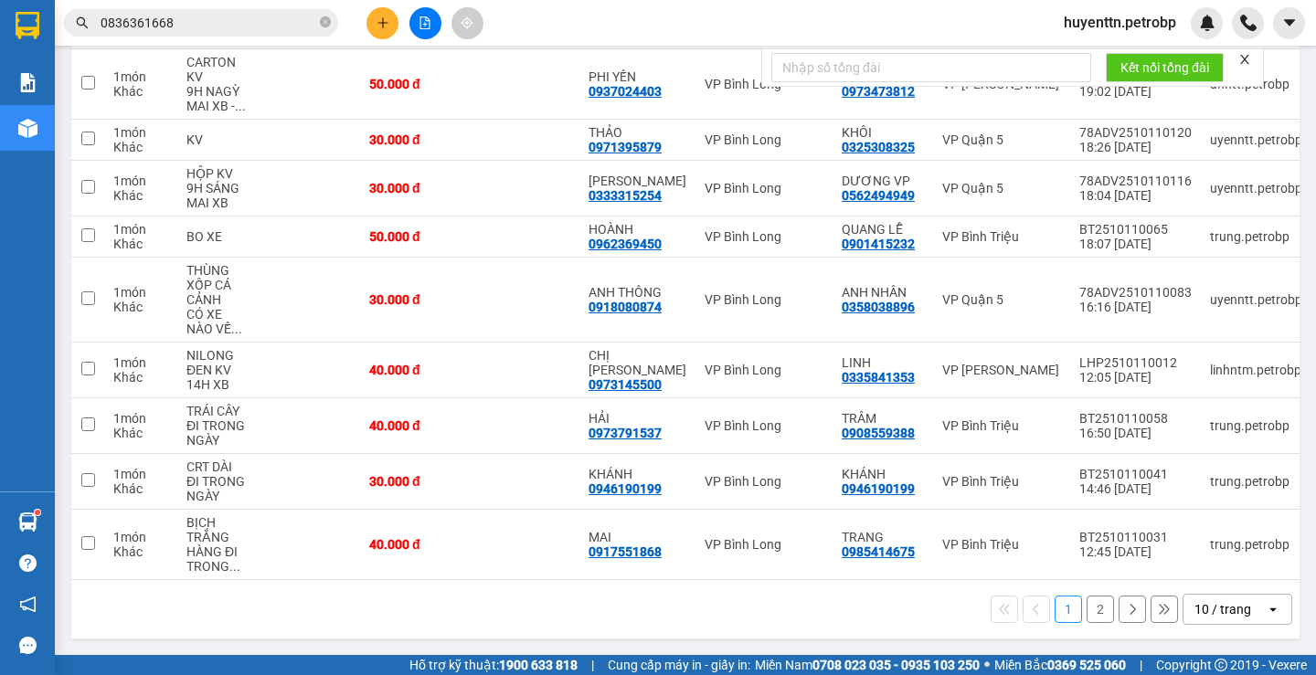
click at [1086, 604] on button "2" at bounding box center [1099, 609] width 27 height 27
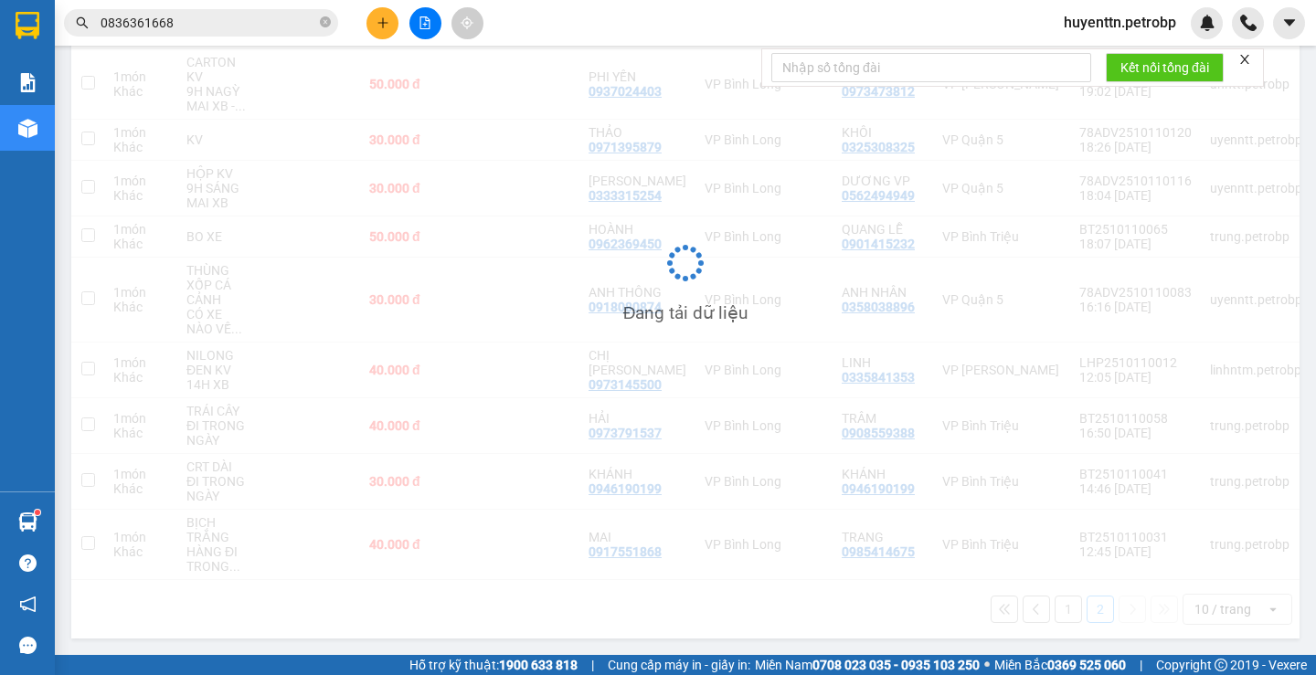
scroll to position [84, 0]
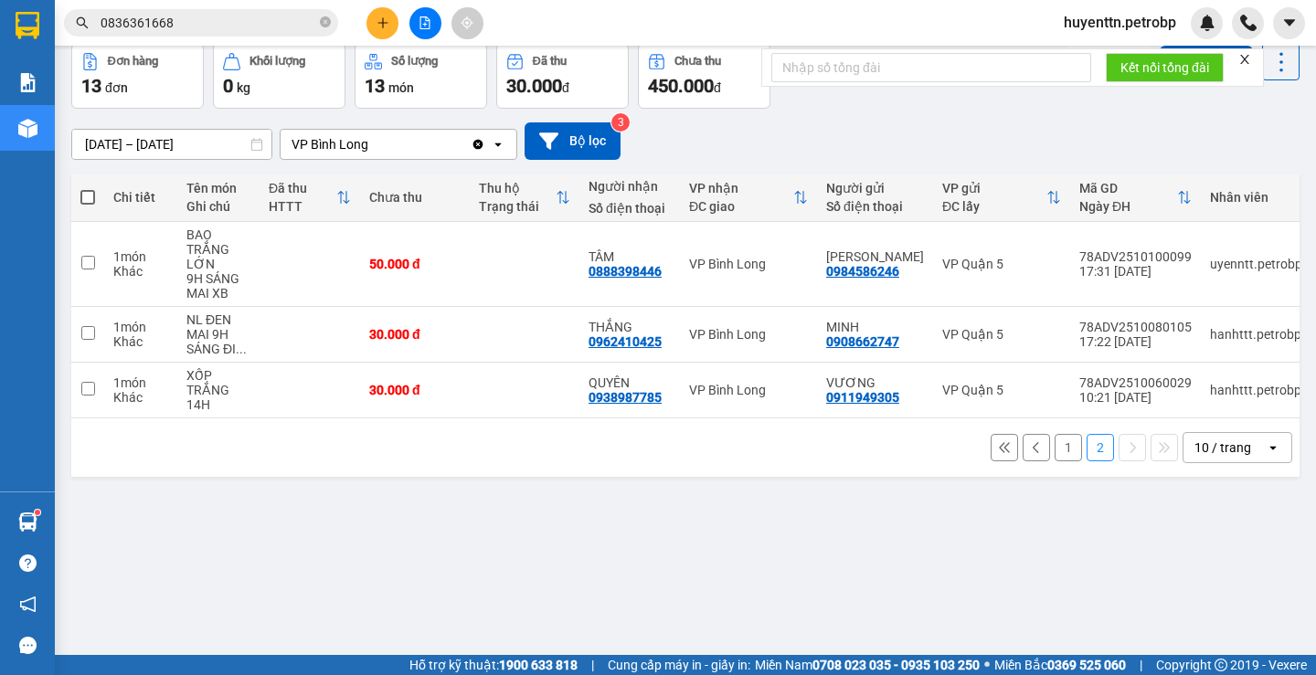
click at [1056, 456] on button "1" at bounding box center [1067, 447] width 27 height 27
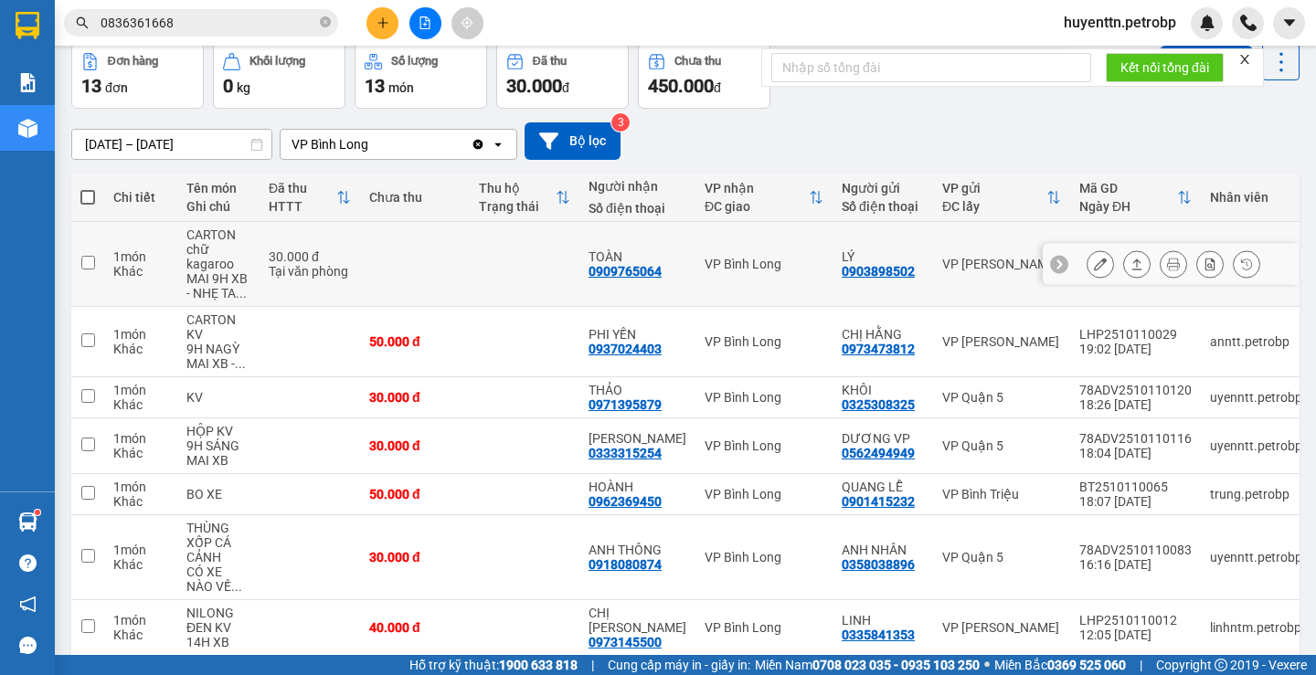
scroll to position [0, 0]
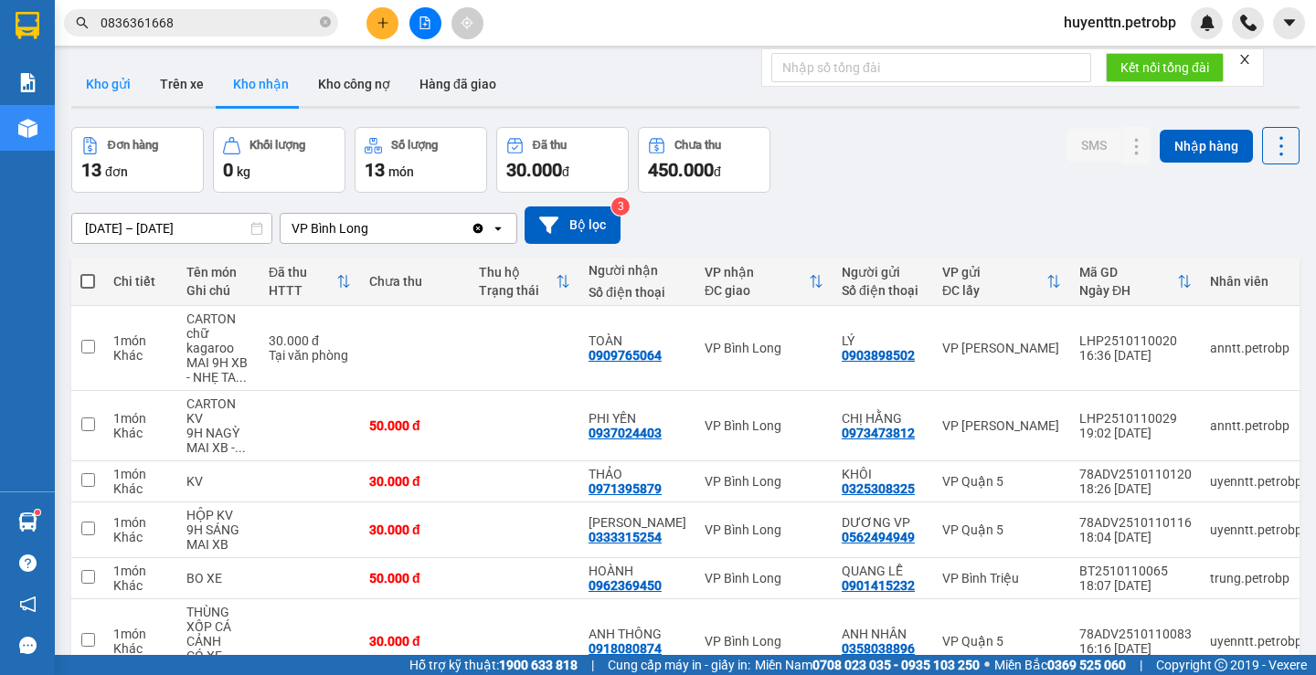
click at [106, 73] on button "Kho gửi" at bounding box center [108, 84] width 74 height 44
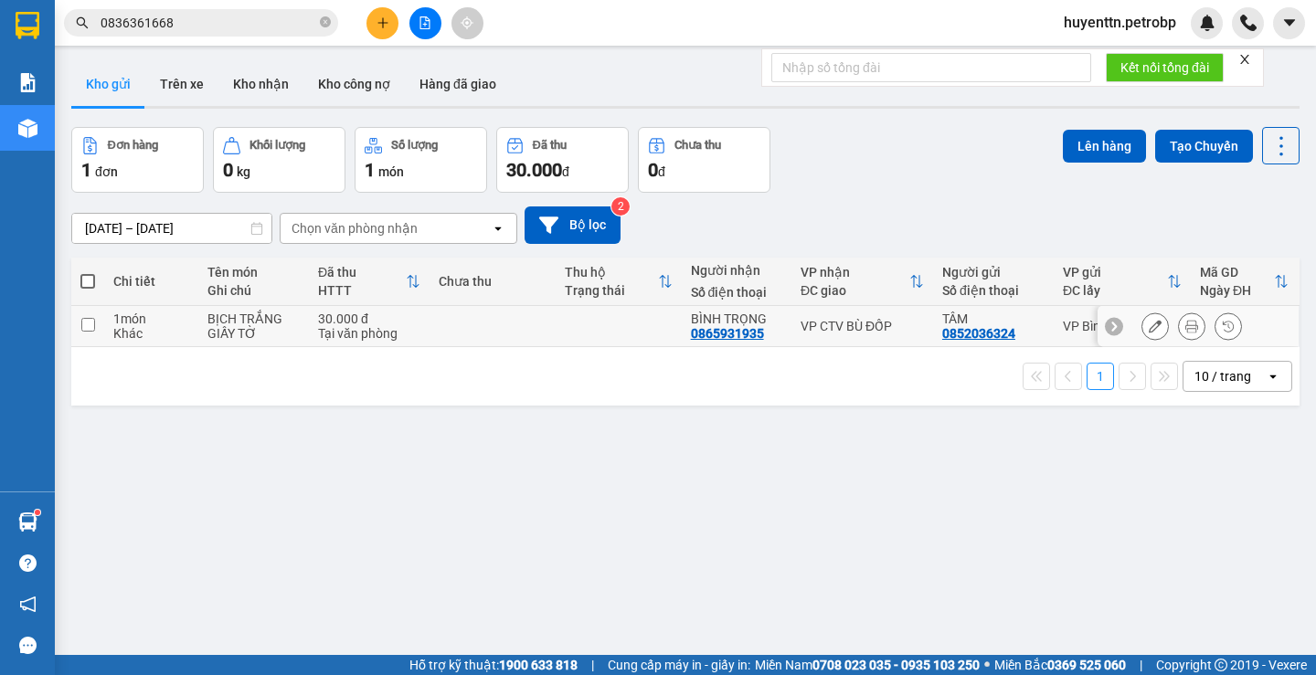
click at [516, 334] on td at bounding box center [492, 326] width 126 height 41
checkbox input "true"
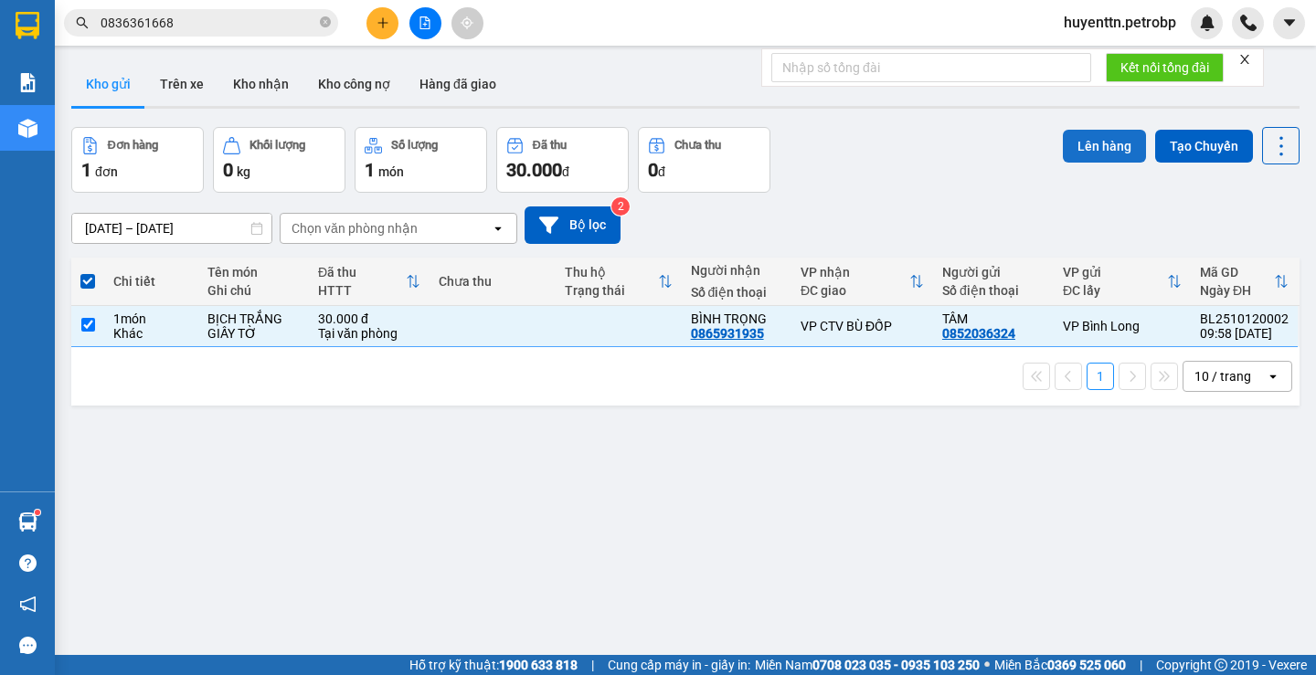
click at [1080, 139] on button "Lên hàng" at bounding box center [1104, 146] width 83 height 33
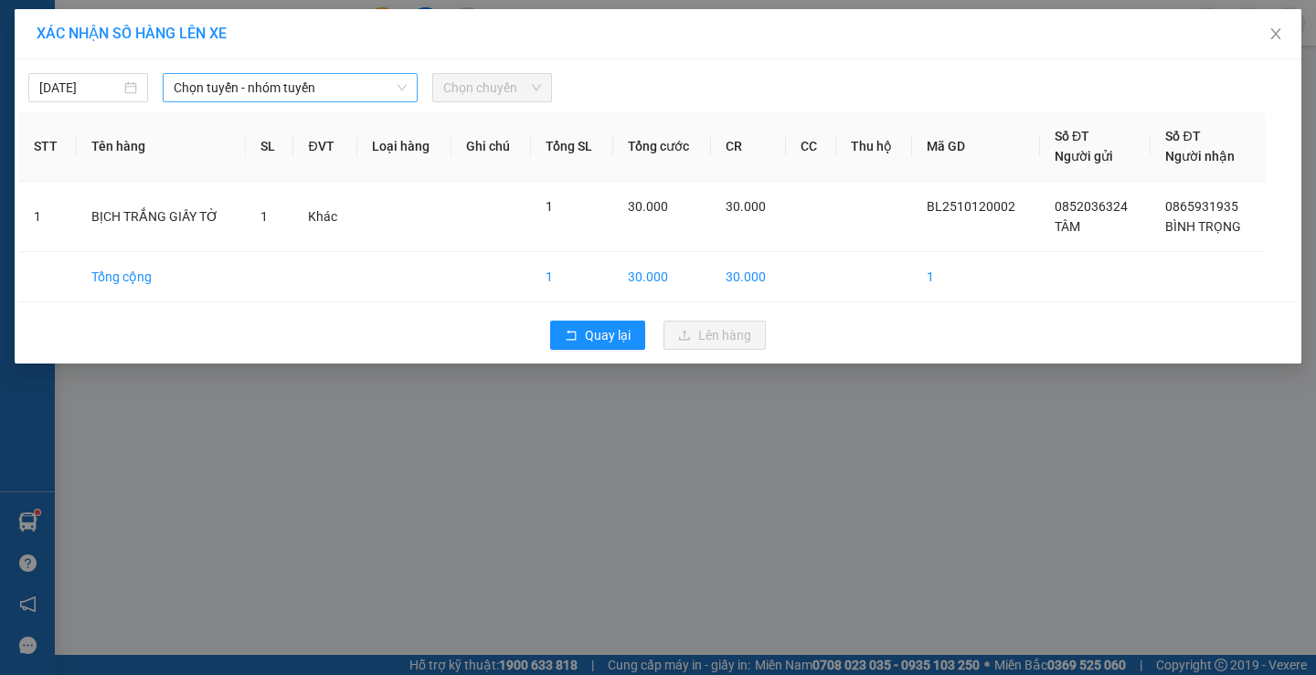
click at [308, 92] on span "Chọn tuyến - nhóm tuyến" at bounding box center [290, 87] width 233 height 27
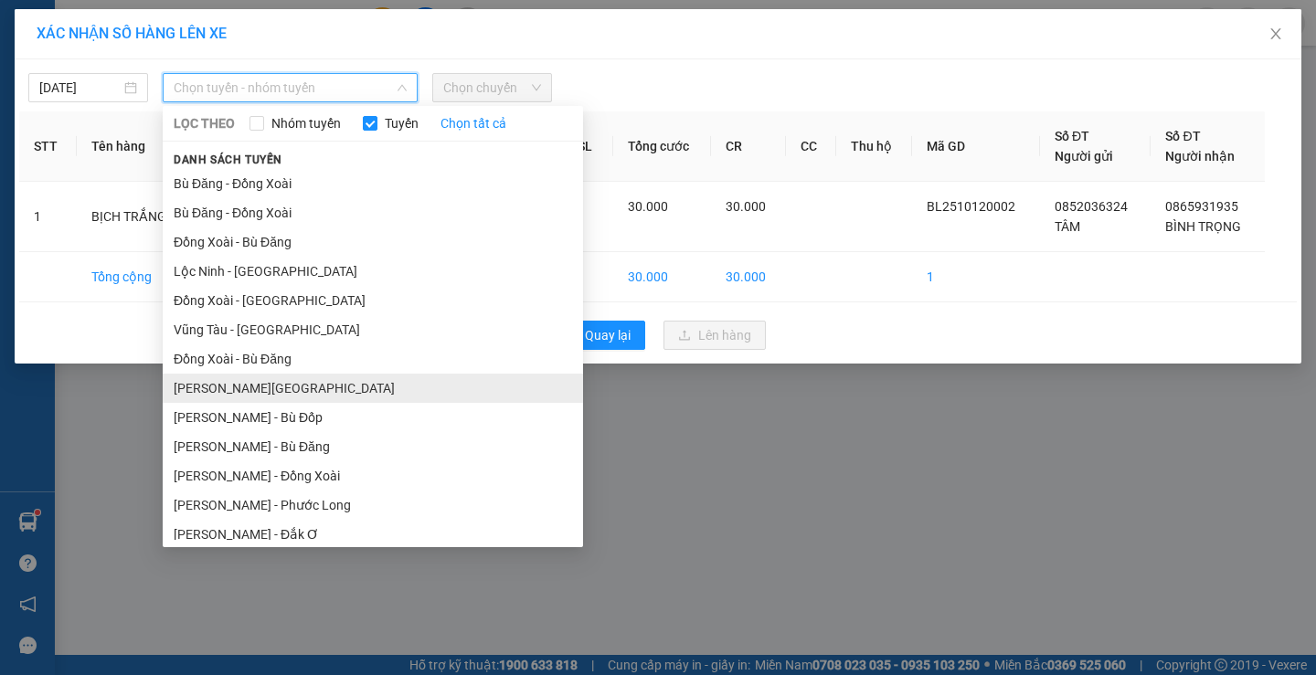
click at [293, 384] on li "[PERSON_NAME][GEOGRAPHIC_DATA]" at bounding box center [373, 388] width 420 height 29
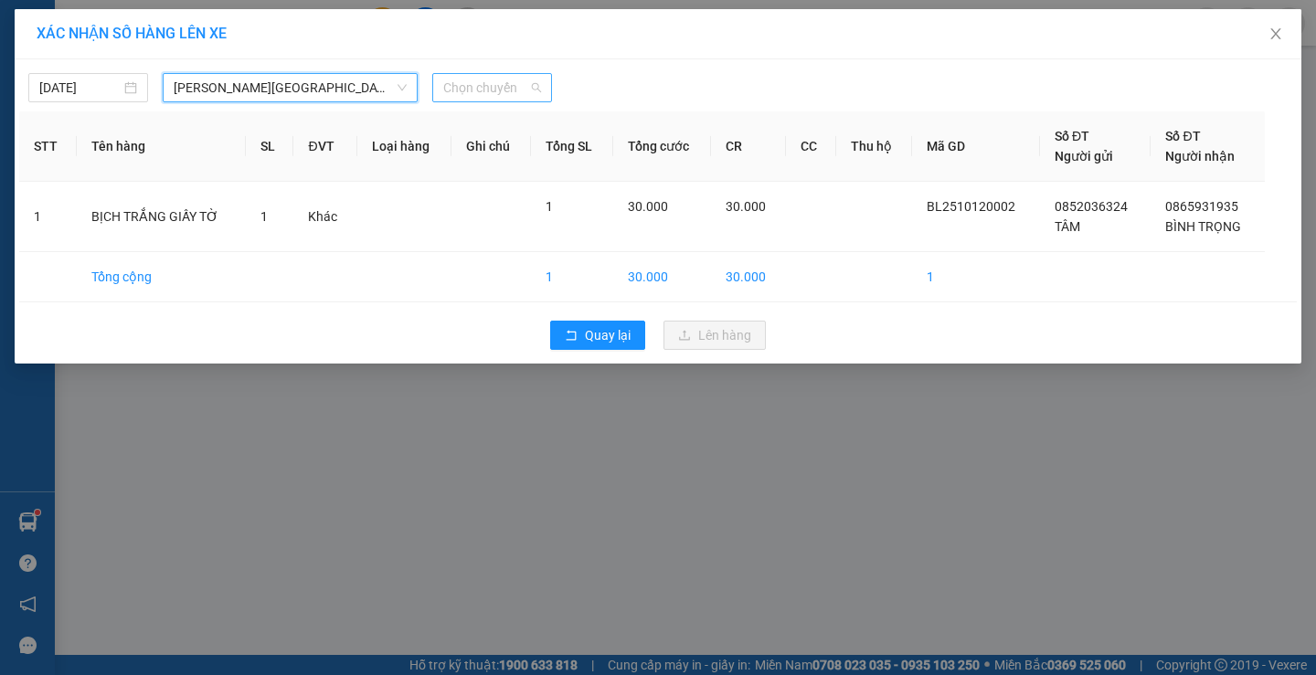
click at [489, 89] on span "Chọn chuyến" at bounding box center [492, 87] width 98 height 27
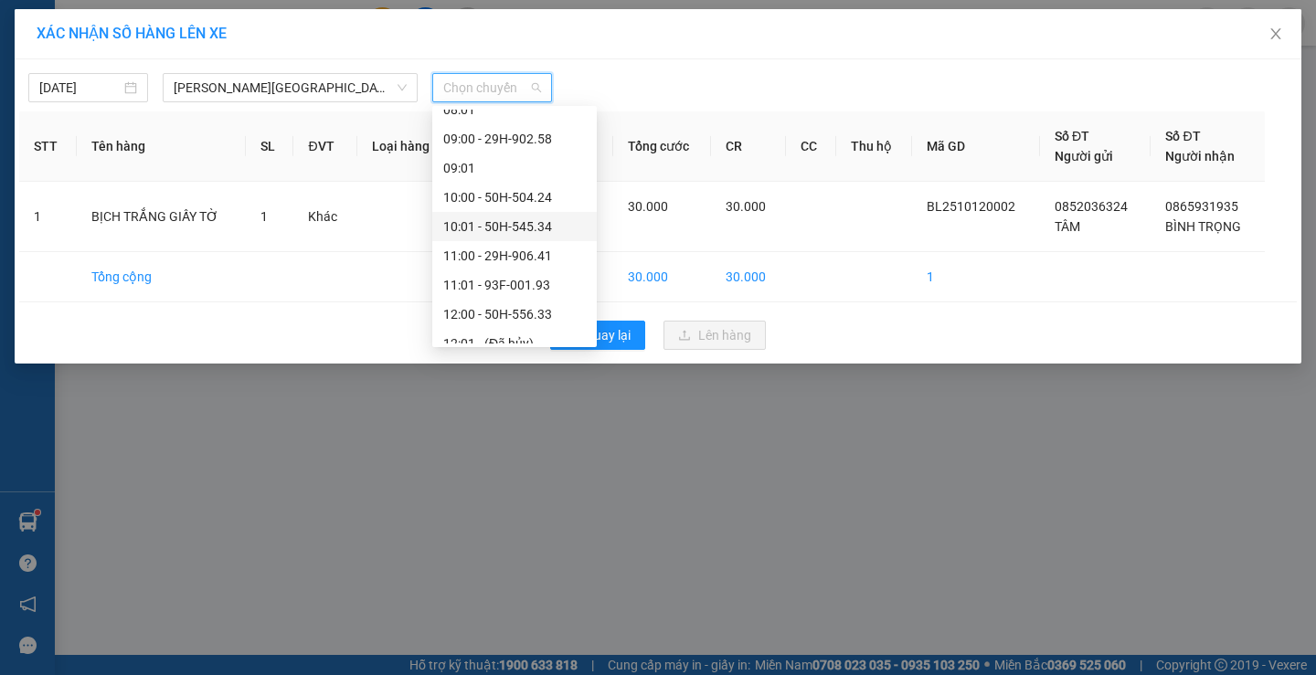
scroll to position [274, 0]
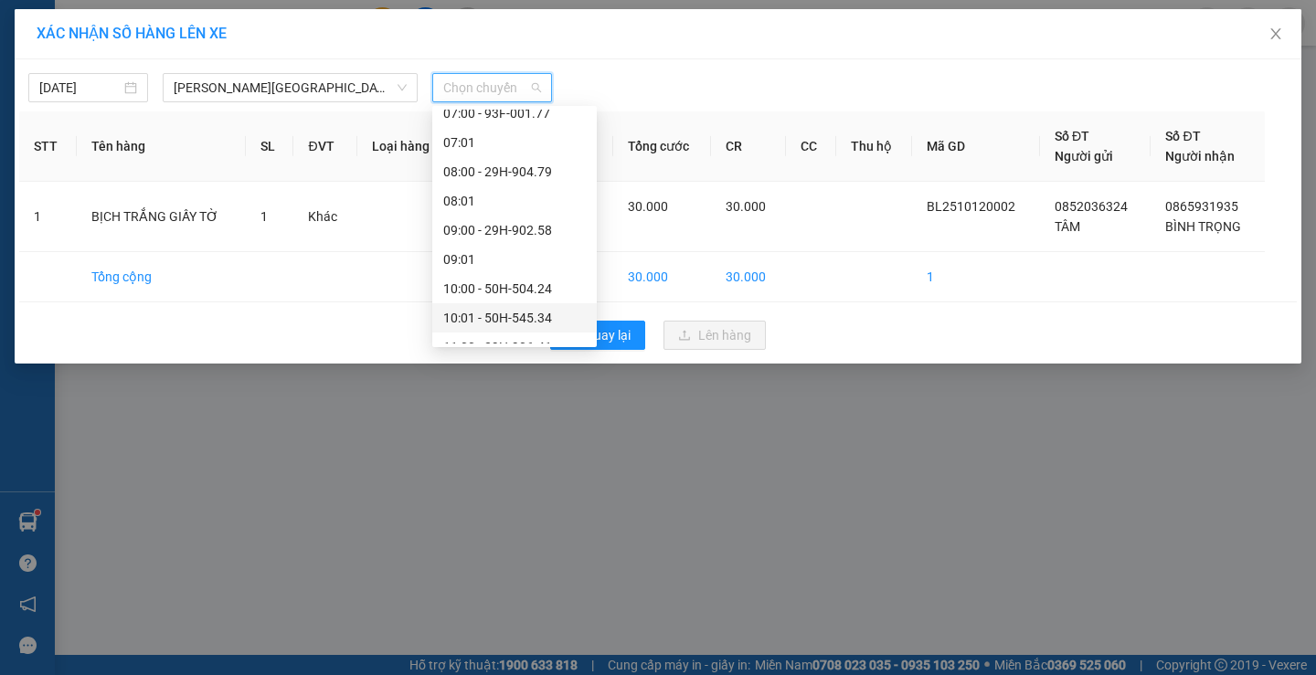
click at [496, 224] on div "09:00 - 29H-902.58" at bounding box center [514, 230] width 143 height 20
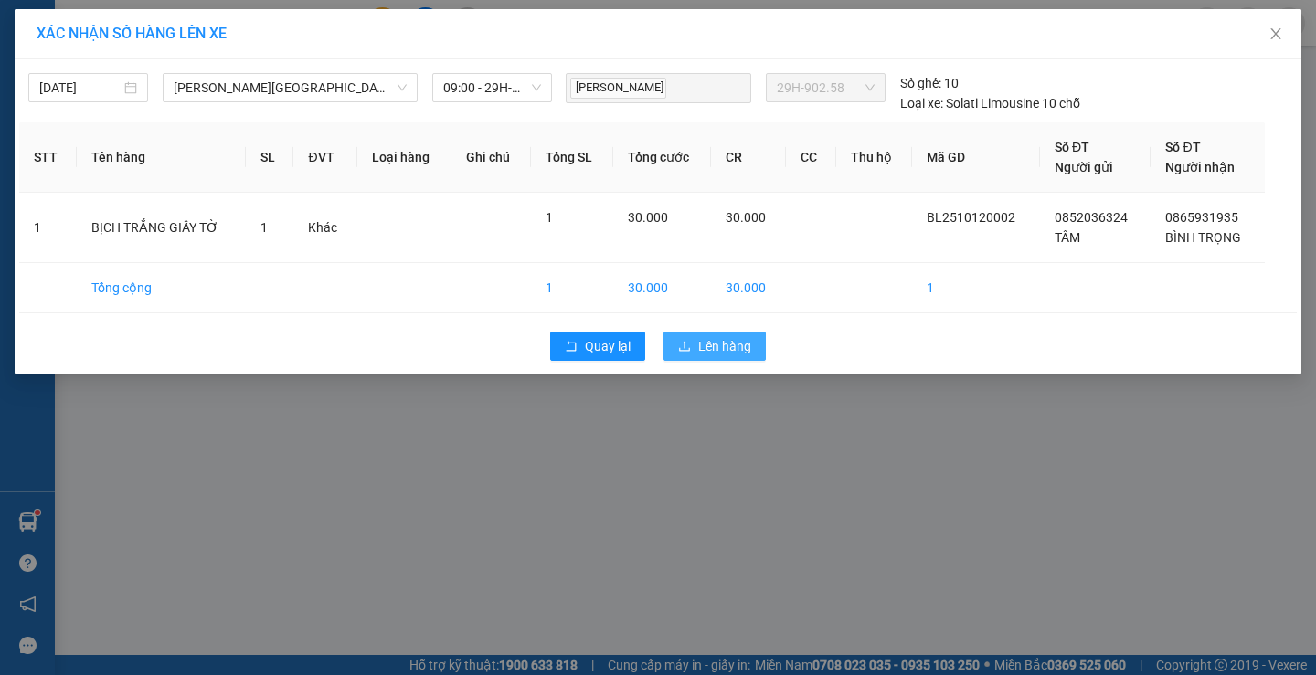
click at [697, 333] on button "Lên hàng" at bounding box center [714, 346] width 102 height 29
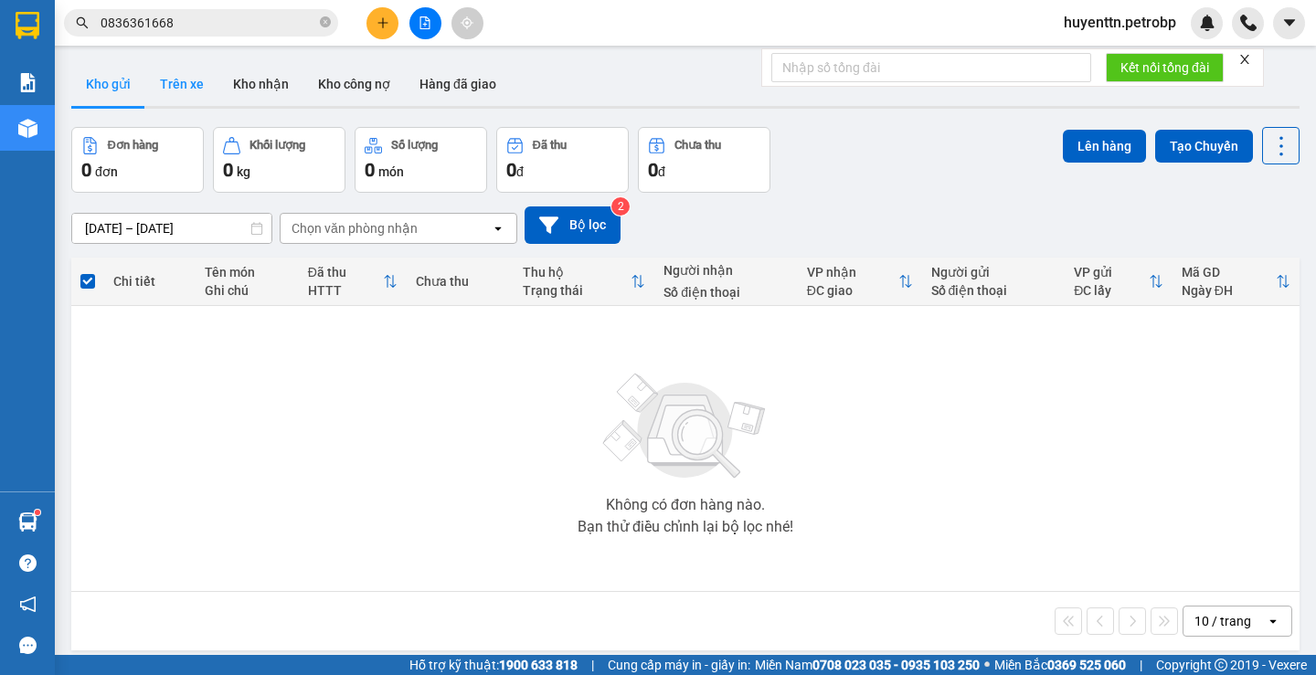
click at [157, 76] on button "Trên xe" at bounding box center [181, 84] width 73 height 44
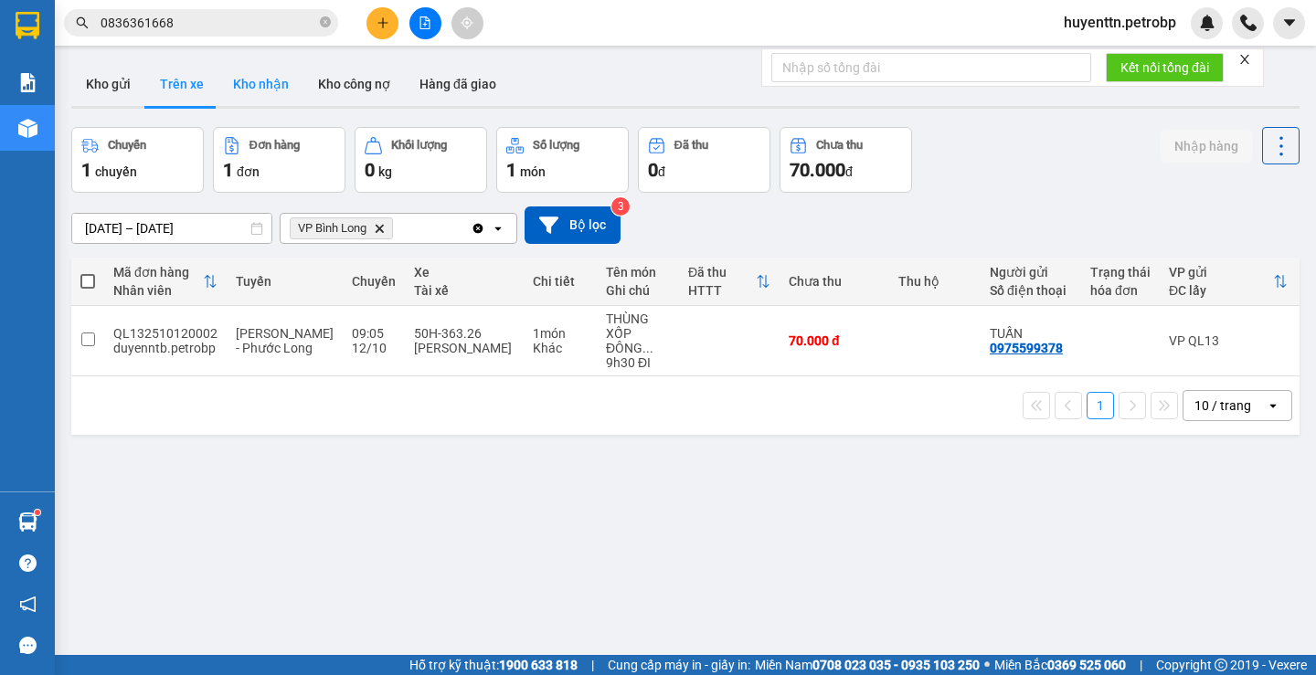
click at [279, 87] on button "Kho nhận" at bounding box center [260, 84] width 85 height 44
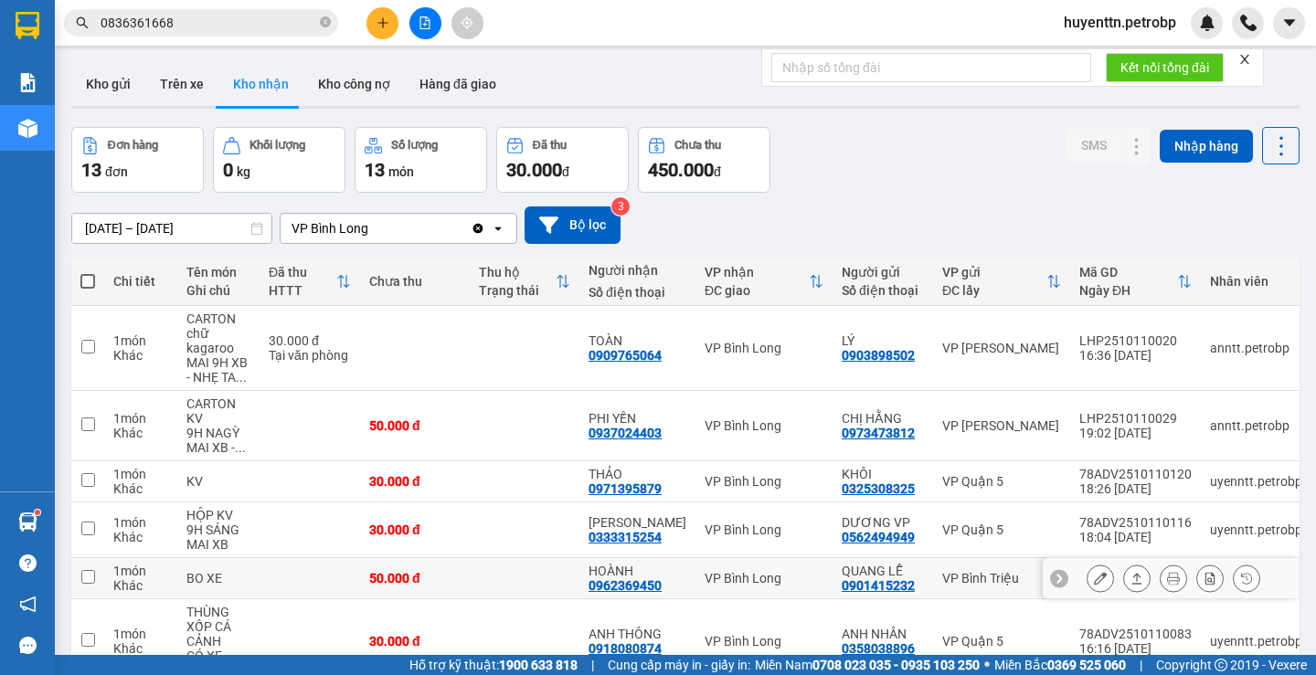
scroll to position [349, 0]
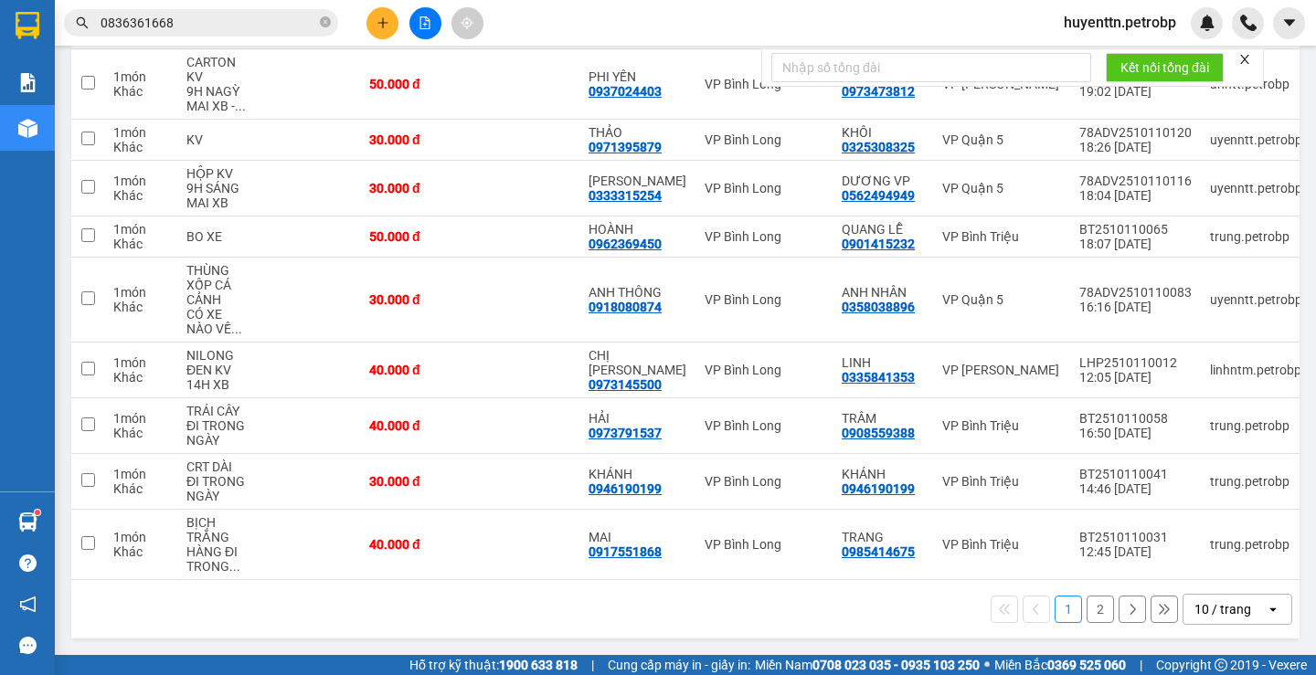
click at [1086, 609] on button "2" at bounding box center [1099, 609] width 27 height 27
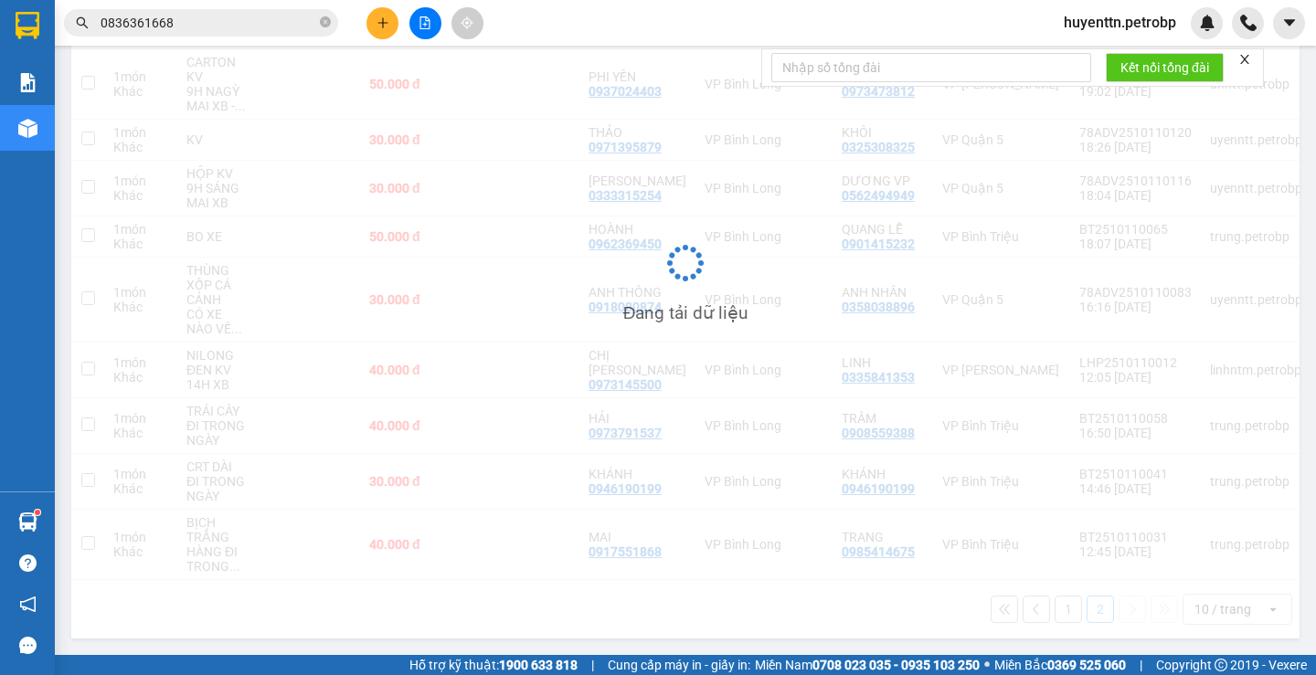
scroll to position [84, 0]
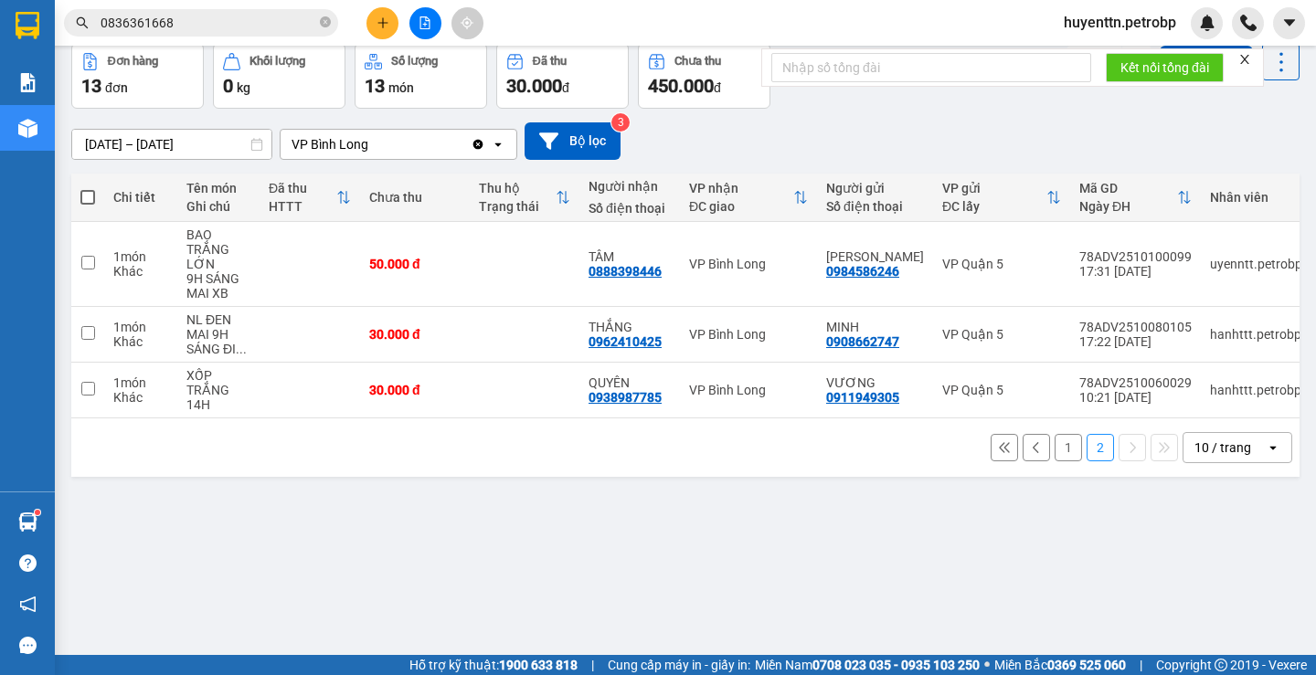
click at [1056, 458] on button "1" at bounding box center [1067, 447] width 27 height 27
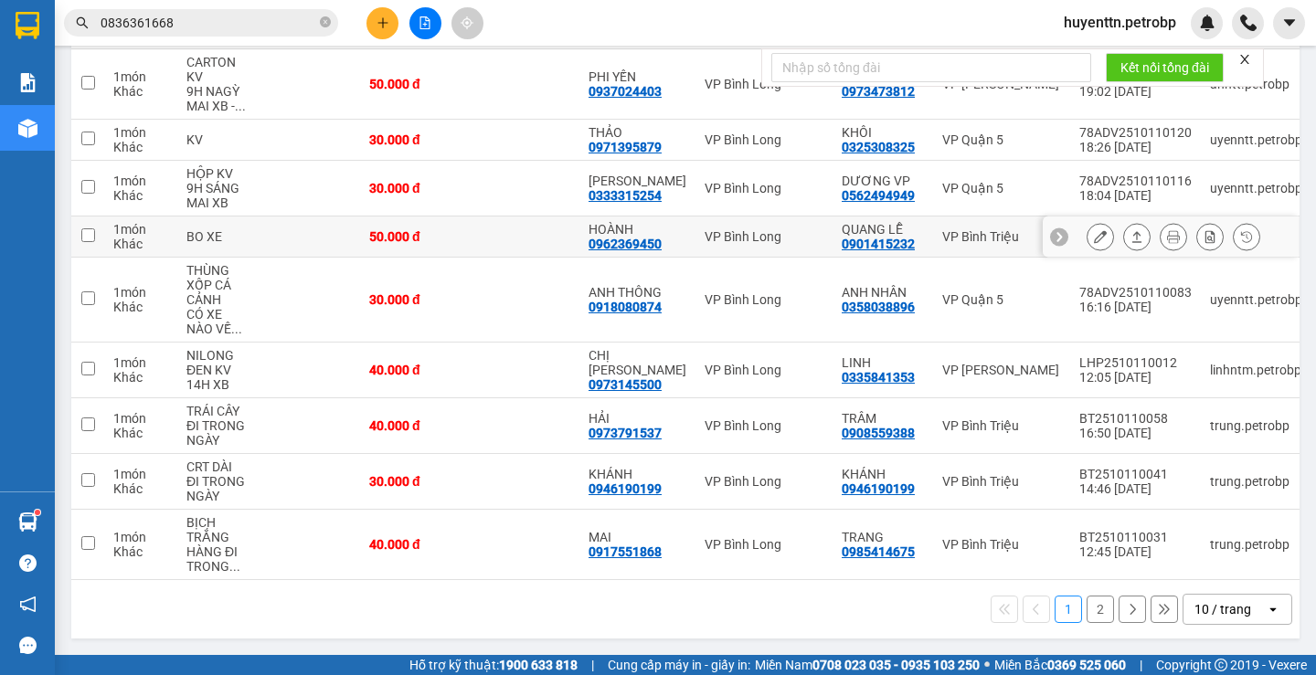
scroll to position [0, 0]
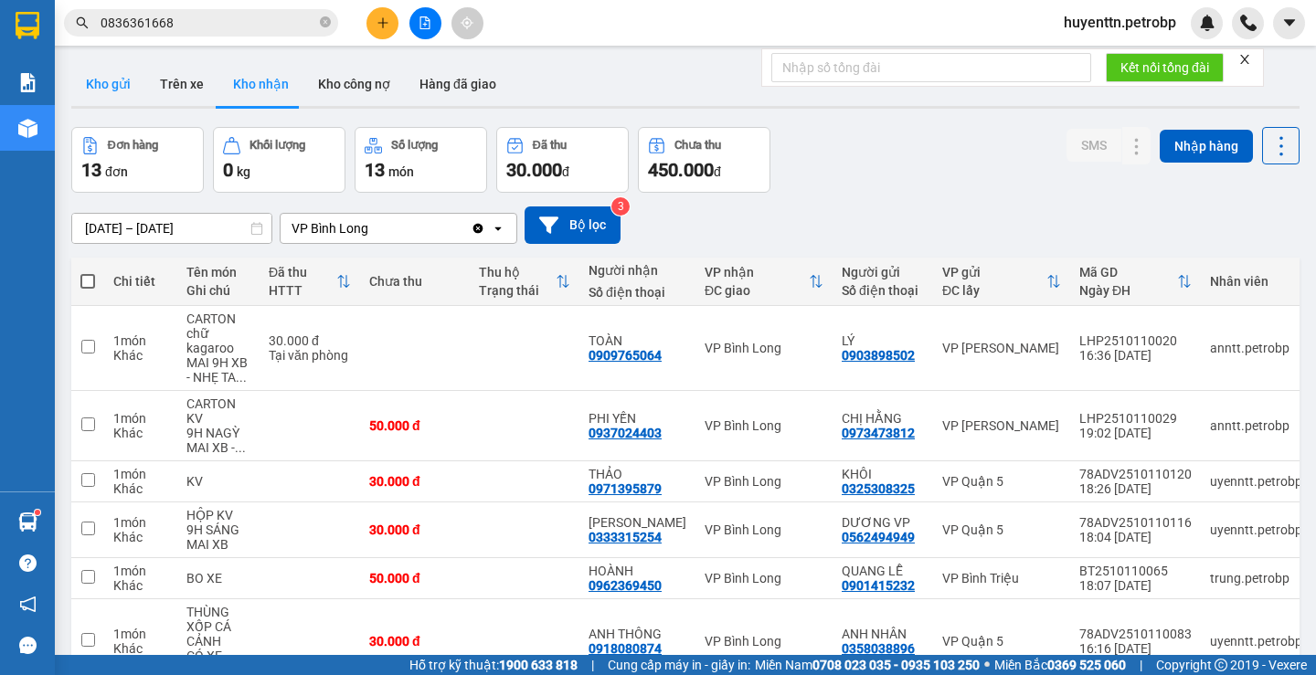
click at [102, 93] on button "Kho gửi" at bounding box center [108, 84] width 74 height 44
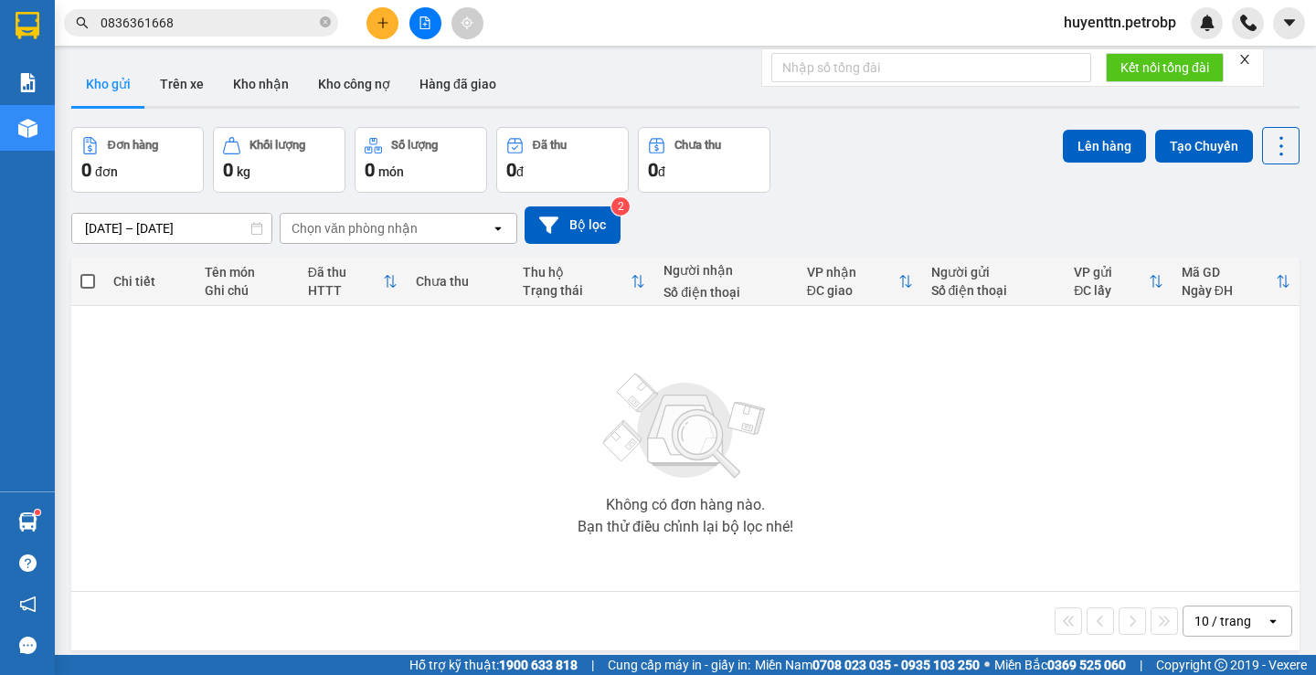
click at [158, 108] on div at bounding box center [685, 107] width 1228 height 3
click at [185, 94] on button "Trên xe" at bounding box center [181, 84] width 73 height 44
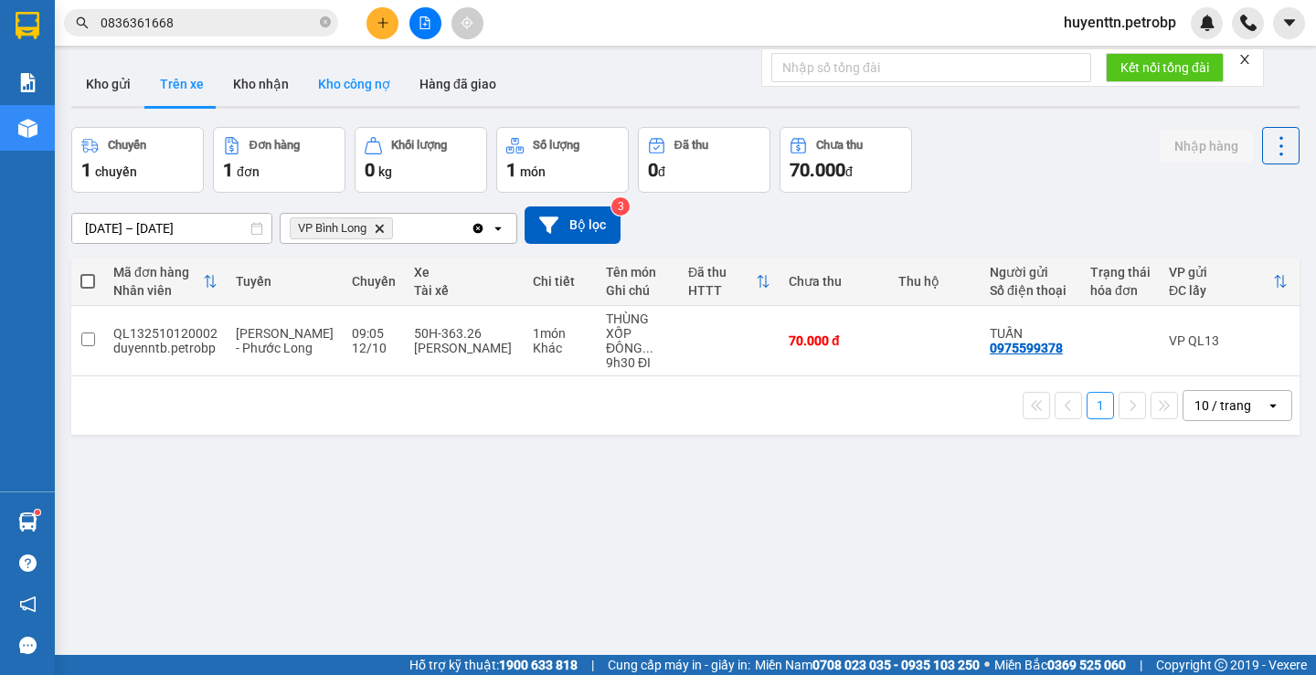
click at [334, 83] on button "Kho công nợ" at bounding box center [353, 84] width 101 height 44
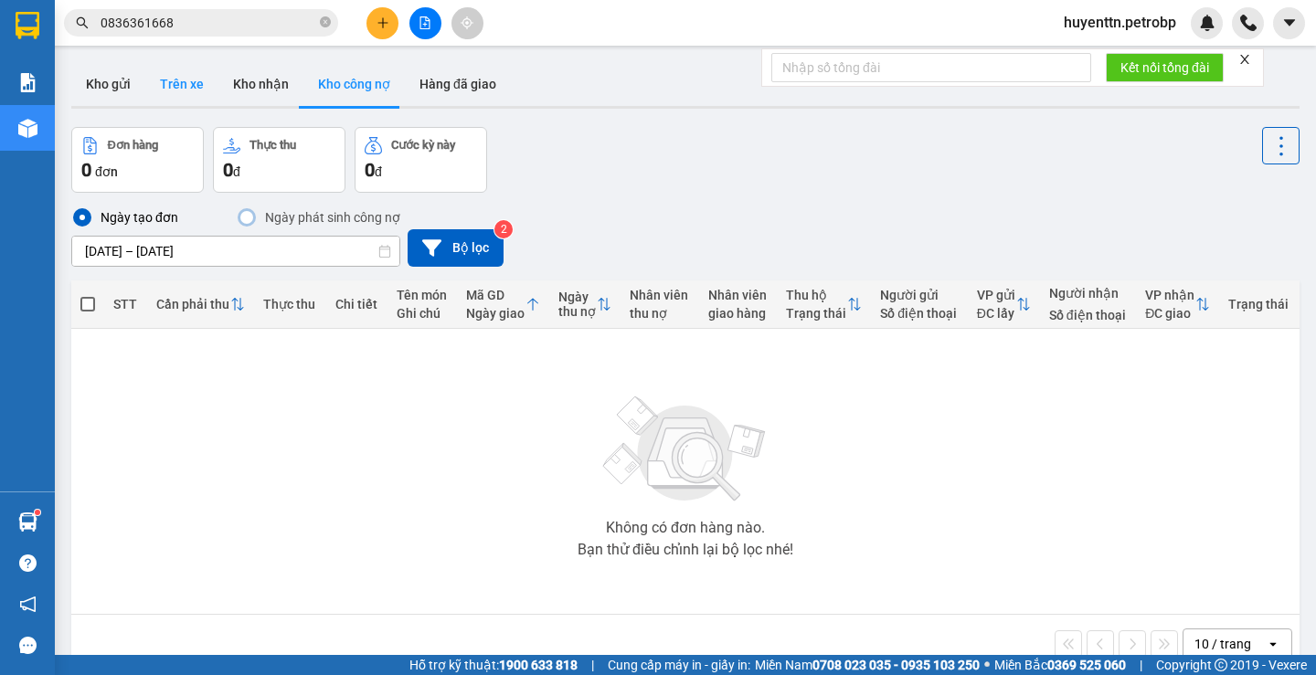
click at [174, 90] on button "Trên xe" at bounding box center [181, 84] width 73 height 44
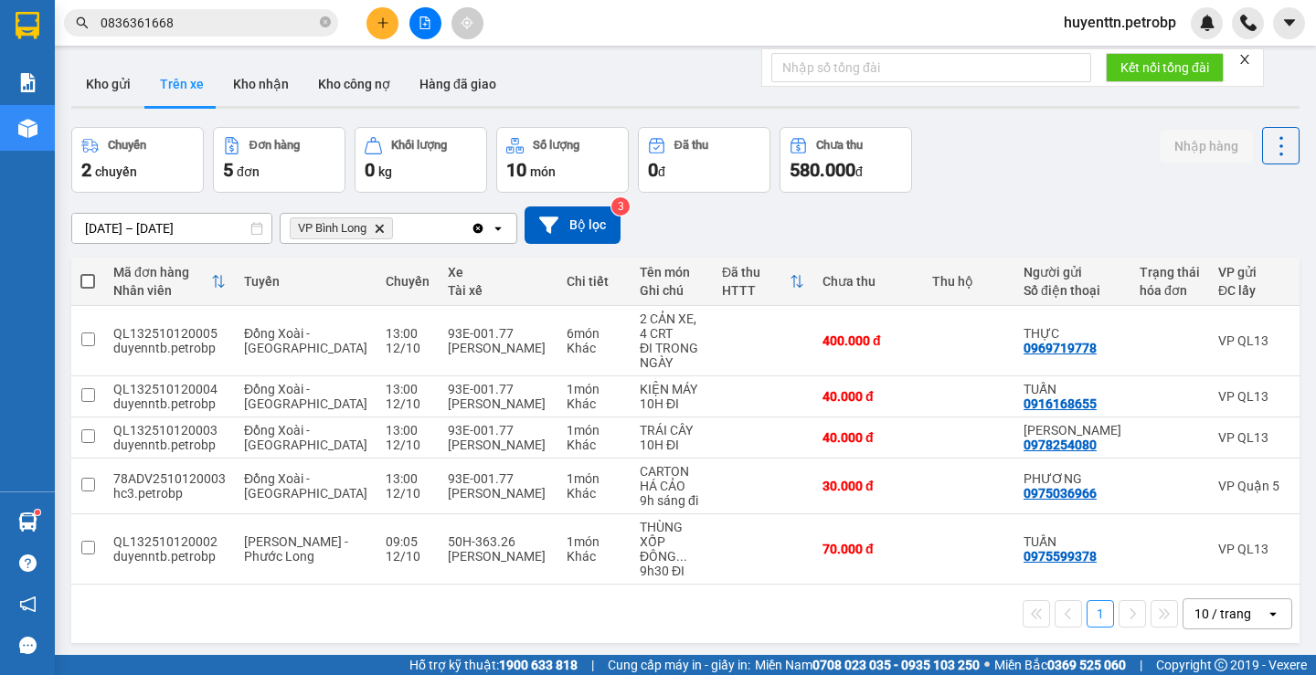
click at [143, 217] on input "[DATE] – [DATE]" at bounding box center [171, 228] width 199 height 29
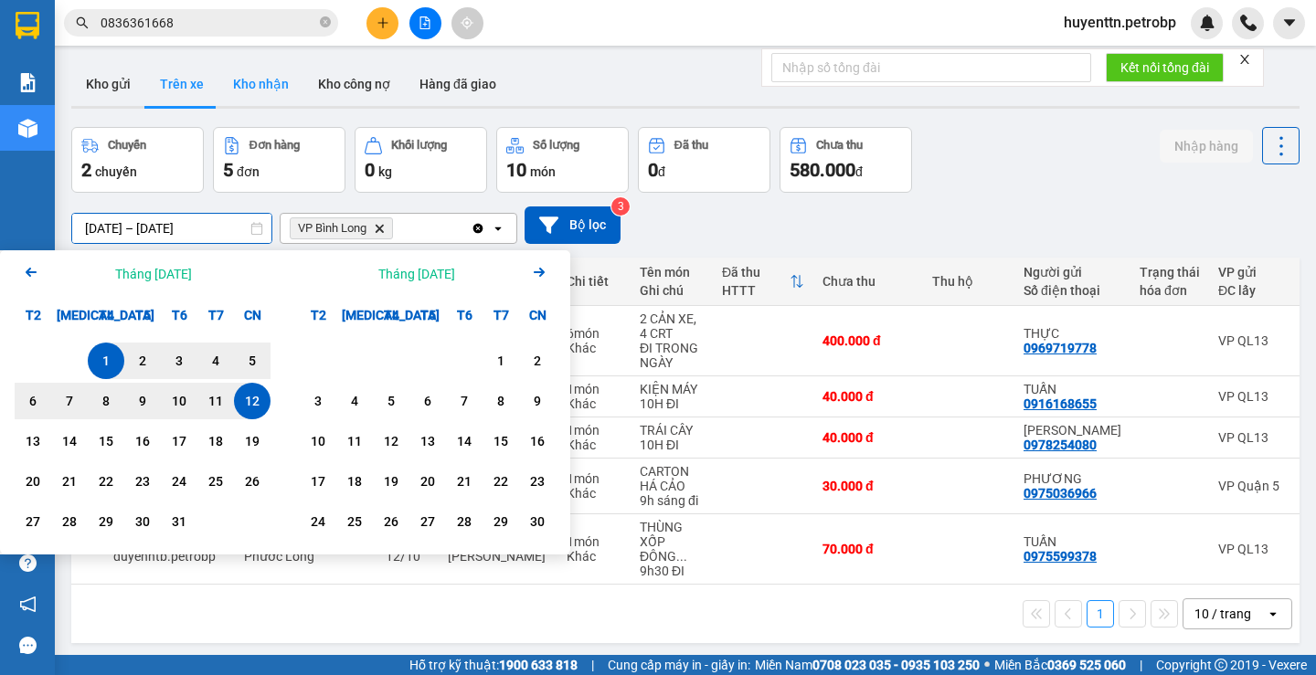
click at [277, 75] on button "Kho nhận" at bounding box center [260, 84] width 85 height 44
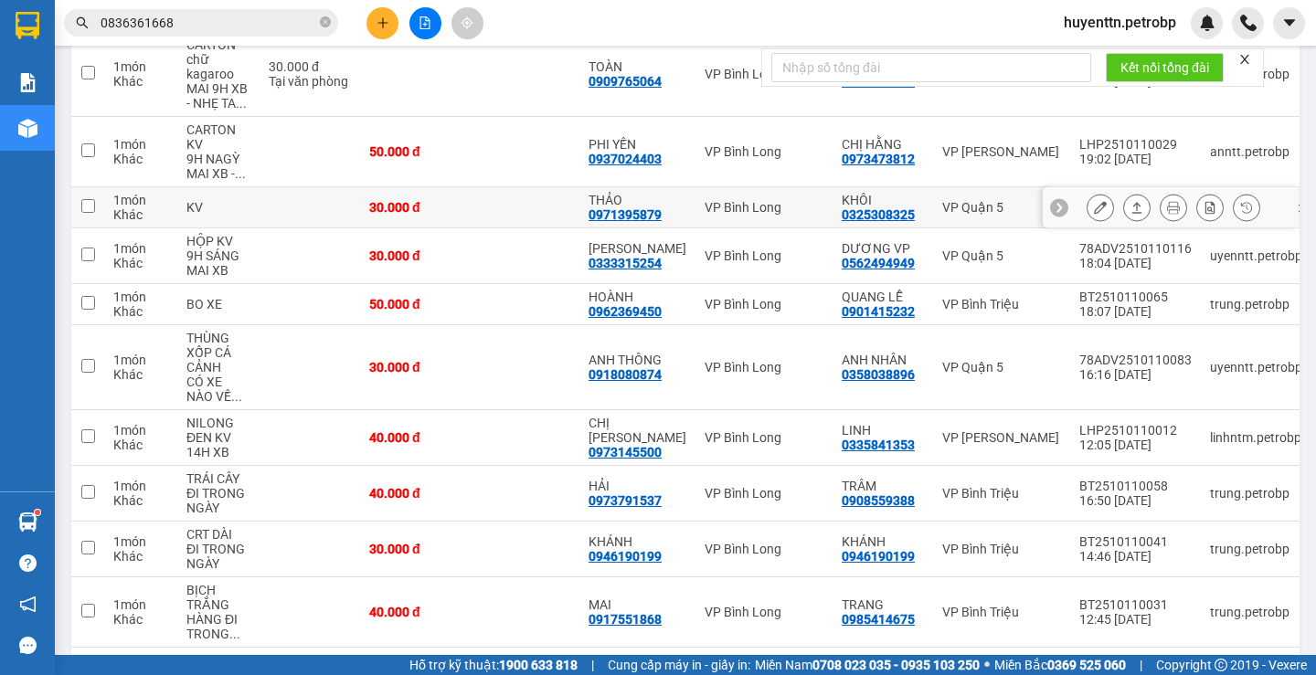
scroll to position [349, 0]
